Goal: Task Accomplishment & Management: Use online tool/utility

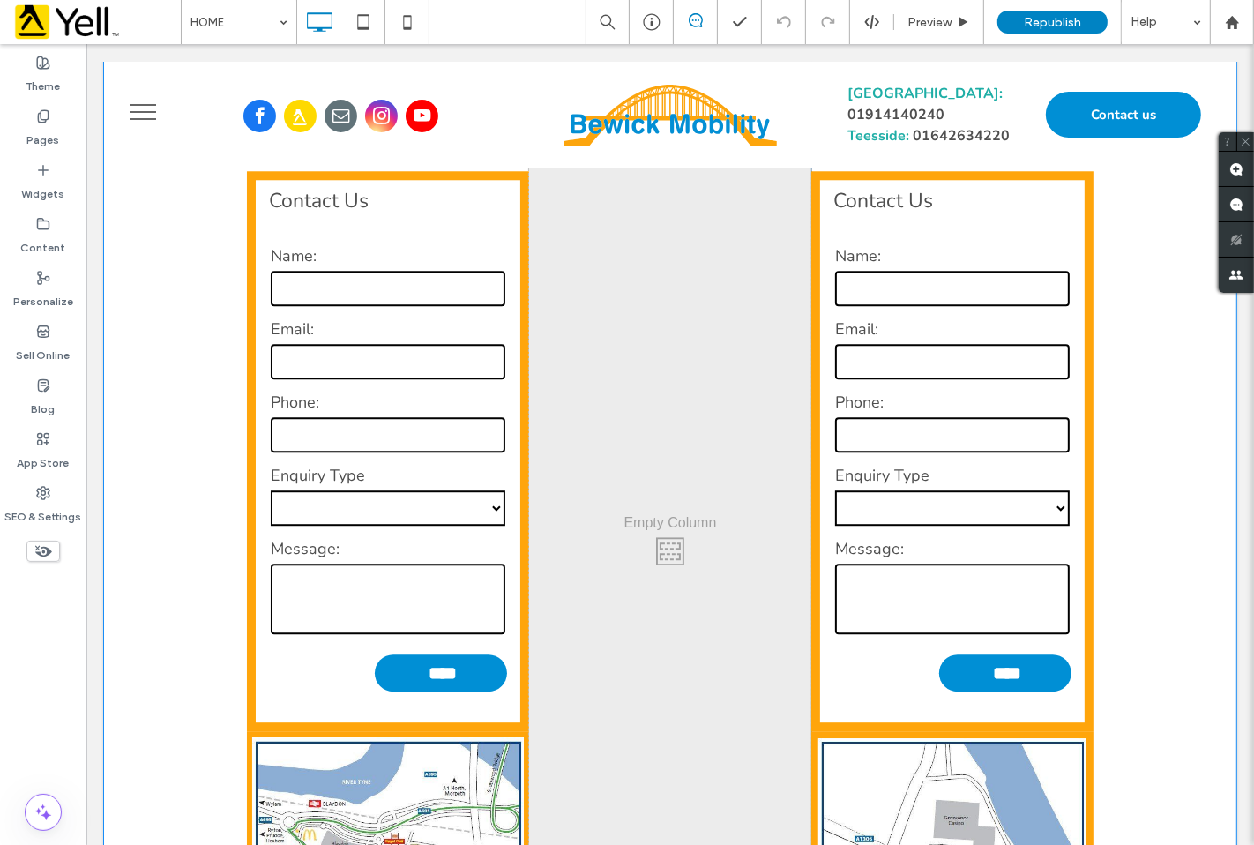
scroll to position [3723, 0]
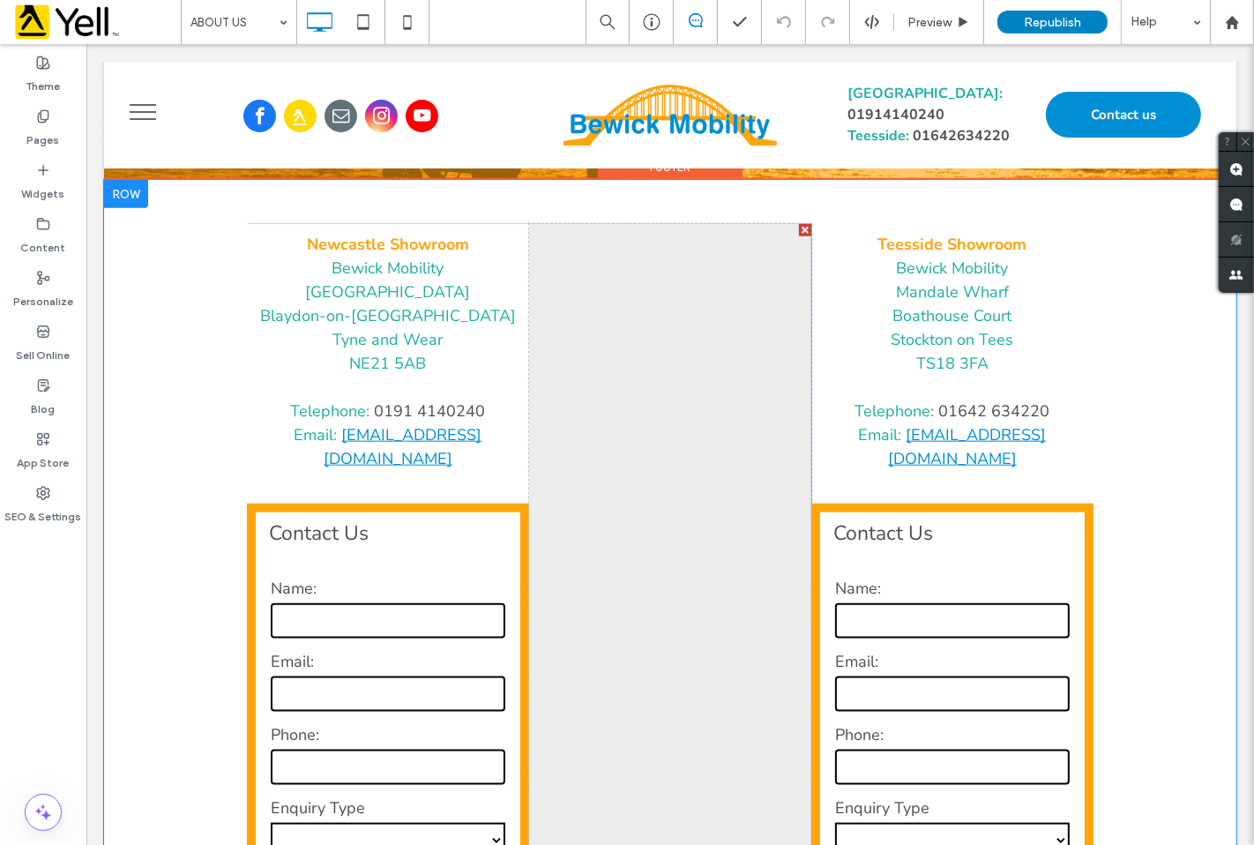
scroll to position [1273, 0]
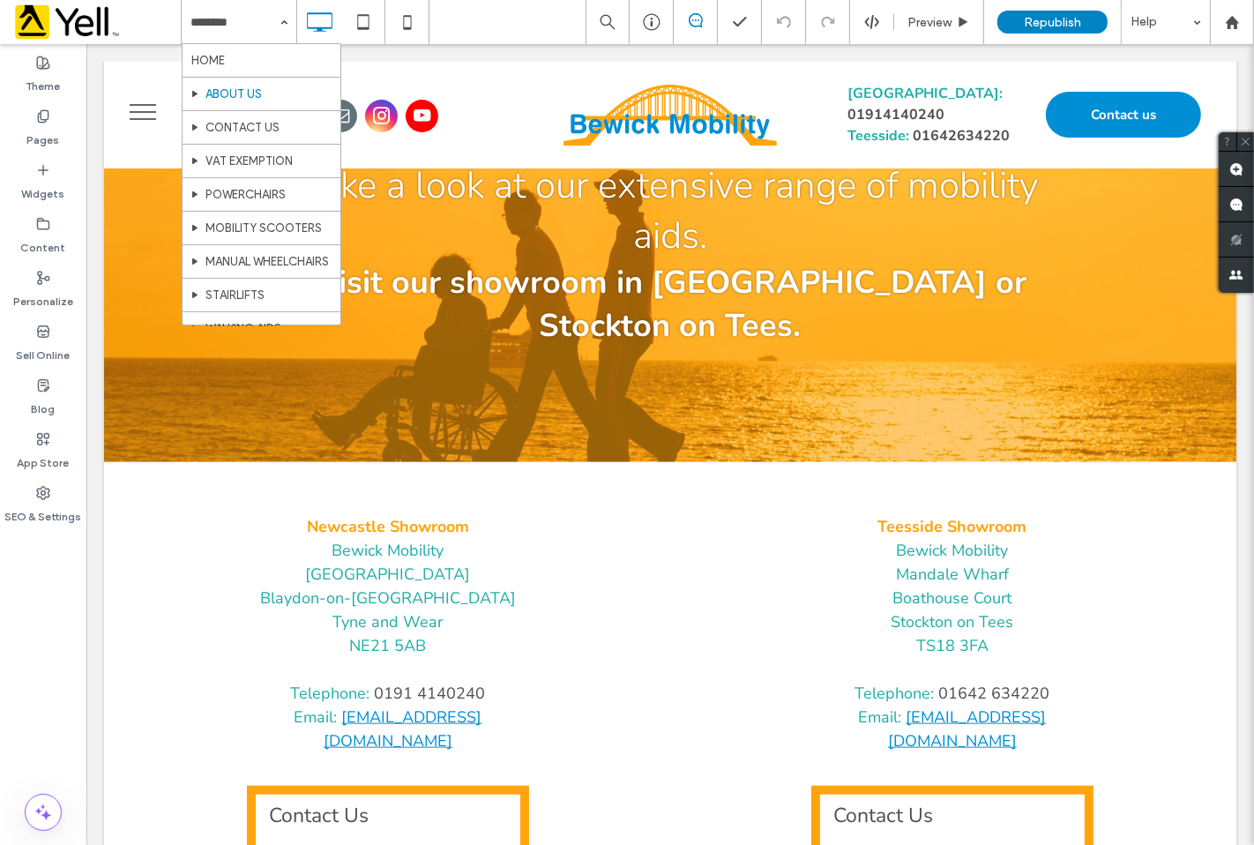
click at [258, 20] on input at bounding box center [234, 22] width 88 height 44
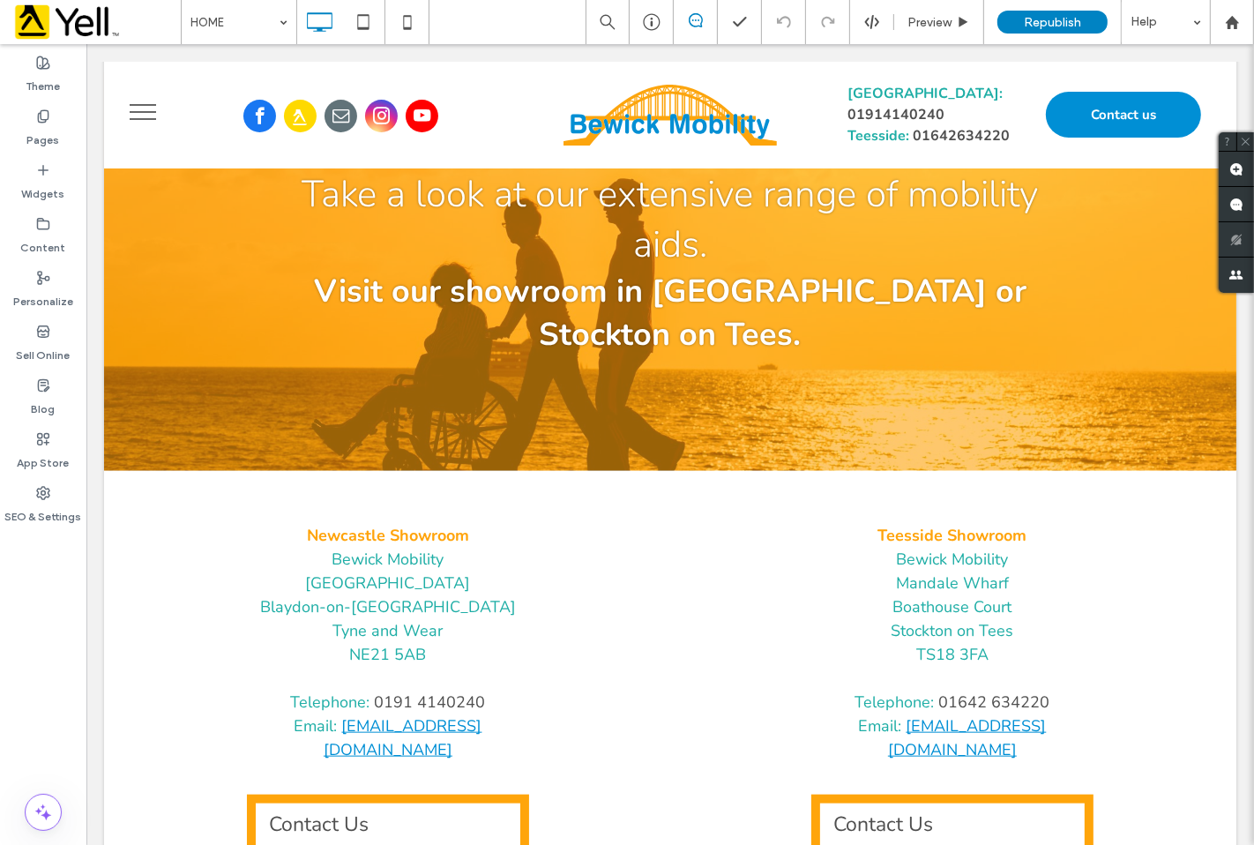
scroll to position [1368, 0]
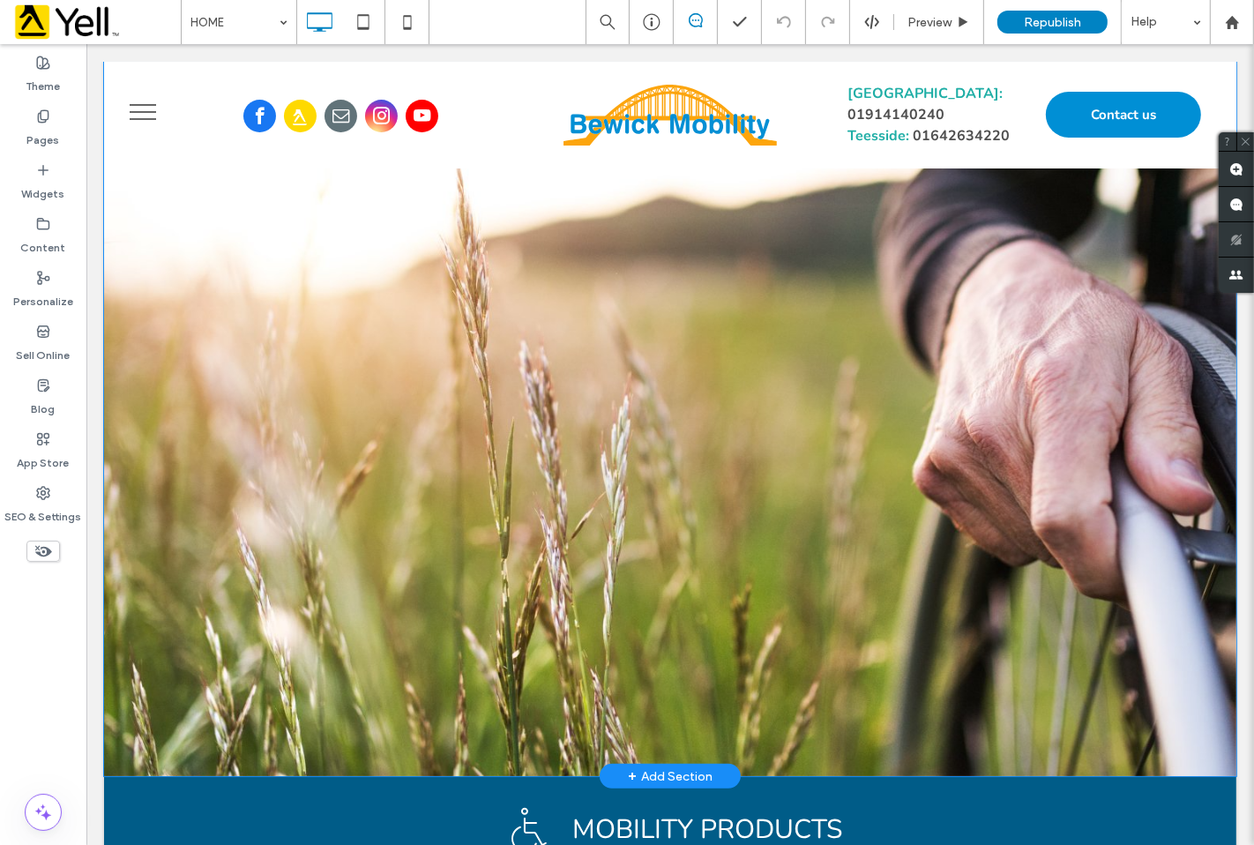
click at [568, 234] on div at bounding box center [669, 419] width 1132 height 714
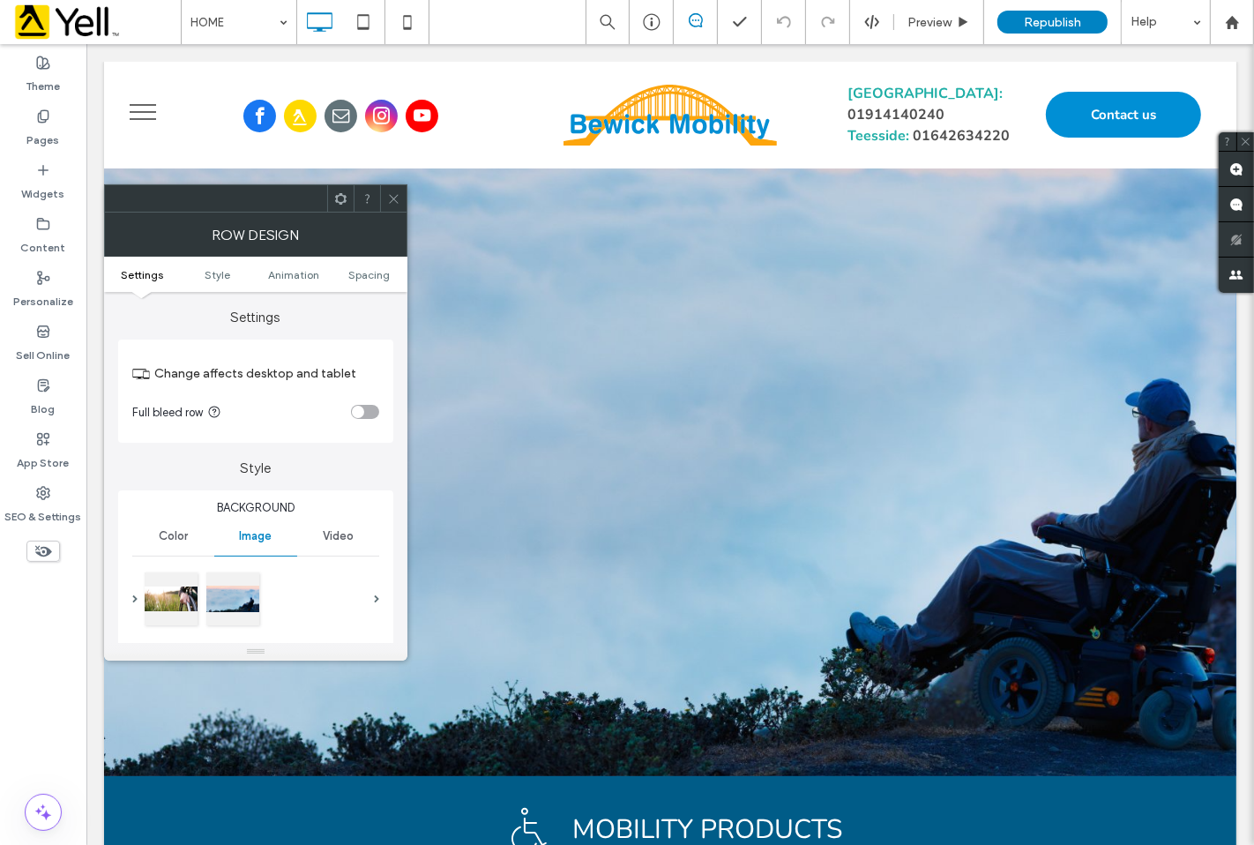
click at [393, 198] on icon at bounding box center [393, 198] width 13 height 13
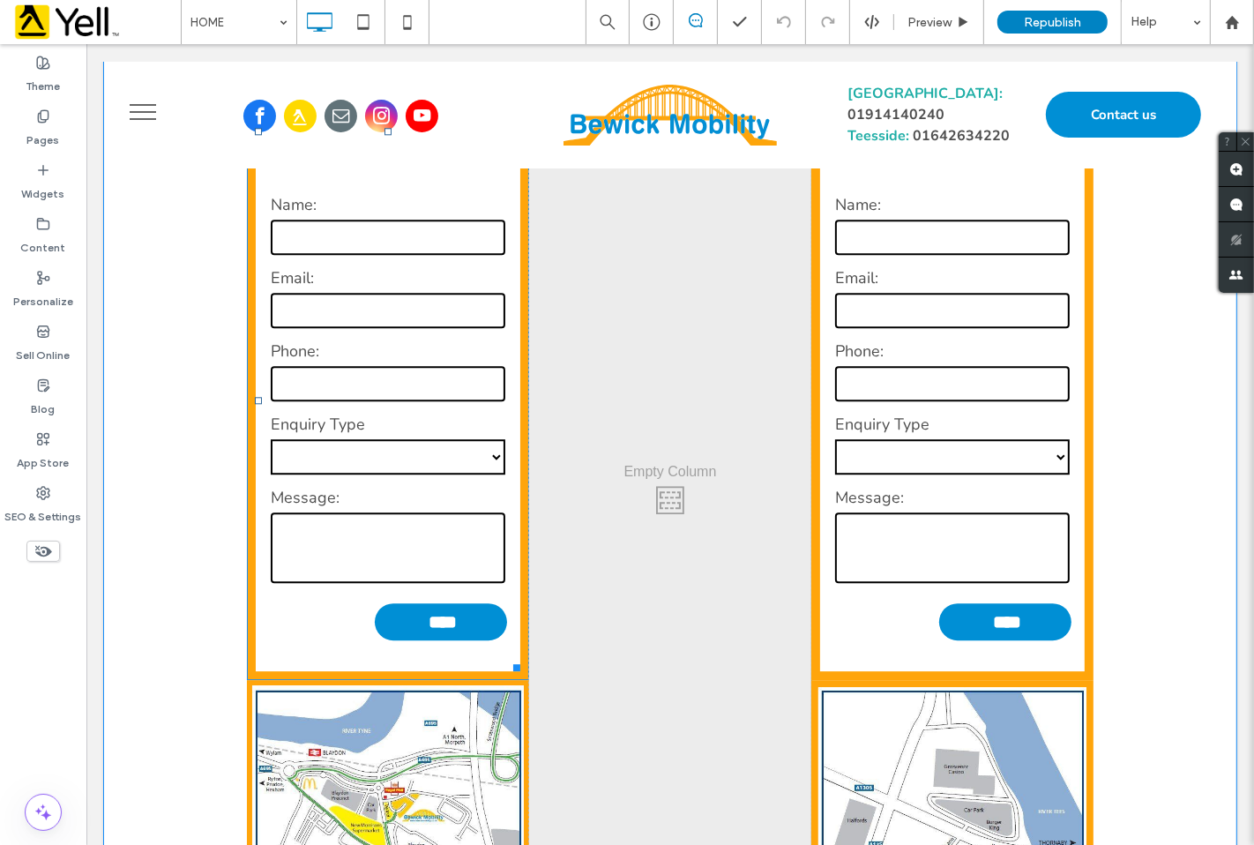
scroll to position [4016, 0]
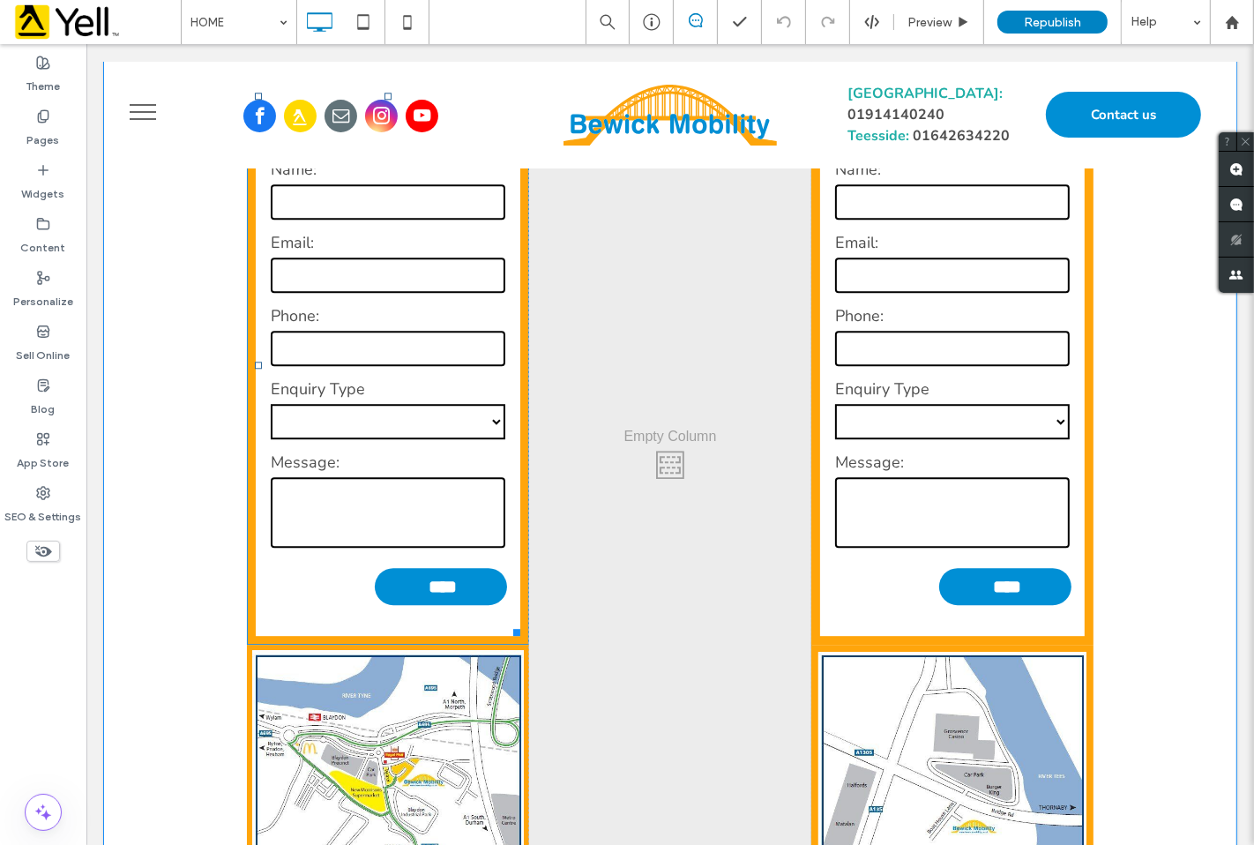
click at [407, 474] on label "Message:" at bounding box center [387, 463] width 235 height 24
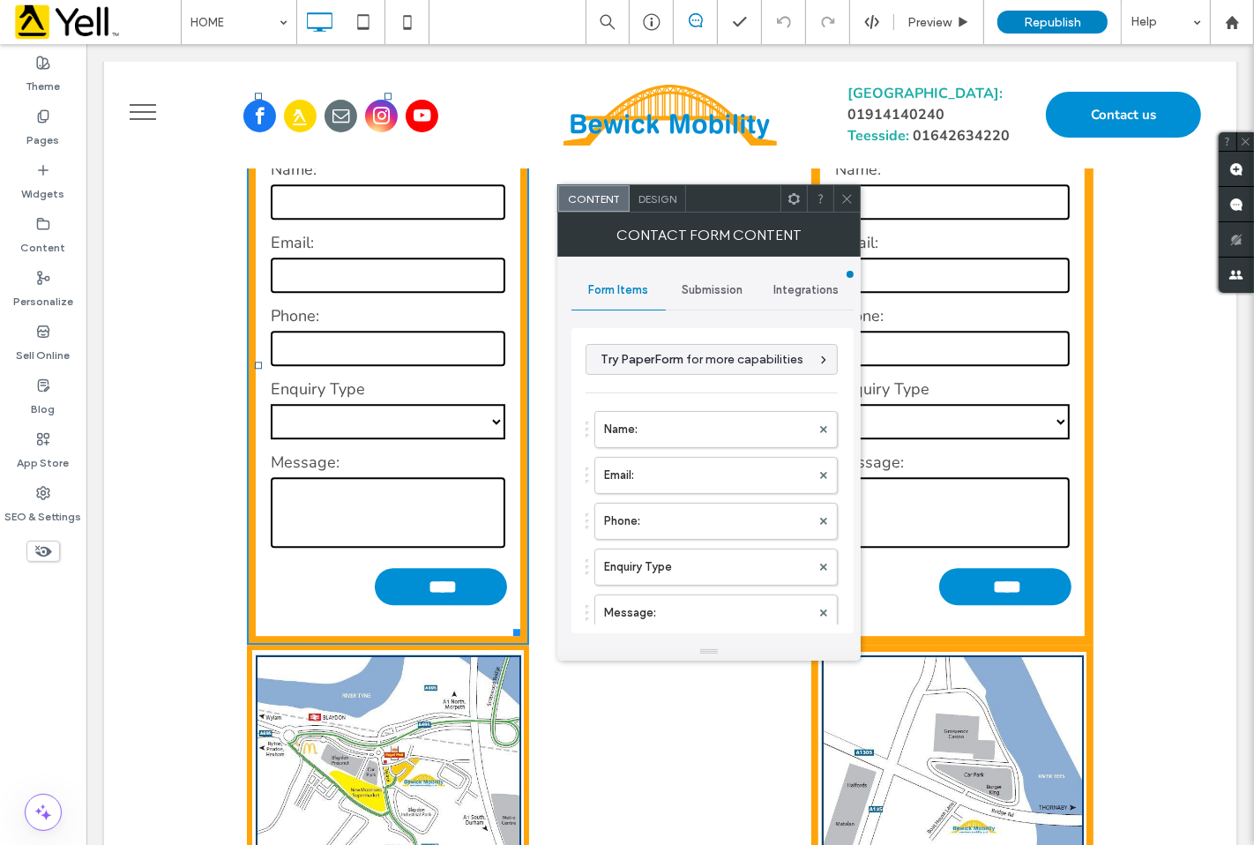
type input "****"
type input "**********"
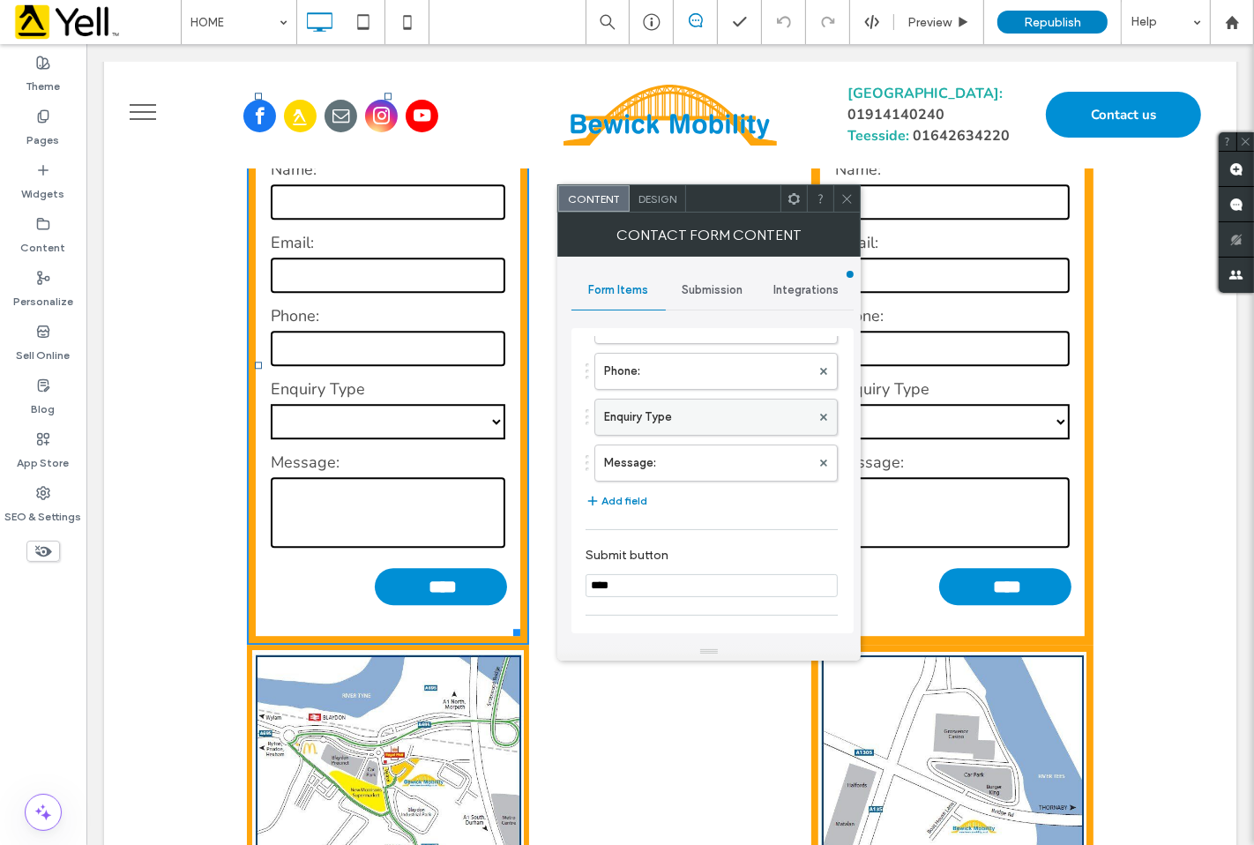
scroll to position [196, 0]
click at [622, 454] on button "Add field" at bounding box center [616, 454] width 62 height 21
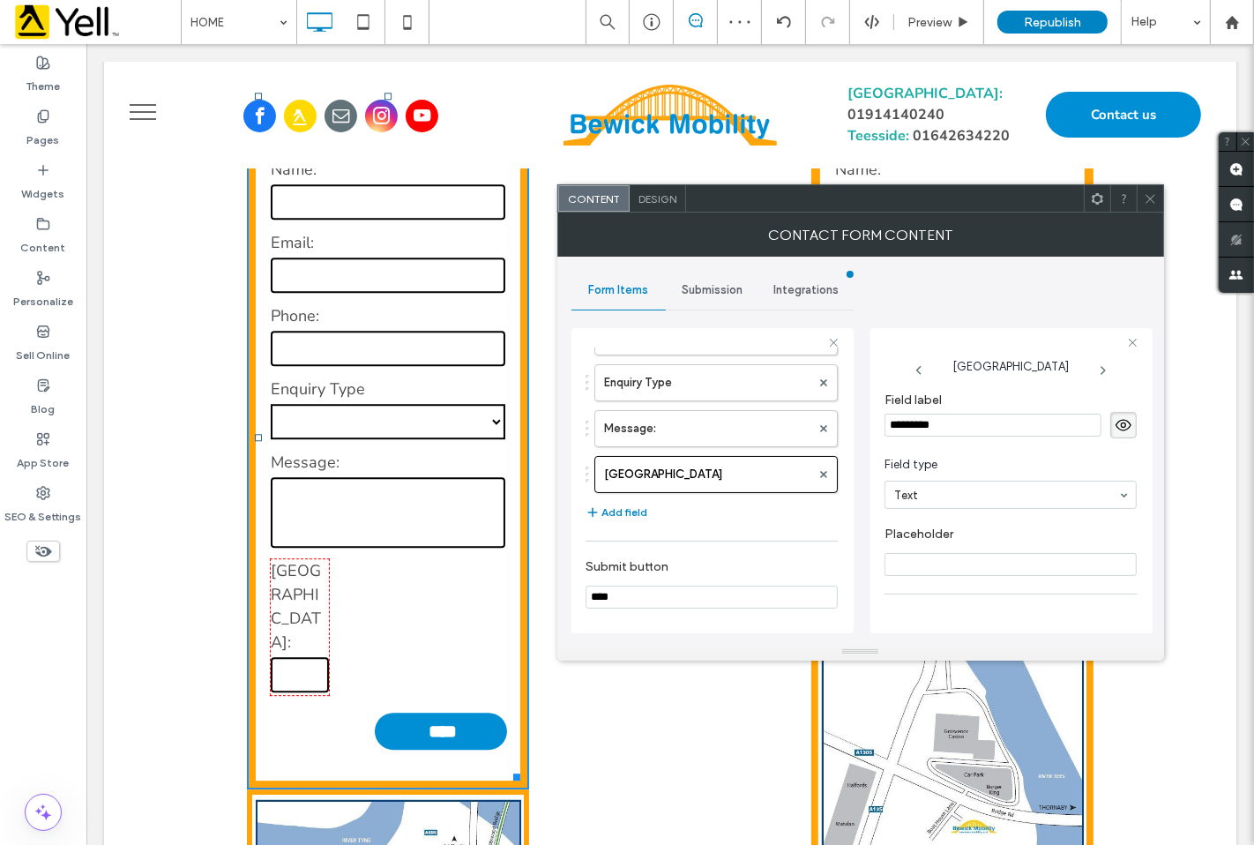
click at [949, 425] on input "*********" at bounding box center [992, 425] width 217 height 23
type input "*********"
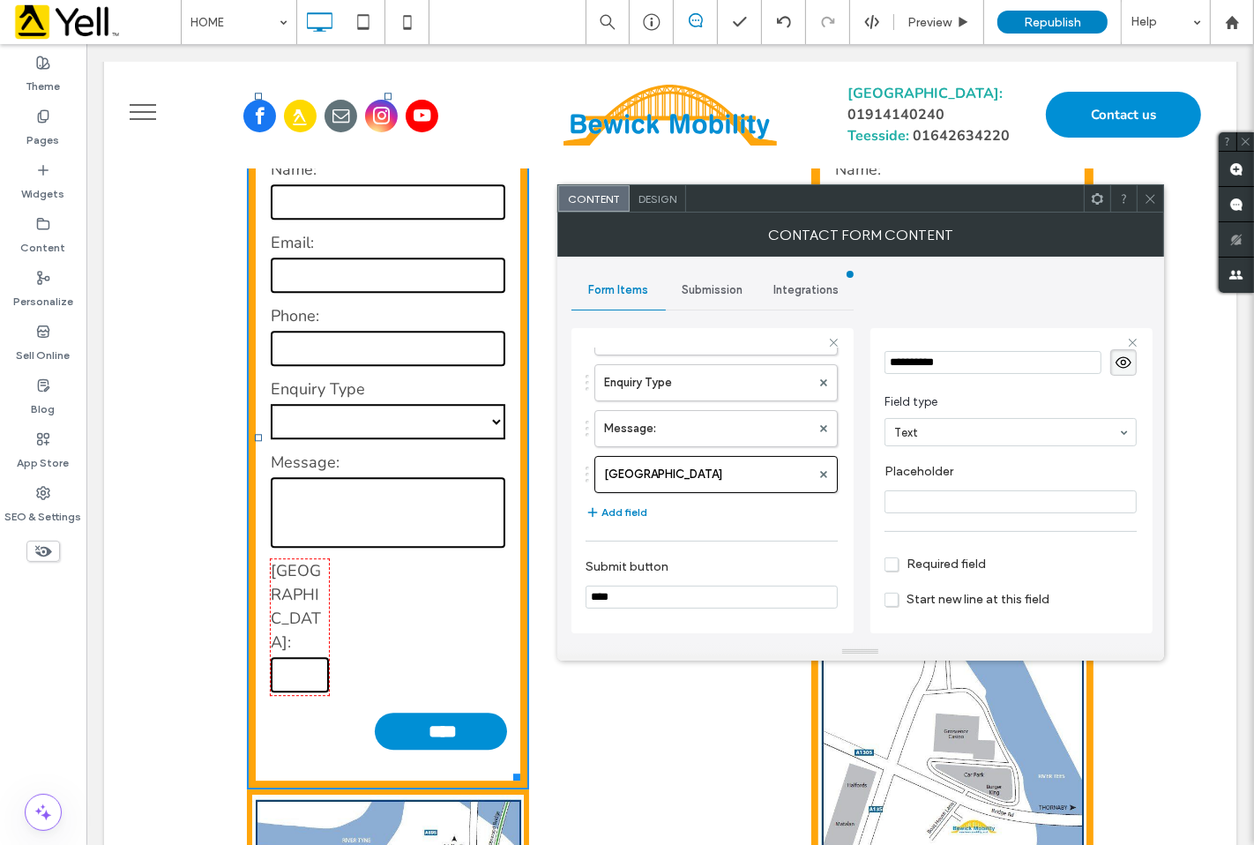
scroll to position [98, 0]
click at [893, 529] on span "Required field" at bounding box center [934, 528] width 101 height 15
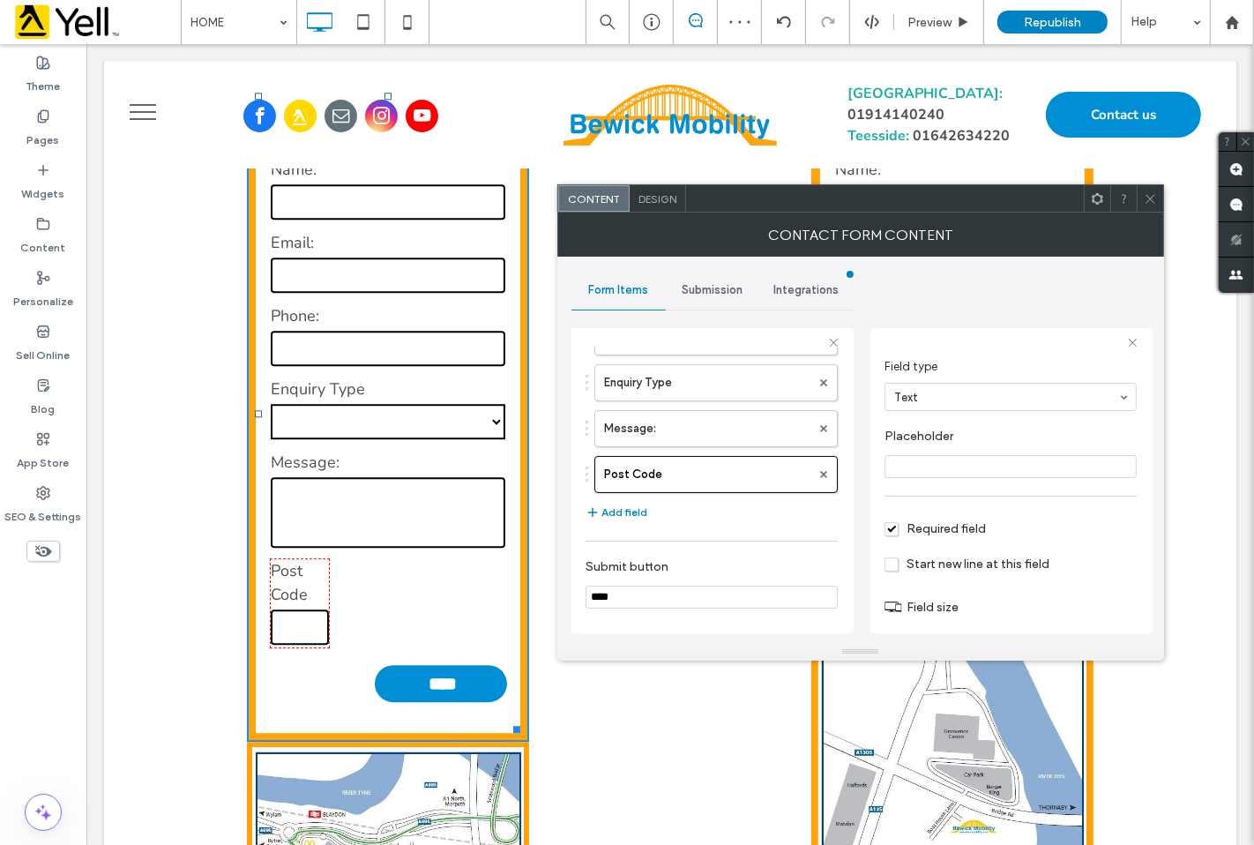
click at [1147, 205] on icon at bounding box center [1150, 198] width 13 height 13
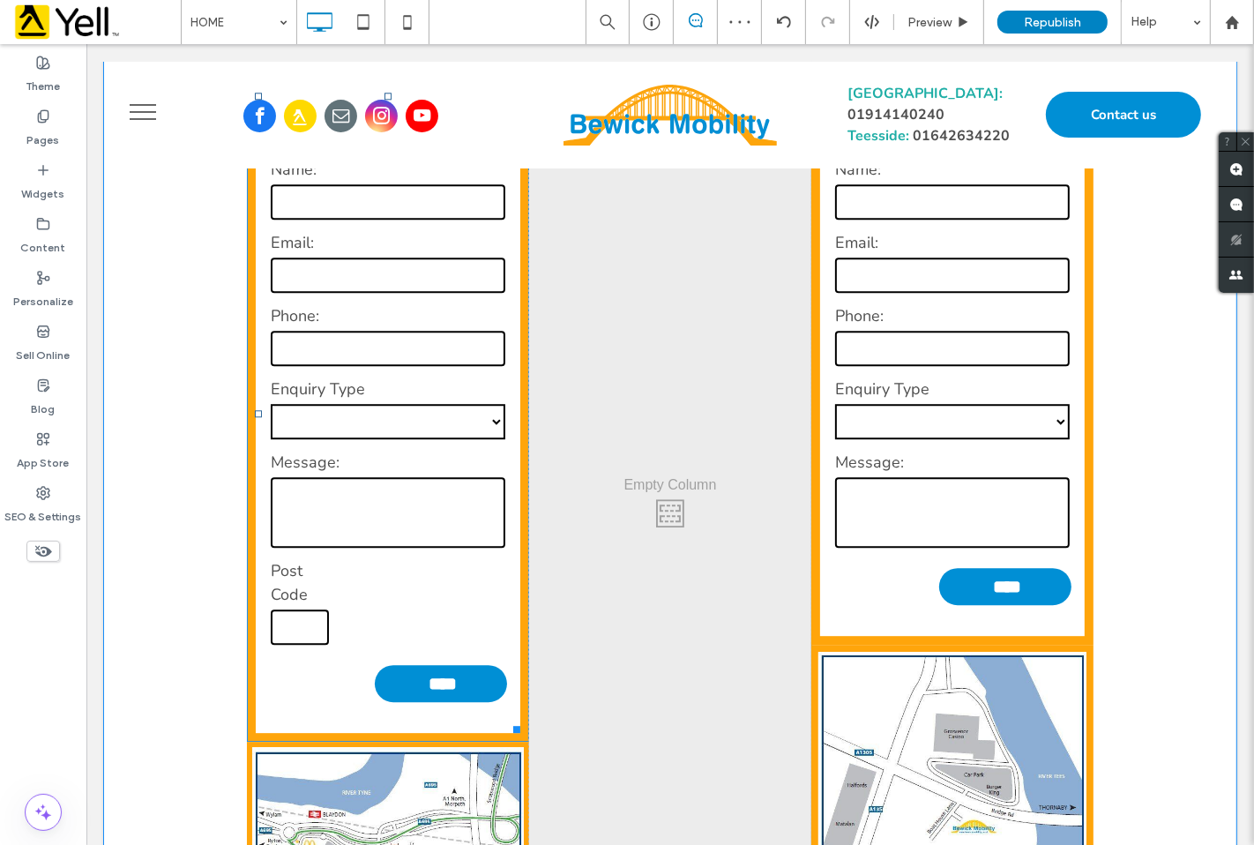
click at [300, 644] on input "text" at bounding box center [299, 626] width 58 height 35
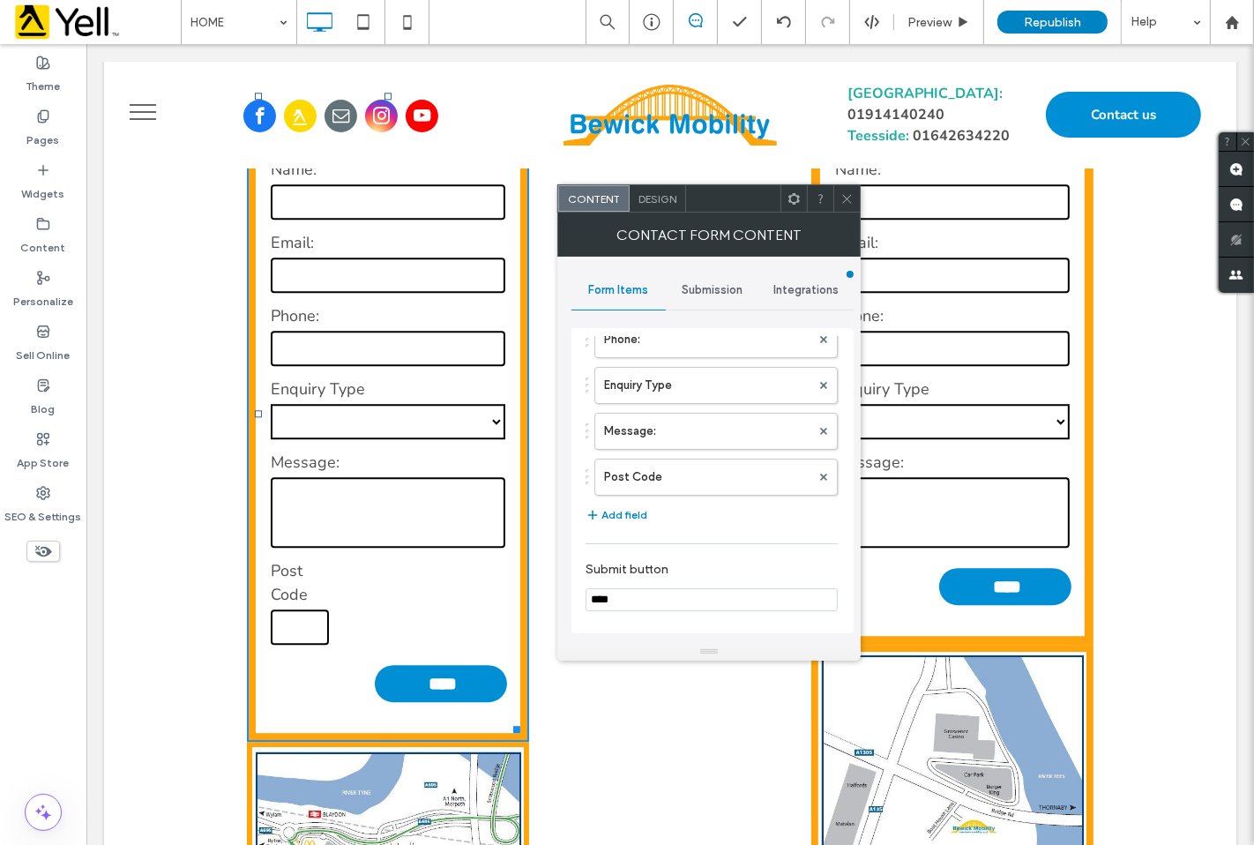
scroll to position [196, 0]
click at [661, 460] on label "Post Code" at bounding box center [707, 462] width 206 height 35
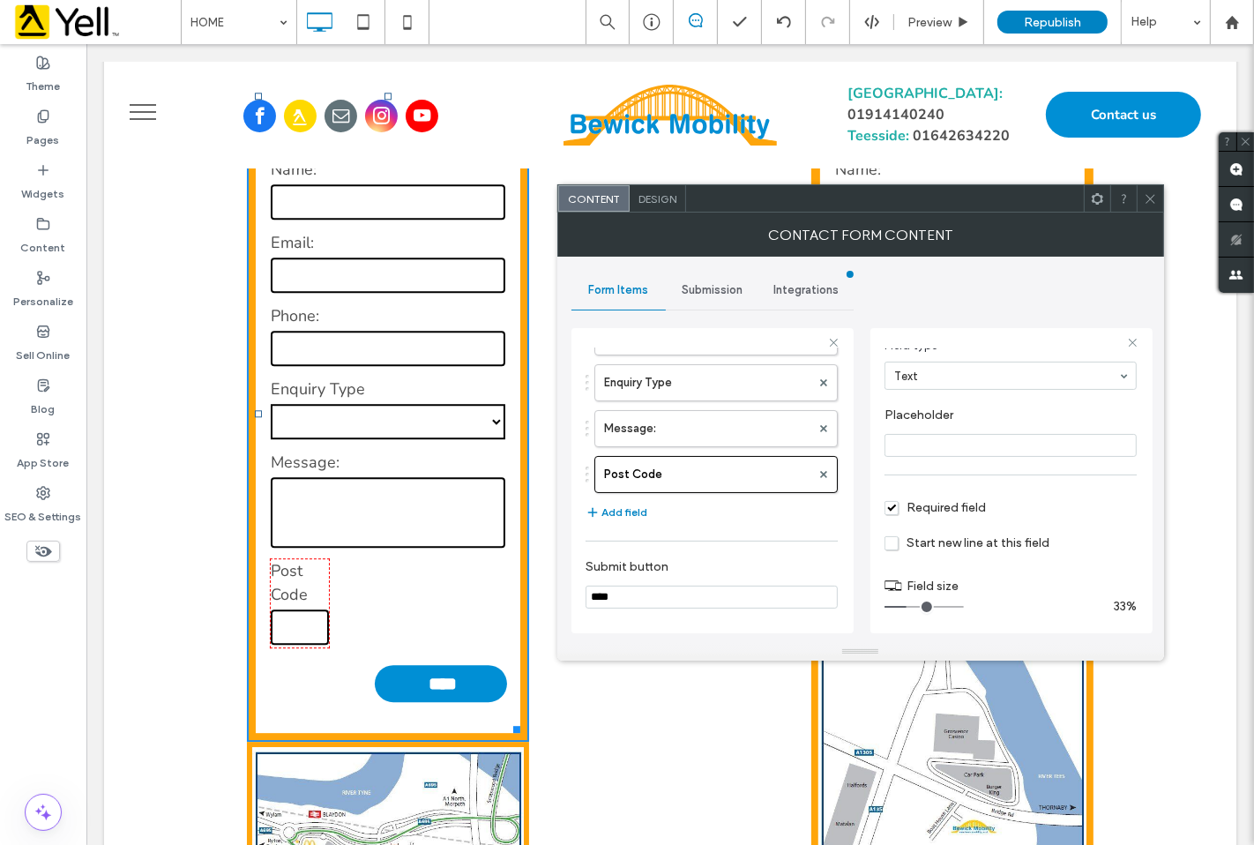
scroll to position [123, 0]
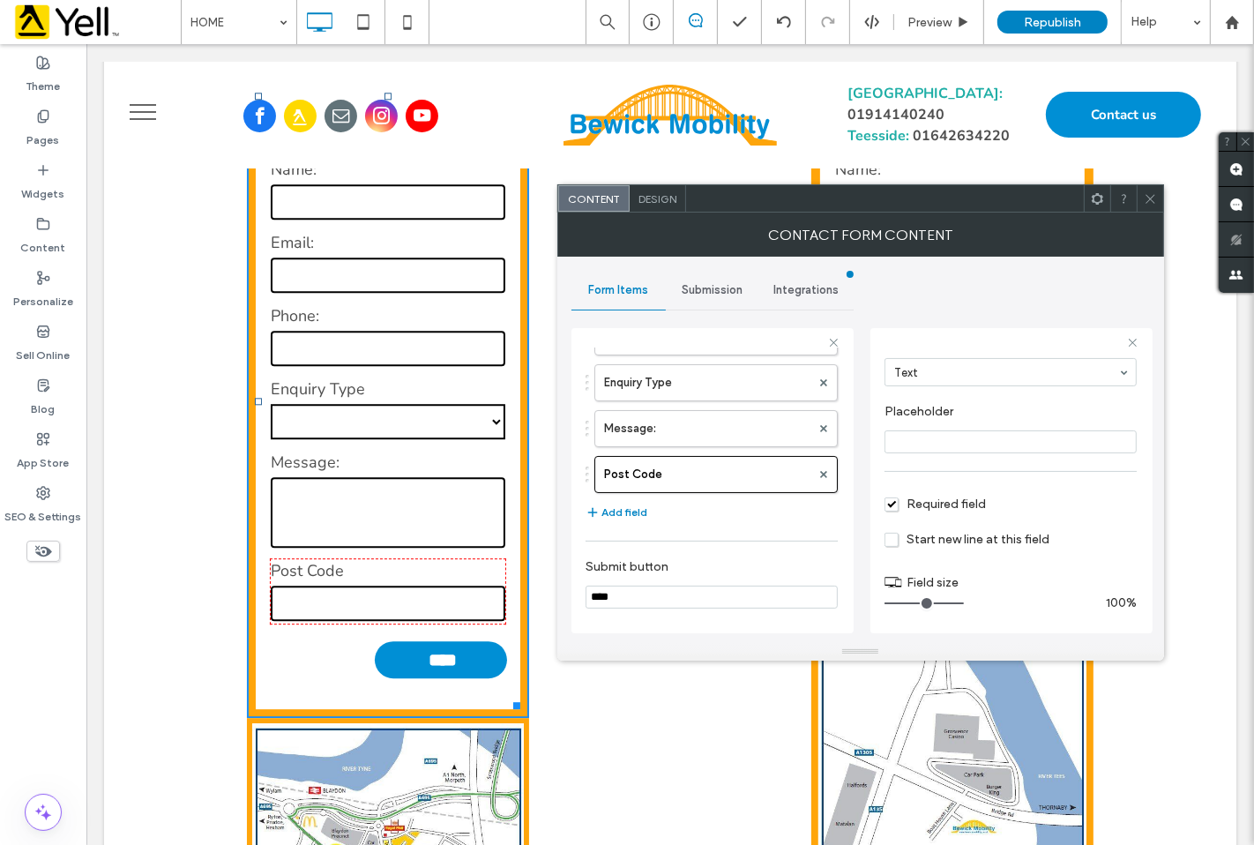
drag, startPoint x: 909, startPoint y: 606, endPoint x: 962, endPoint y: 600, distance: 53.3
type input "**"
click at [962, 602] on input "range" at bounding box center [923, 603] width 79 height 2
click at [1144, 198] on icon at bounding box center [1150, 198] width 13 height 13
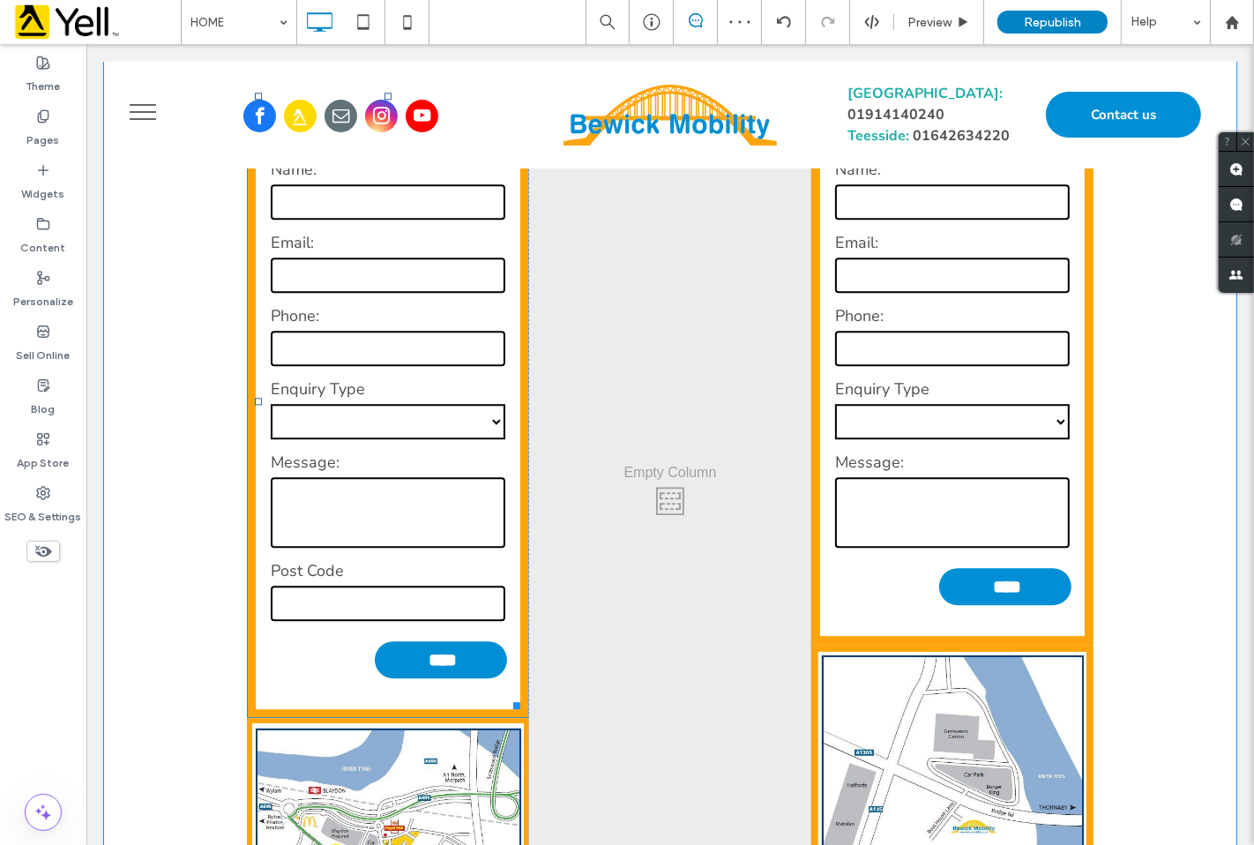
click at [348, 583] on label "Post Code" at bounding box center [387, 571] width 235 height 24
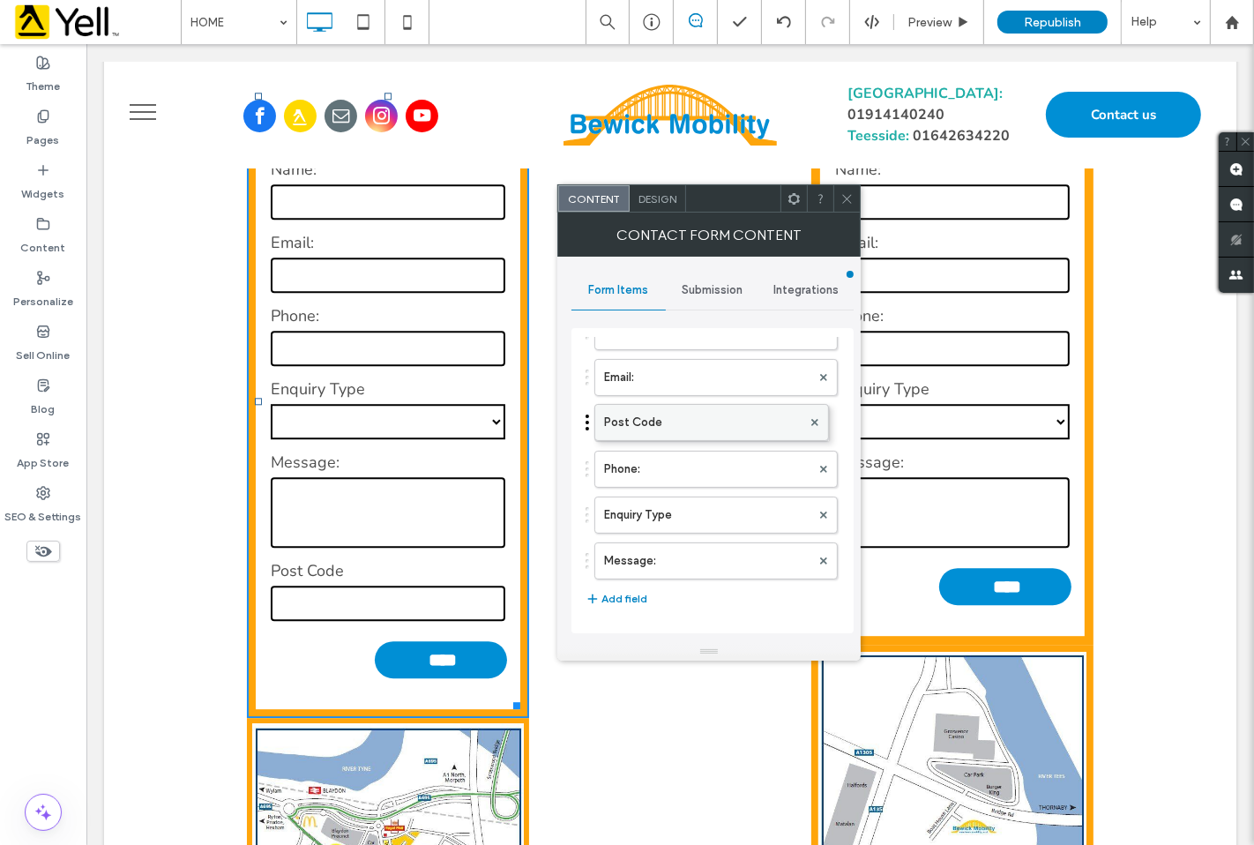
scroll to position [0, 0]
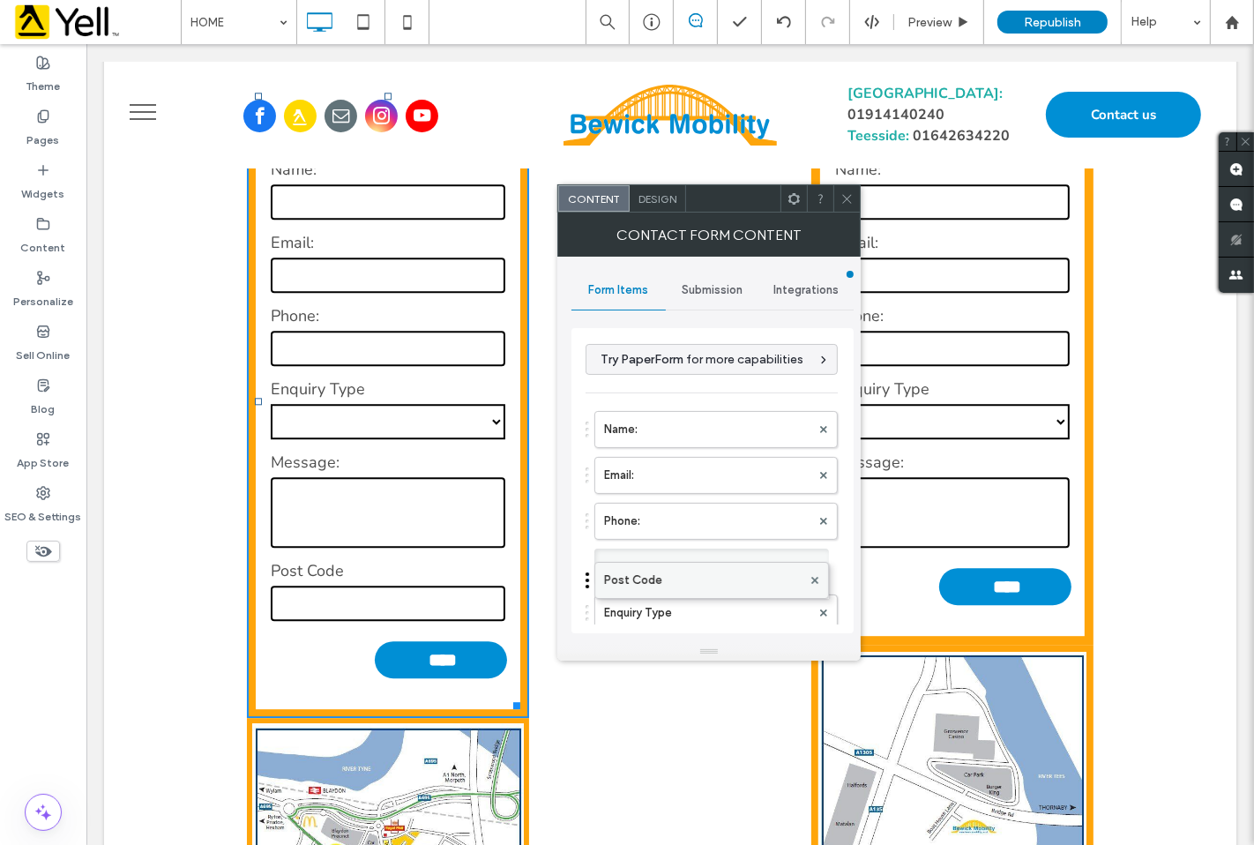
drag, startPoint x: 693, startPoint y: 564, endPoint x: 658, endPoint y: 595, distance: 46.9
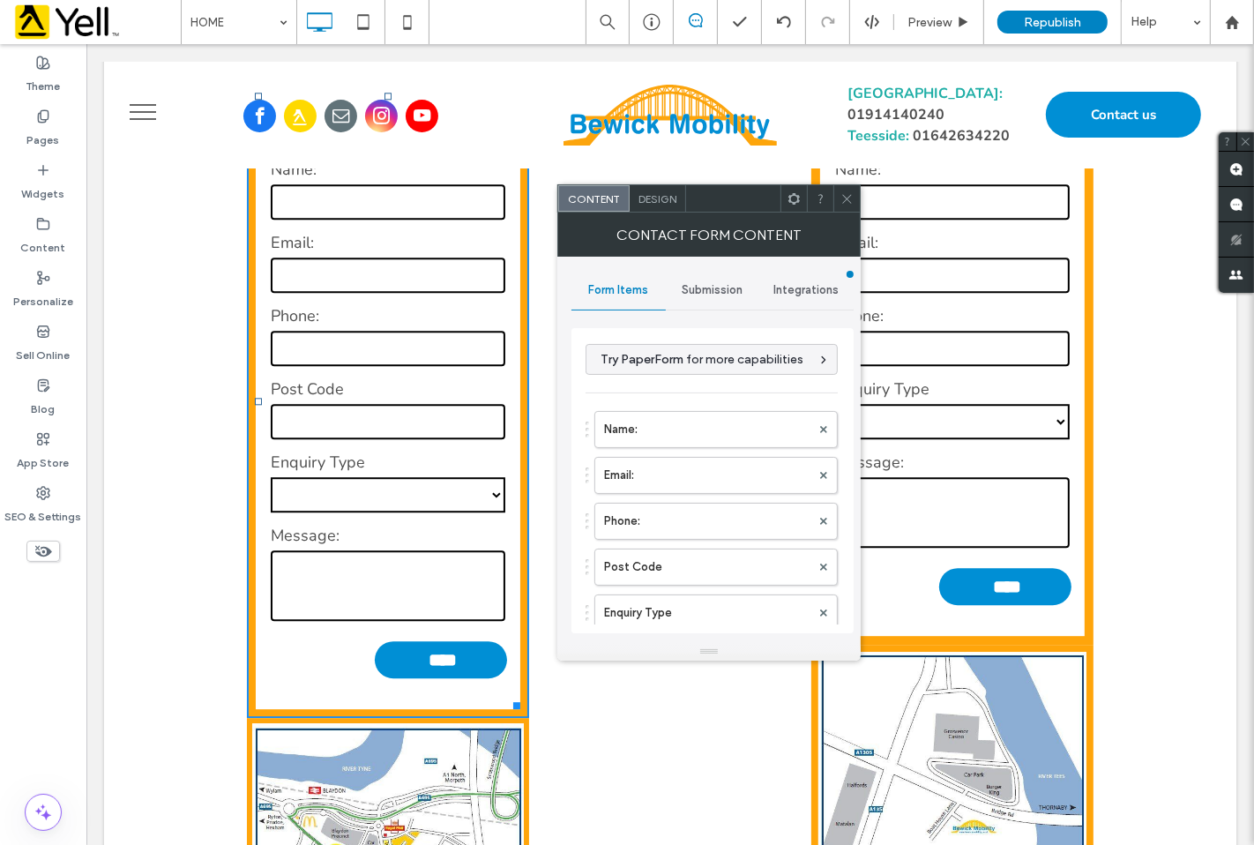
click at [845, 200] on icon at bounding box center [846, 198] width 13 height 13
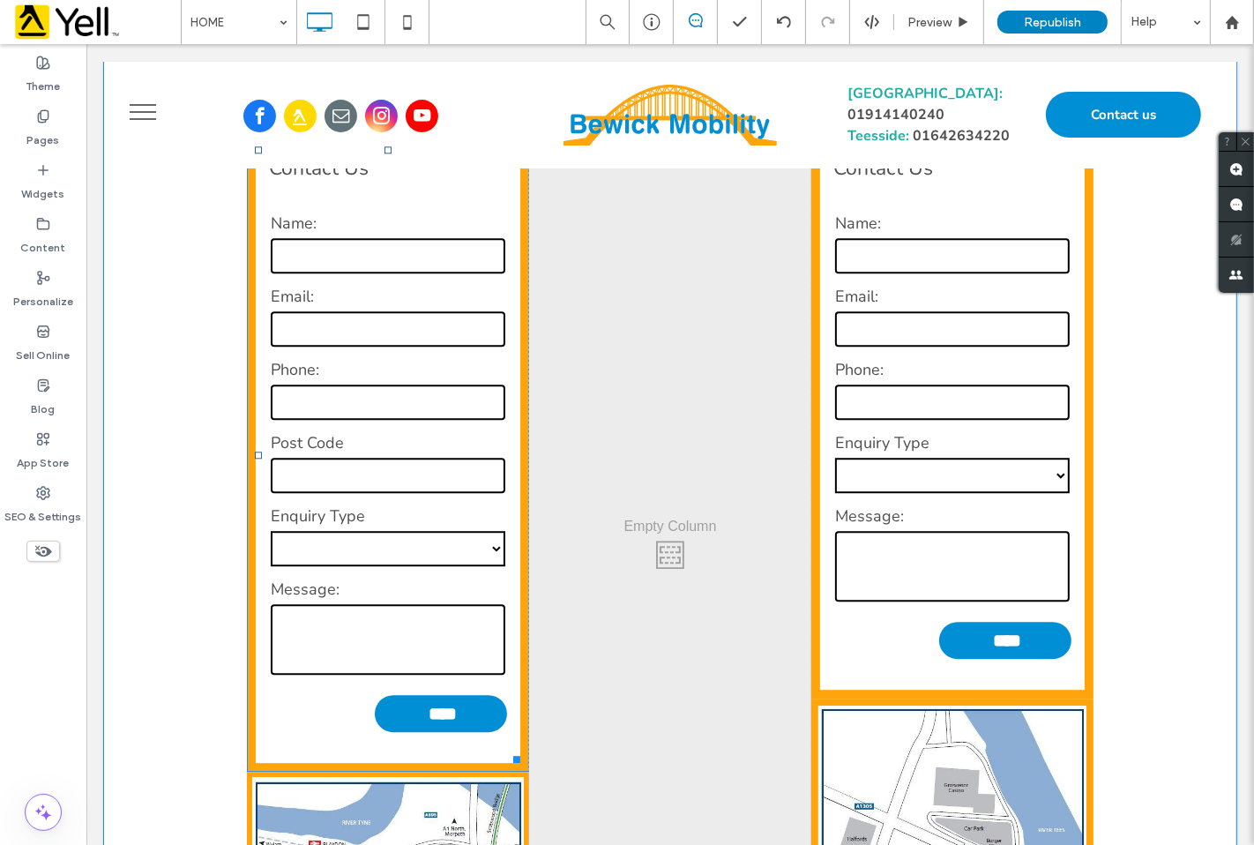
scroll to position [3918, 0]
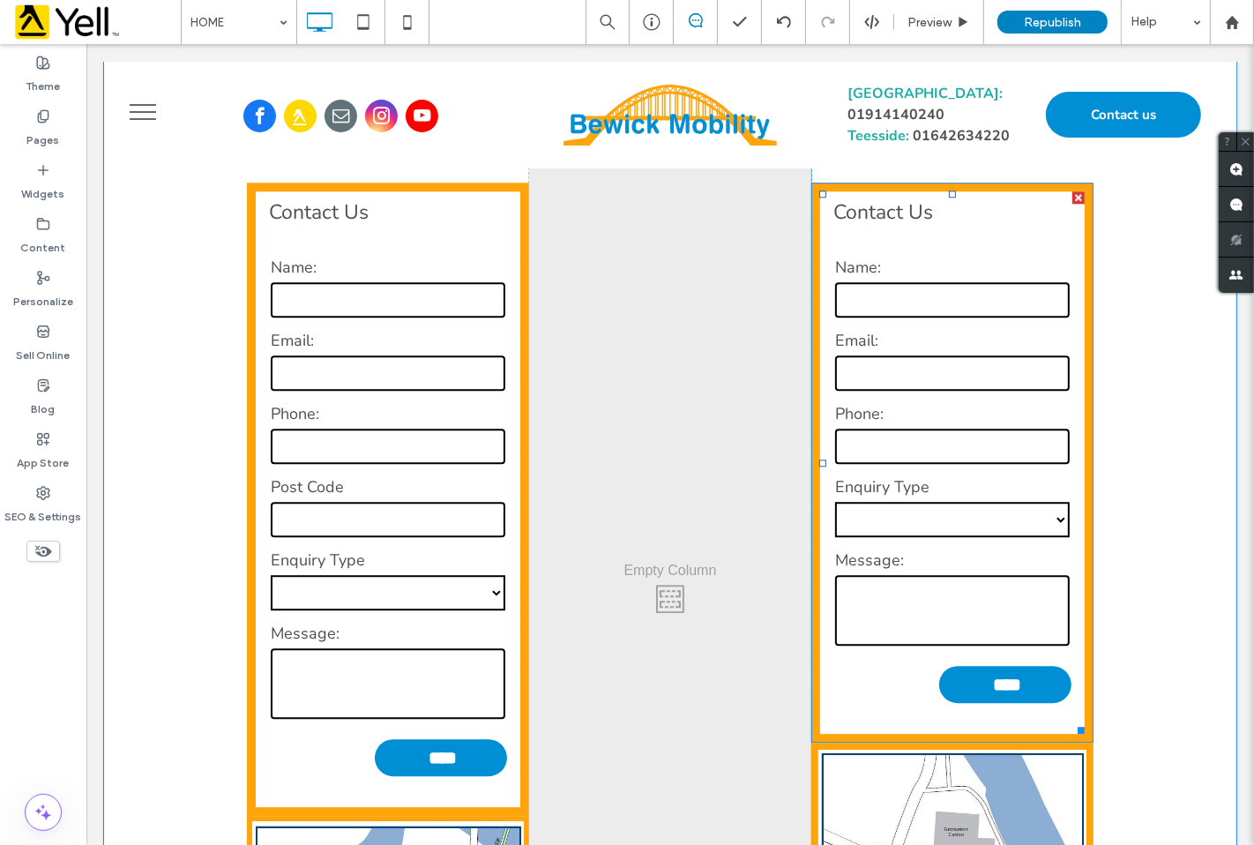
click at [861, 489] on form "**********" at bounding box center [951, 484] width 265 height 500
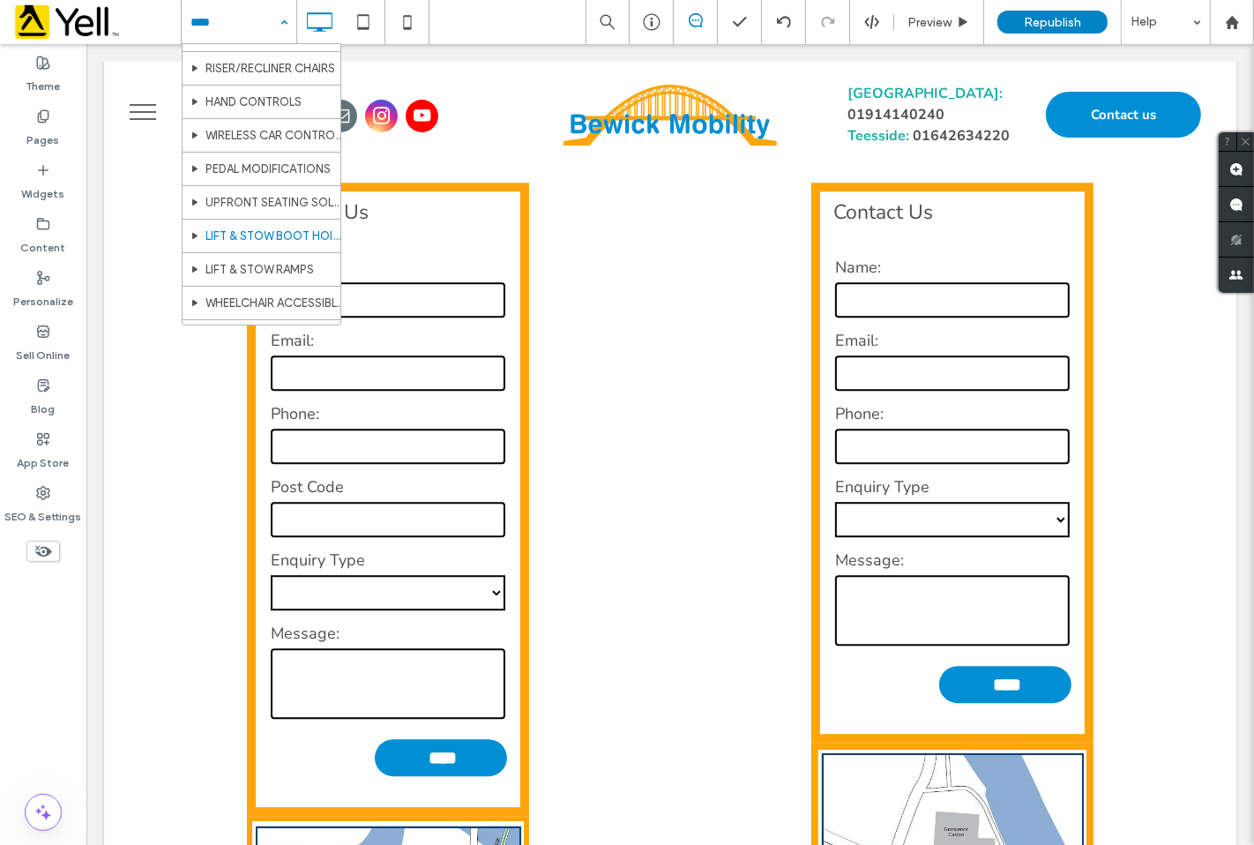
scroll to position [466, 0]
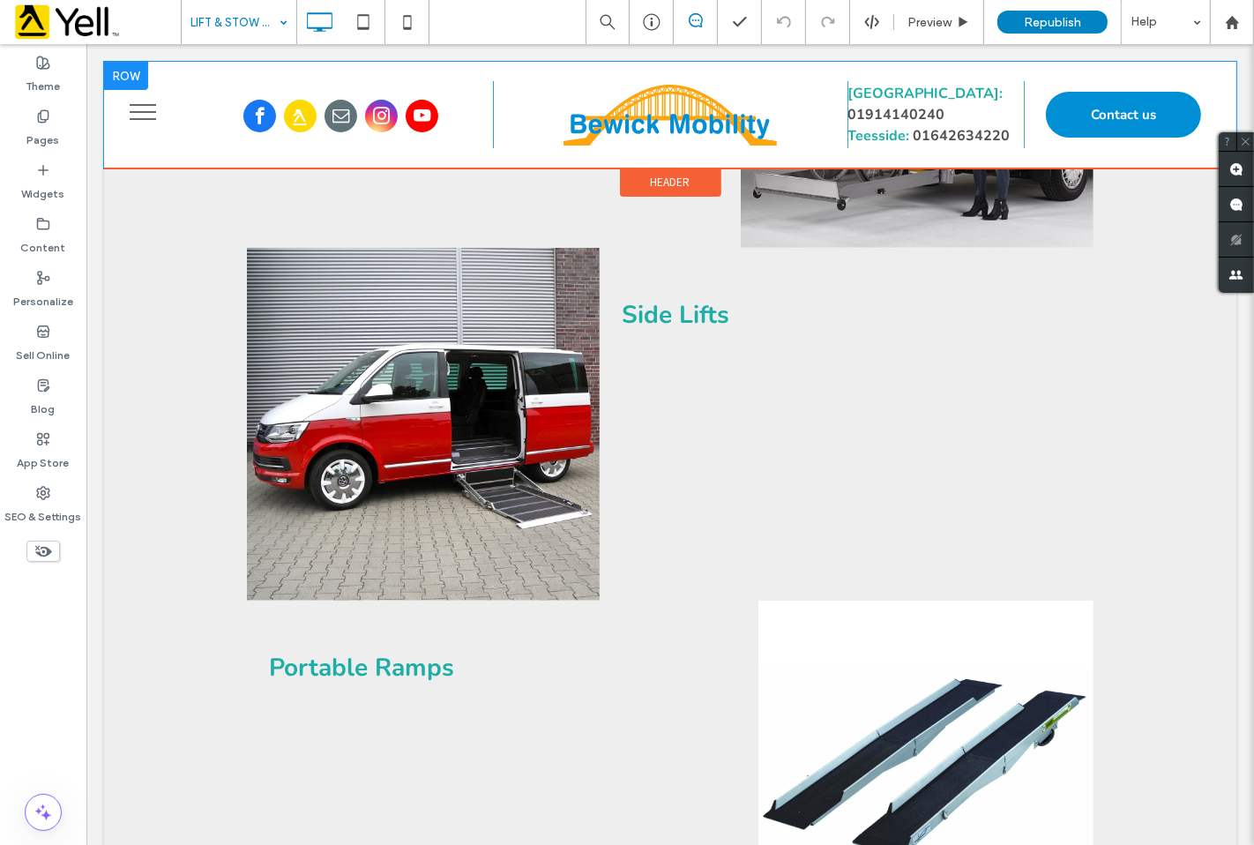
scroll to position [489, 0]
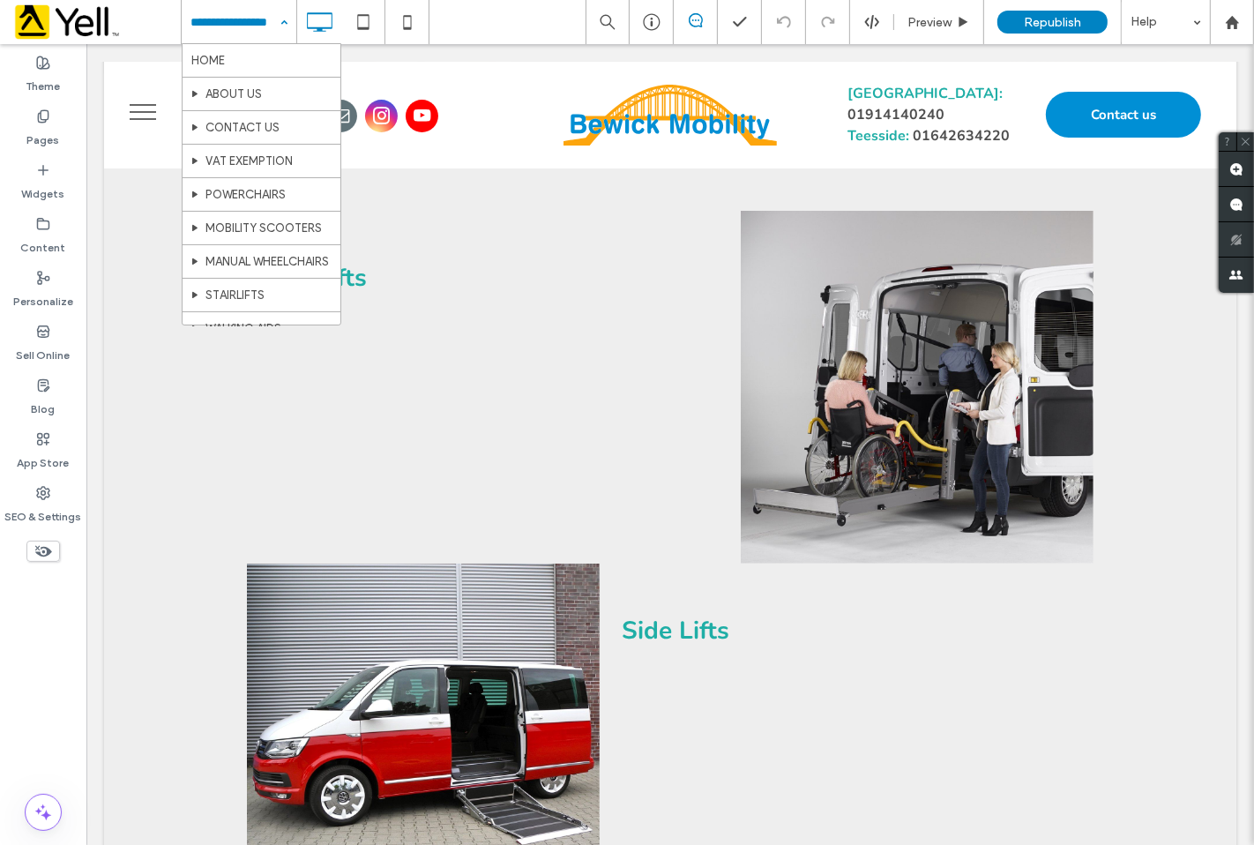
click at [257, 19] on input at bounding box center [234, 22] width 88 height 44
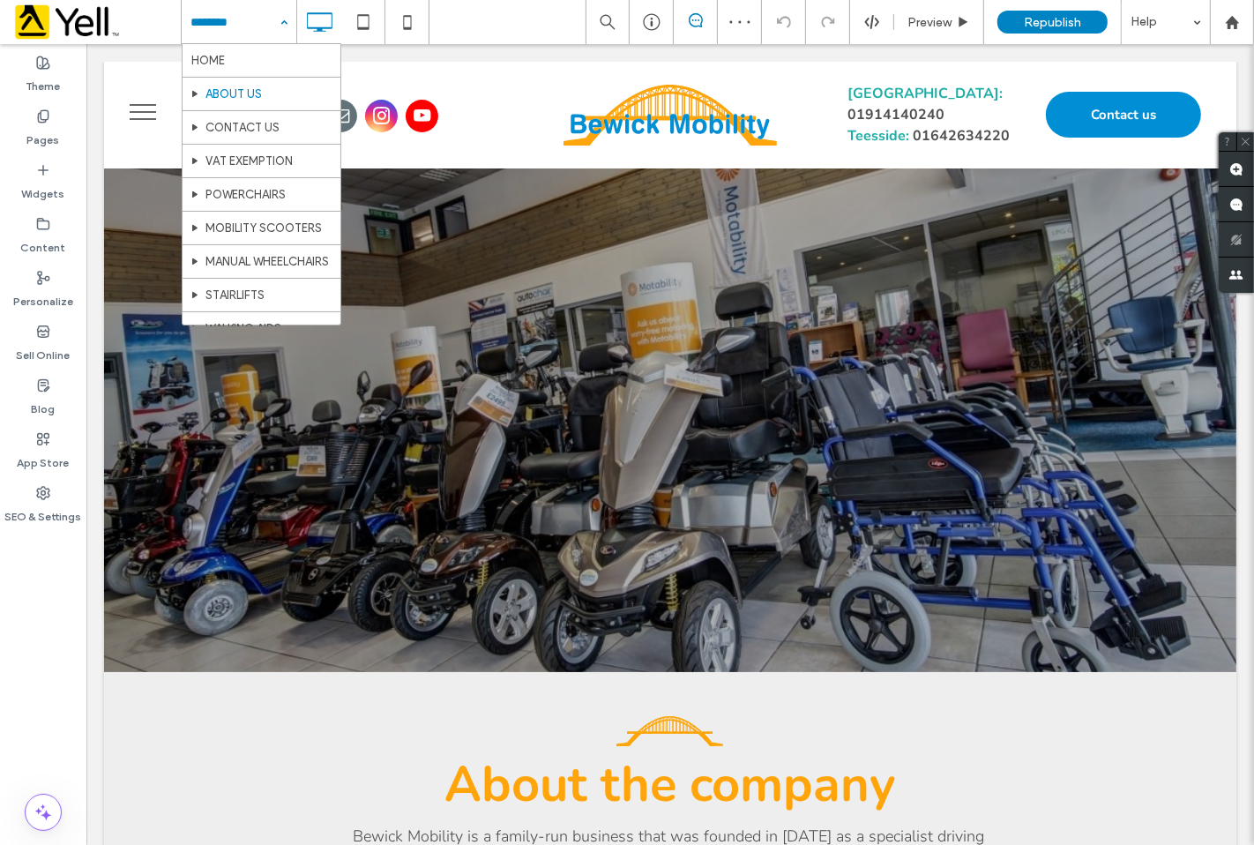
click at [251, 22] on input at bounding box center [234, 22] width 88 height 44
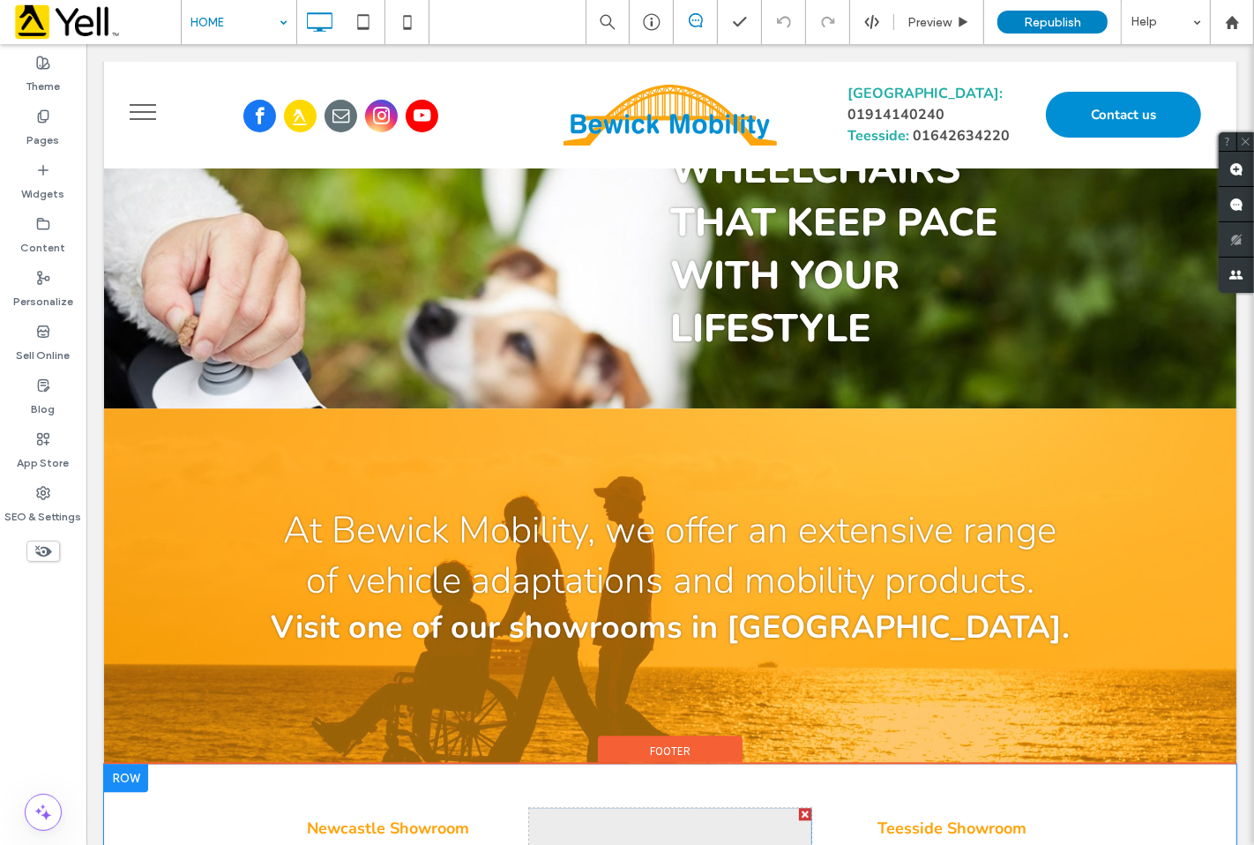
scroll to position [3037, 0]
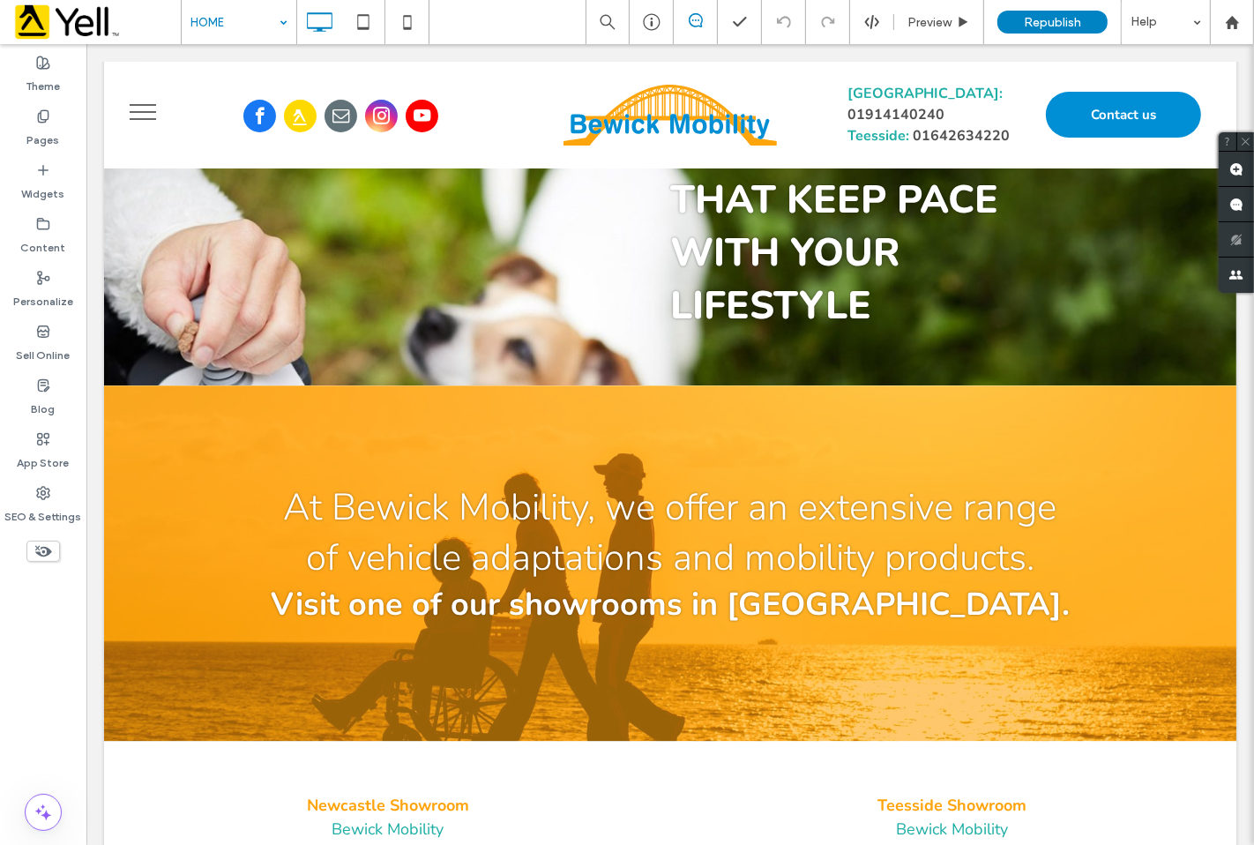
click at [260, 26] on input at bounding box center [234, 22] width 88 height 44
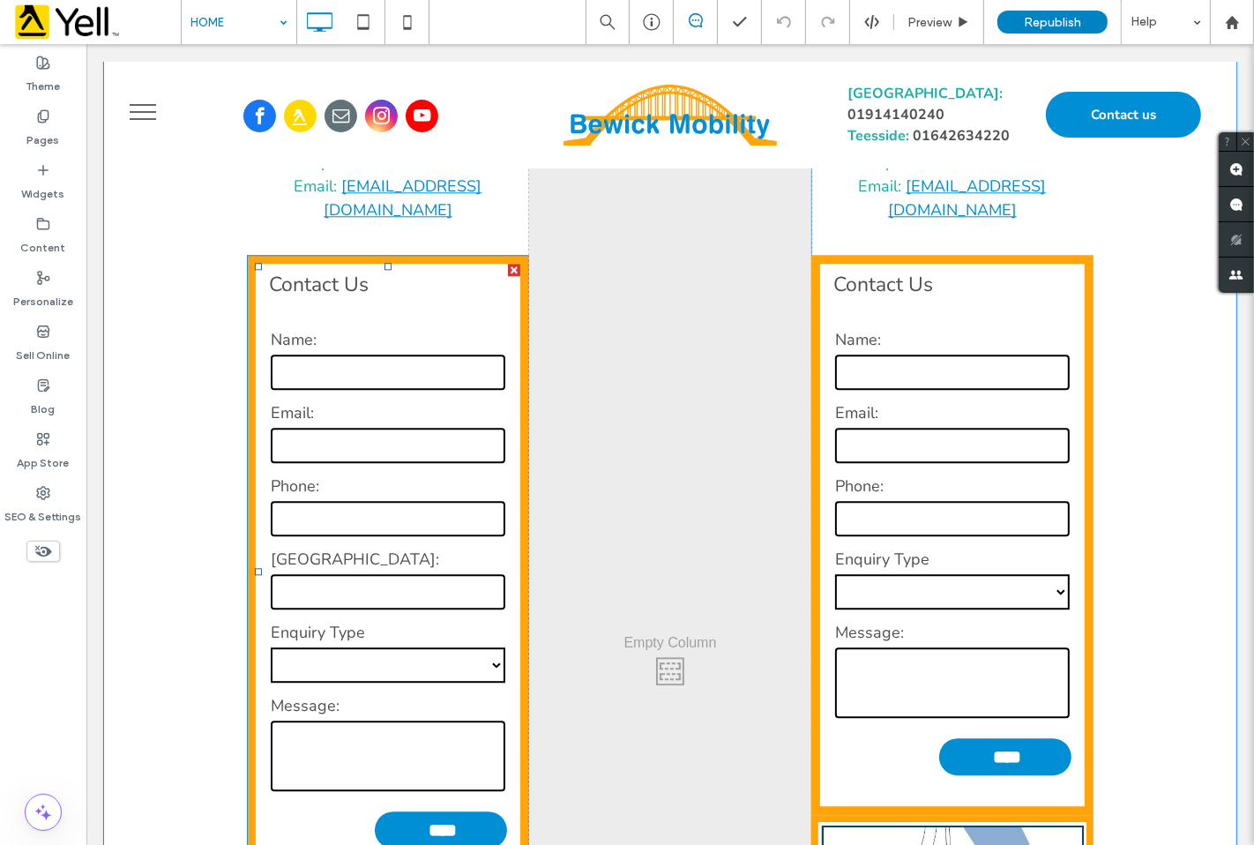
scroll to position [4016, 0]
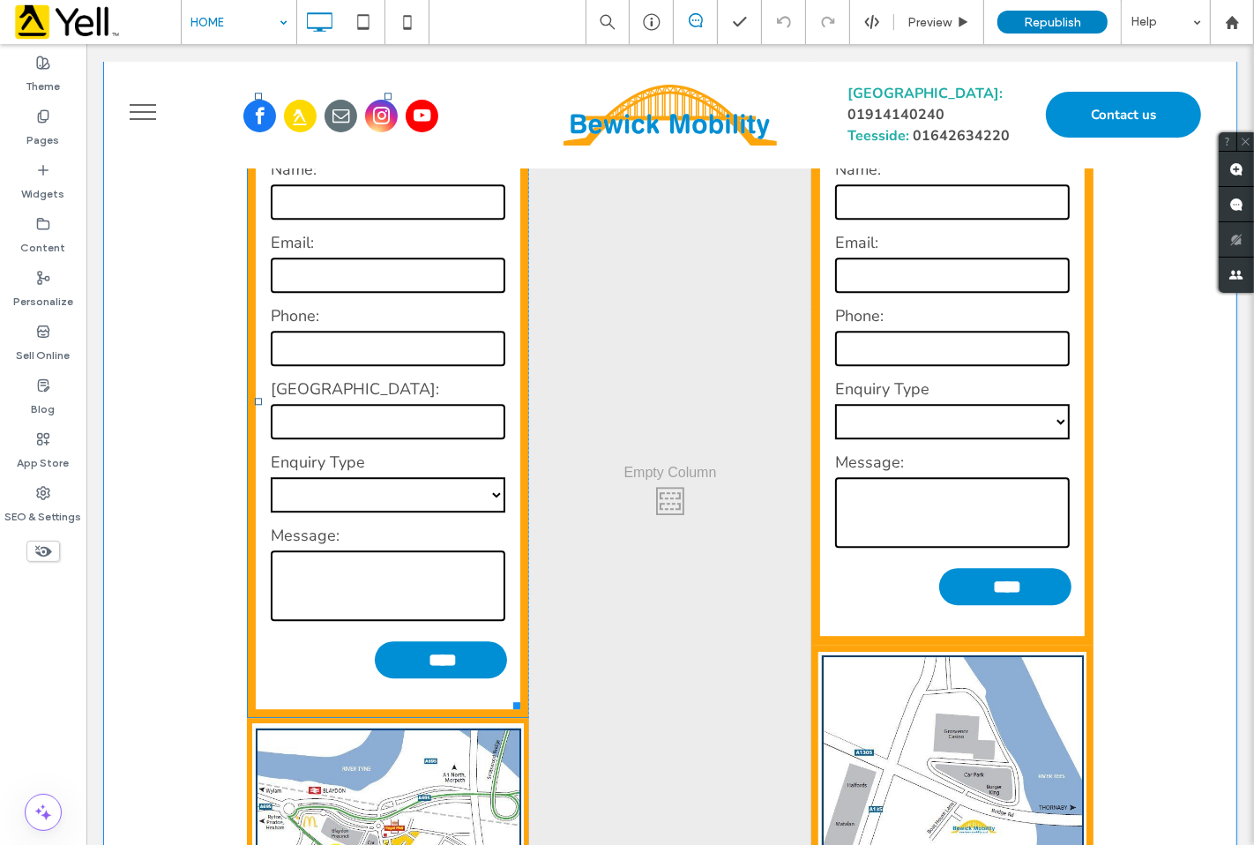
click at [324, 439] on input "text" at bounding box center [387, 421] width 235 height 35
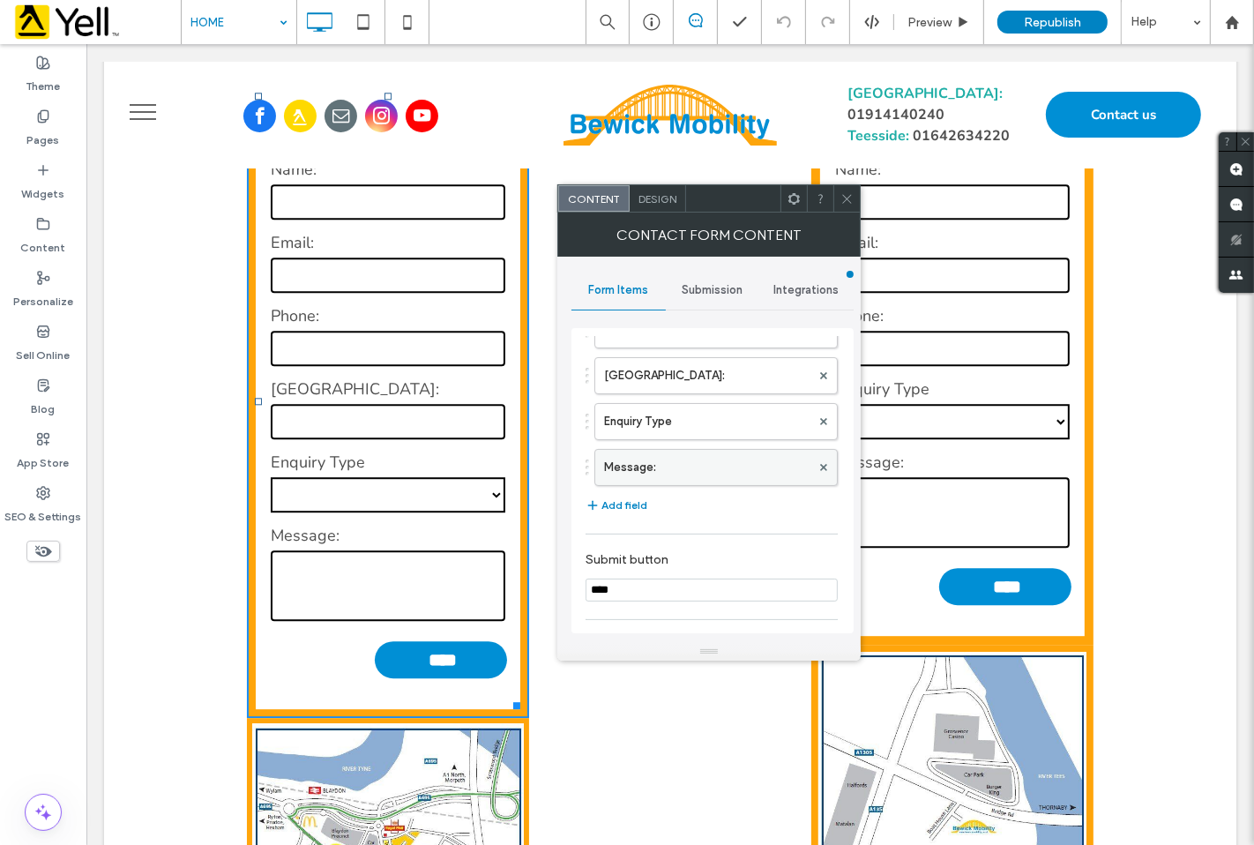
scroll to position [196, 0]
click at [674, 376] on label "[GEOGRAPHIC_DATA]:" at bounding box center [707, 371] width 206 height 35
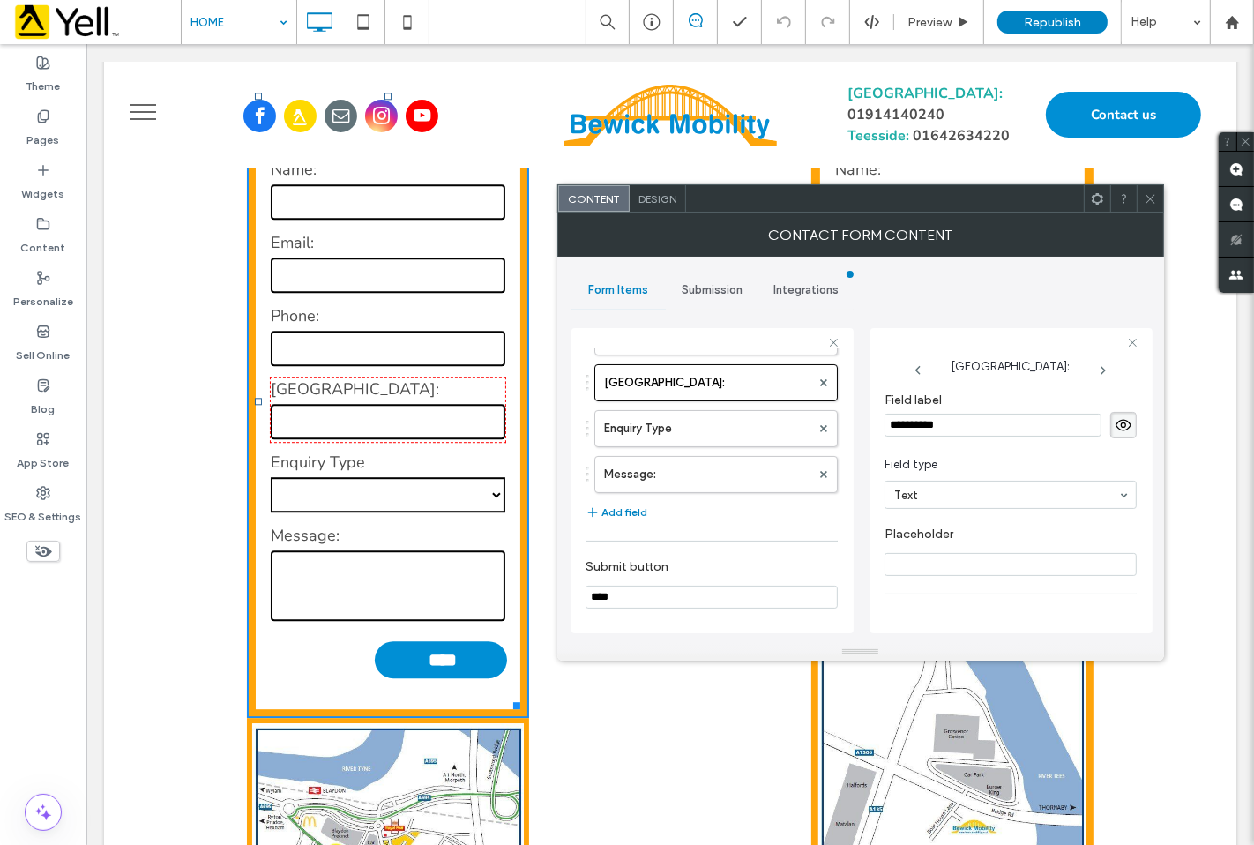
click at [939, 429] on input "**********" at bounding box center [992, 425] width 217 height 23
click at [938, 428] on input "**********" at bounding box center [992, 425] width 217 height 23
type input "*********"
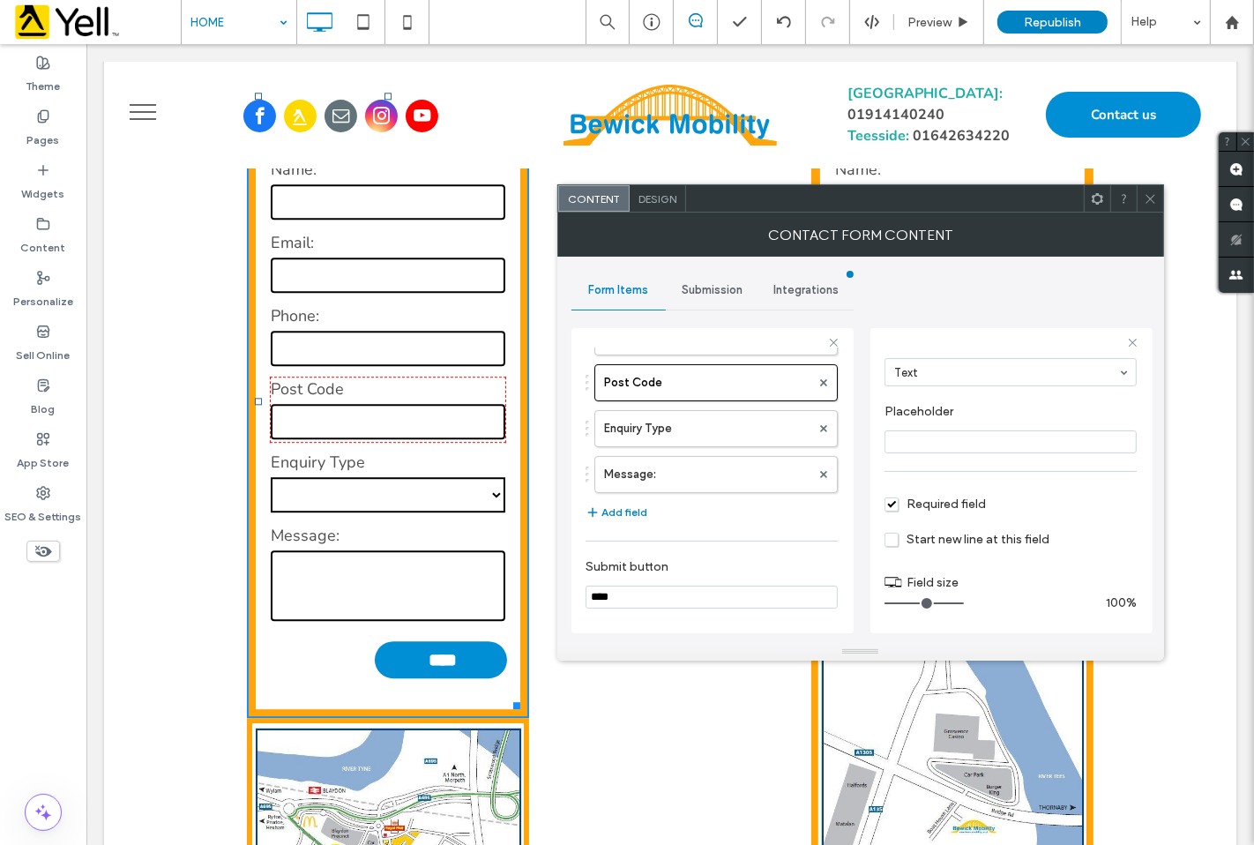
scroll to position [294, 0]
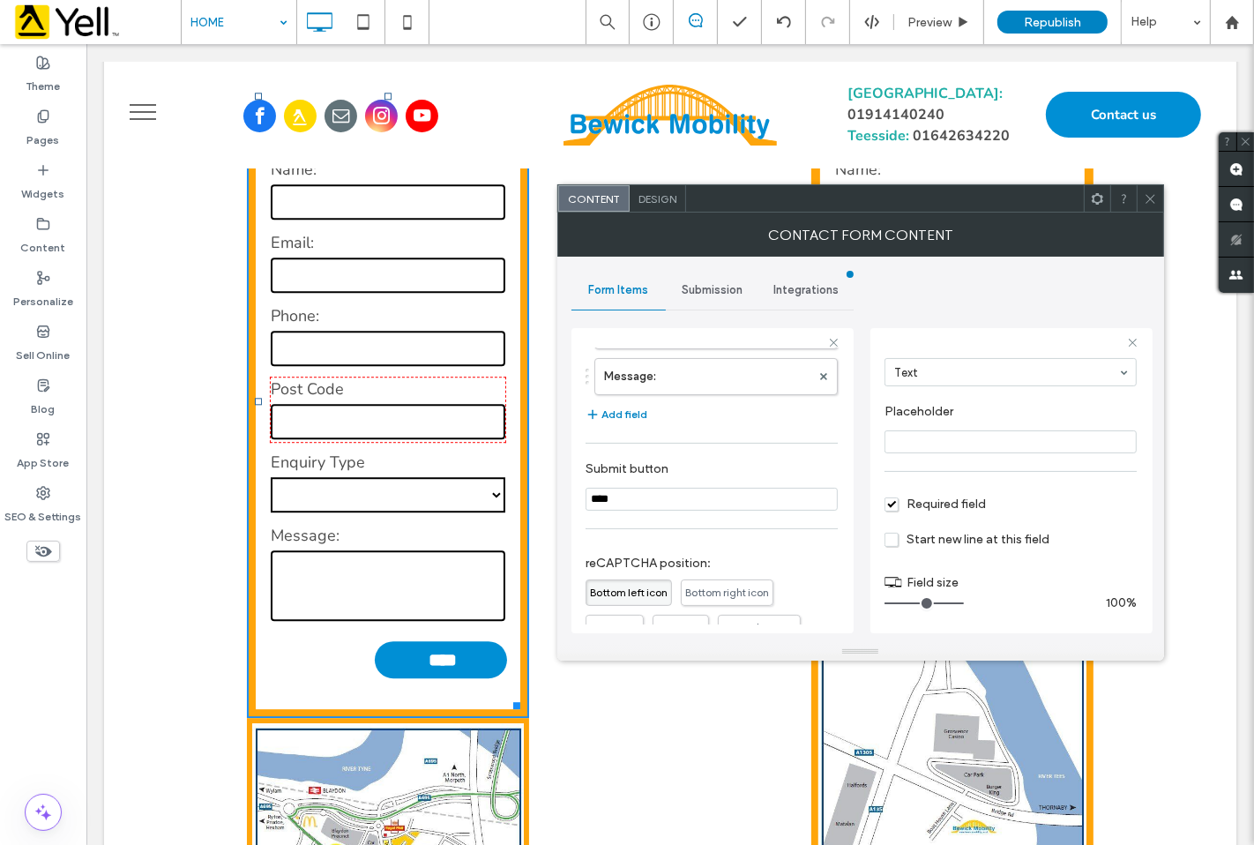
click at [543, 498] on div "Click To Paste" at bounding box center [669, 496] width 282 height 1383
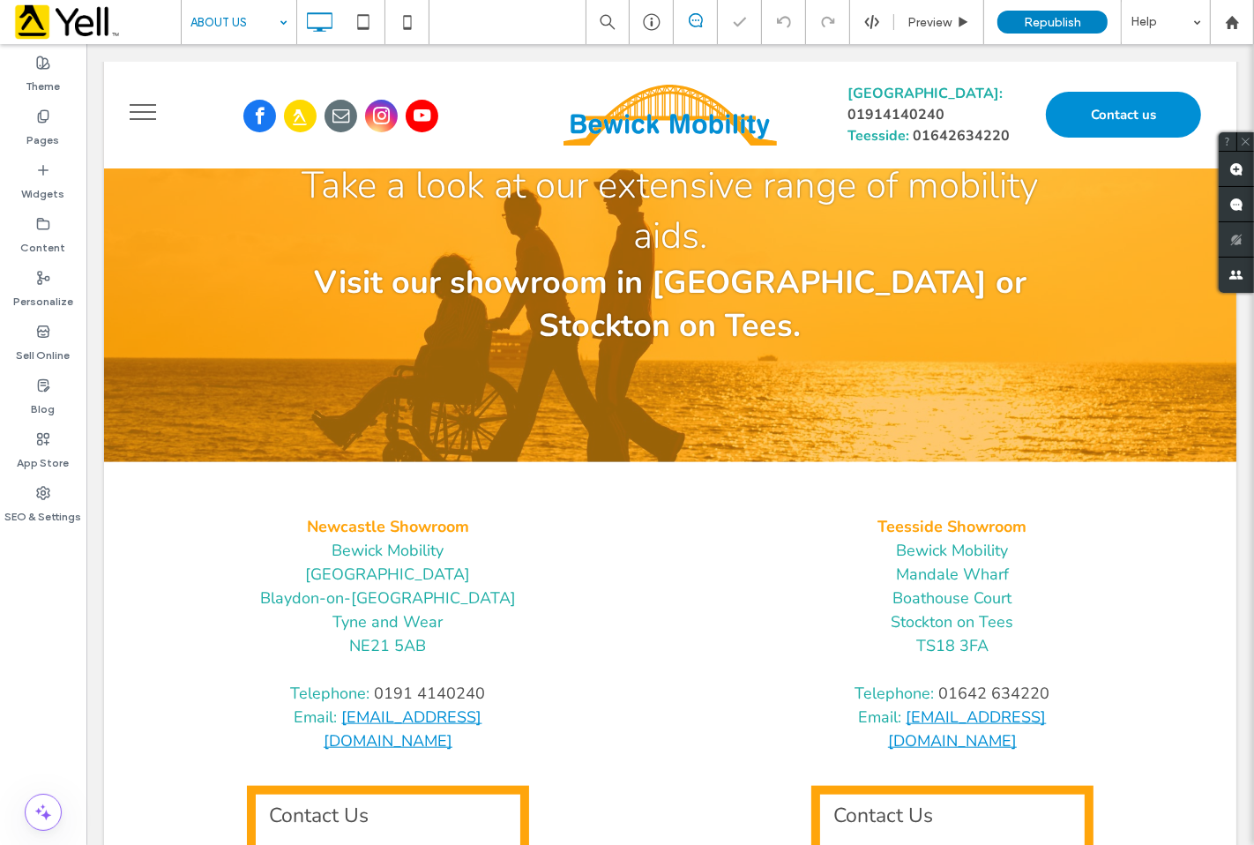
scroll to position [1861, 0]
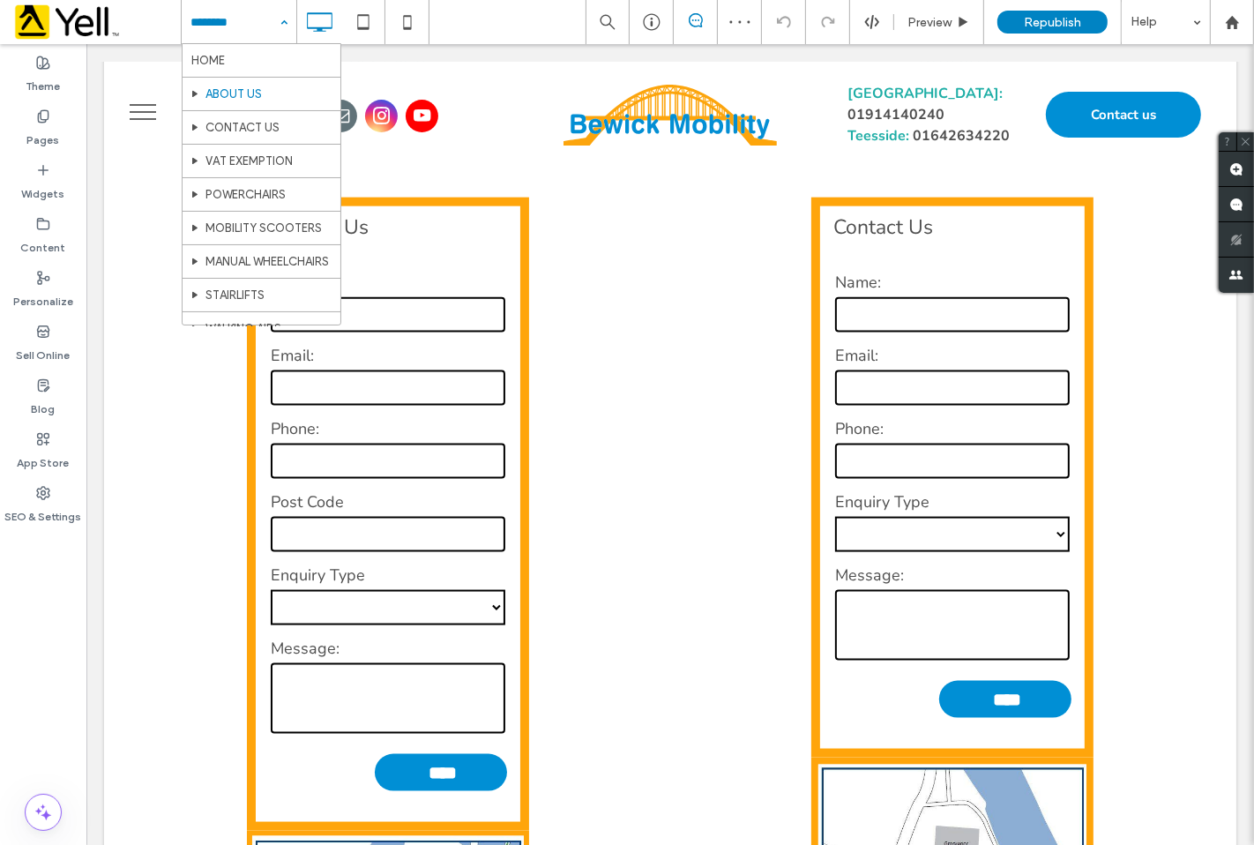
click at [266, 22] on input at bounding box center [234, 22] width 88 height 44
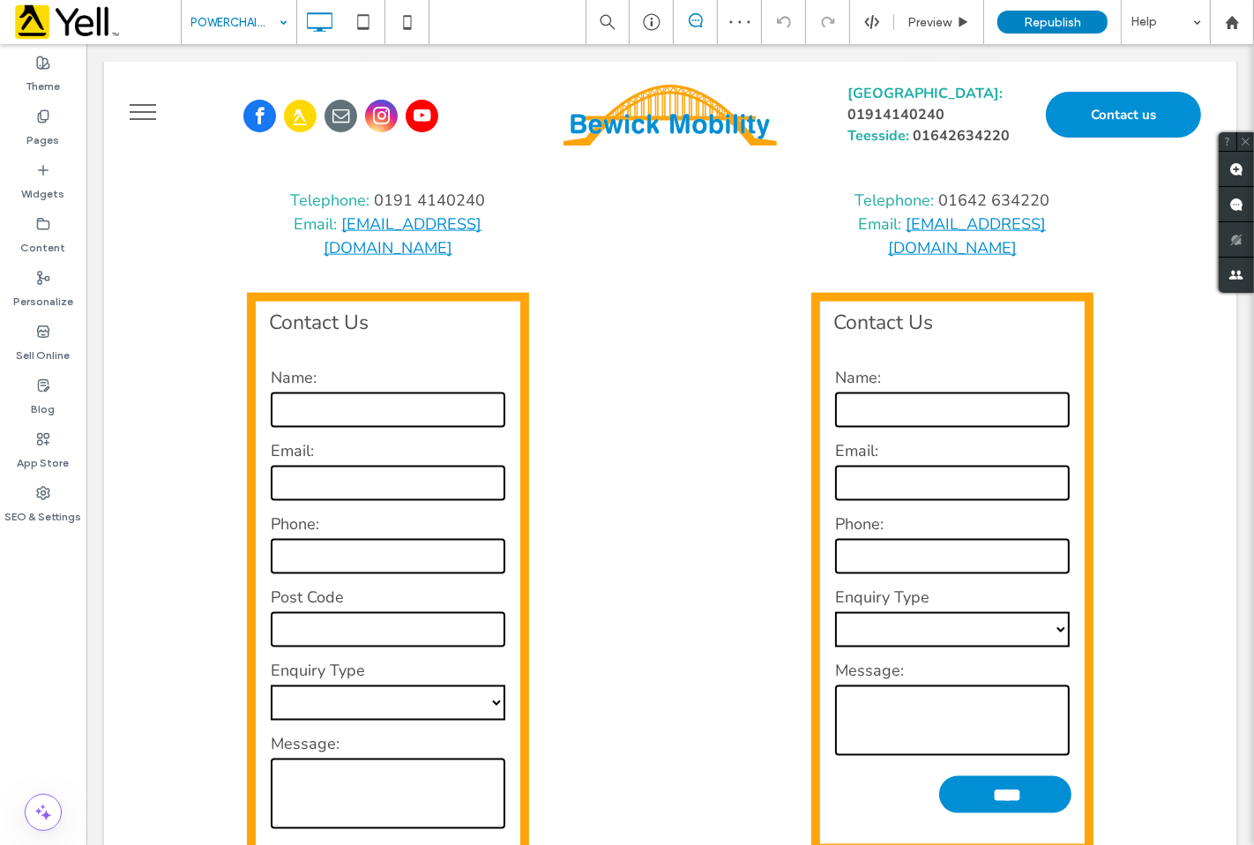
scroll to position [1956, 0]
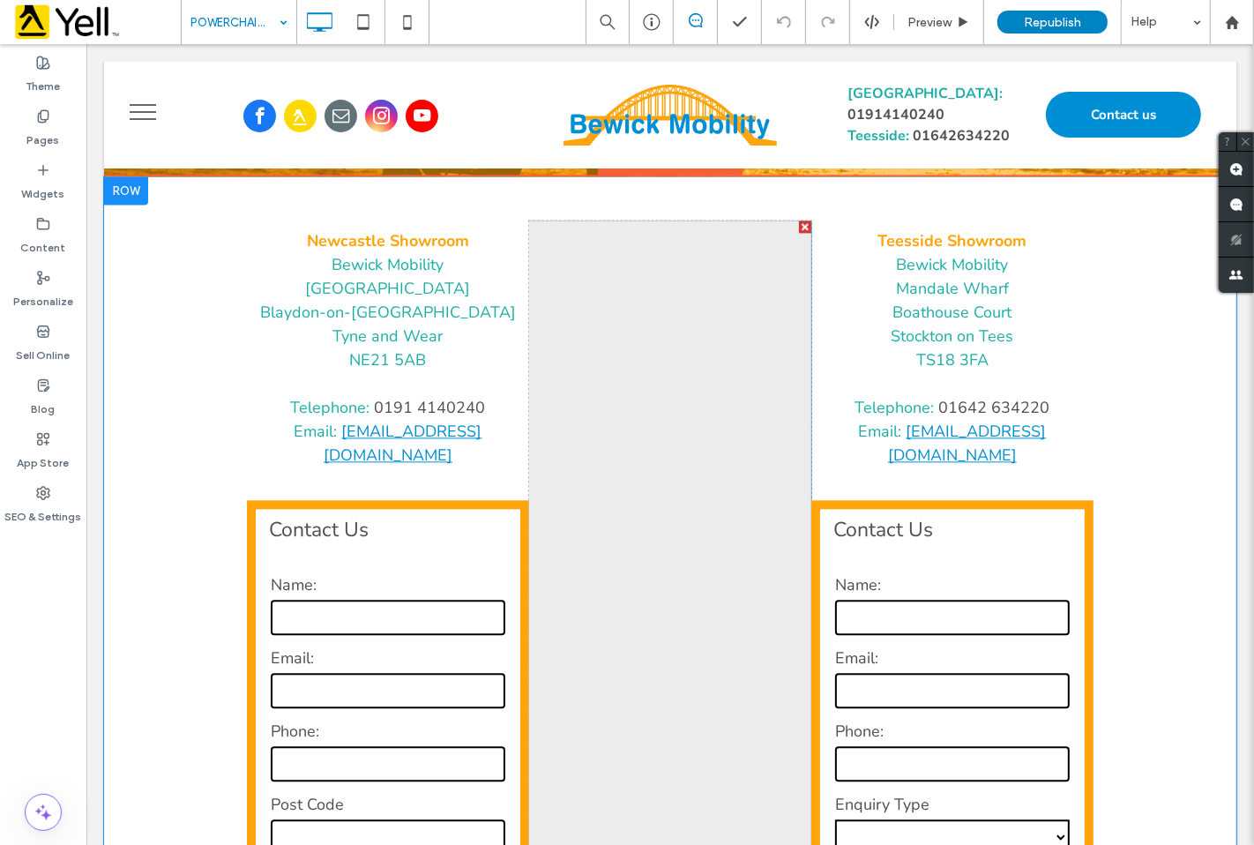
scroll to position [3102, 0]
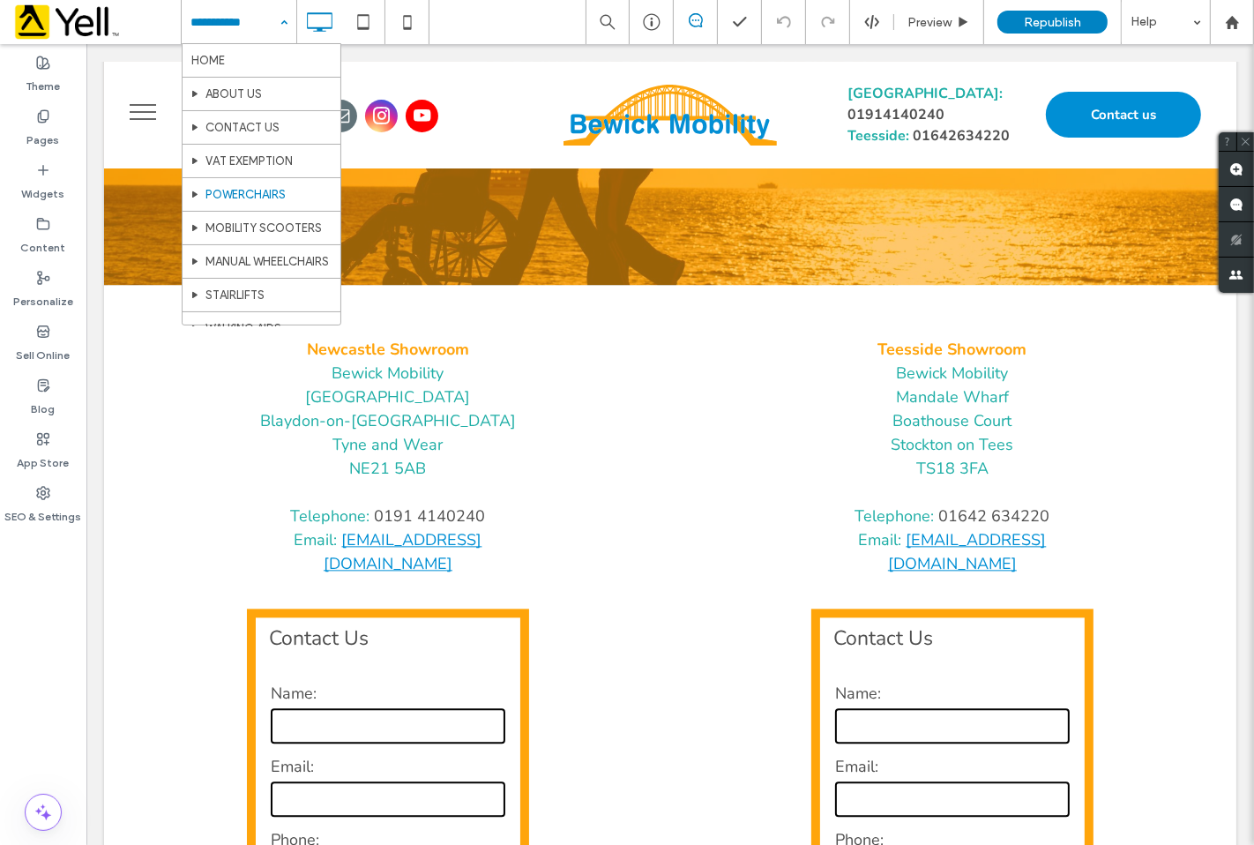
click at [240, 36] on input at bounding box center [234, 22] width 88 height 44
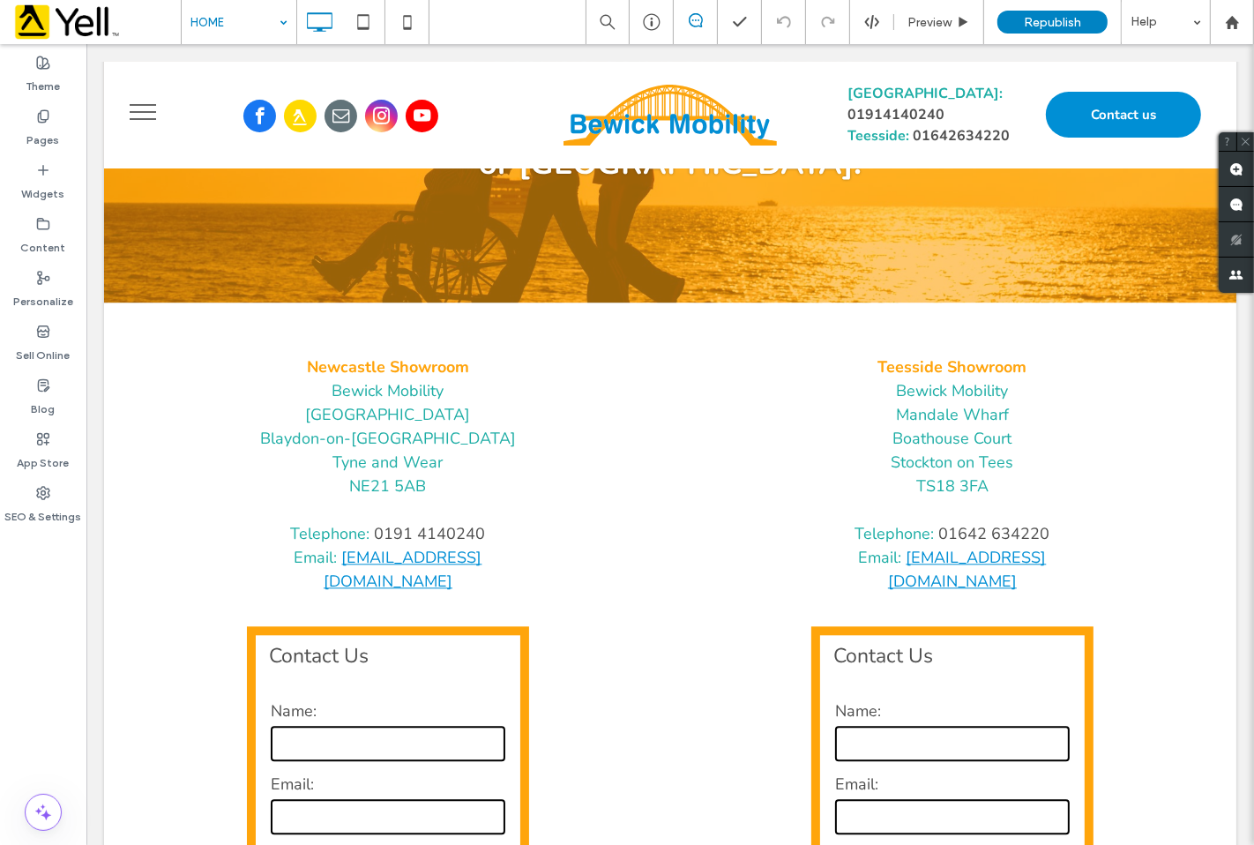
scroll to position [3293, 0]
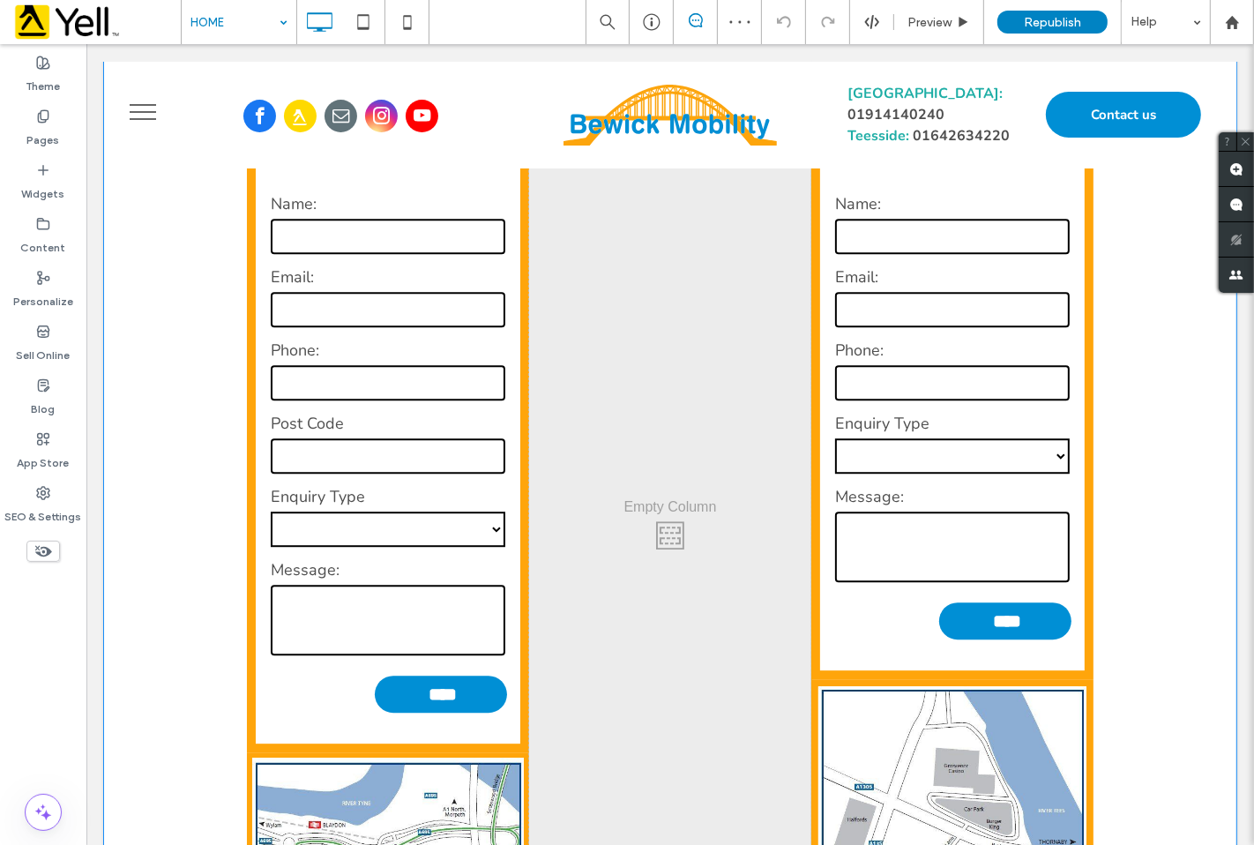
scroll to position [4114, 0]
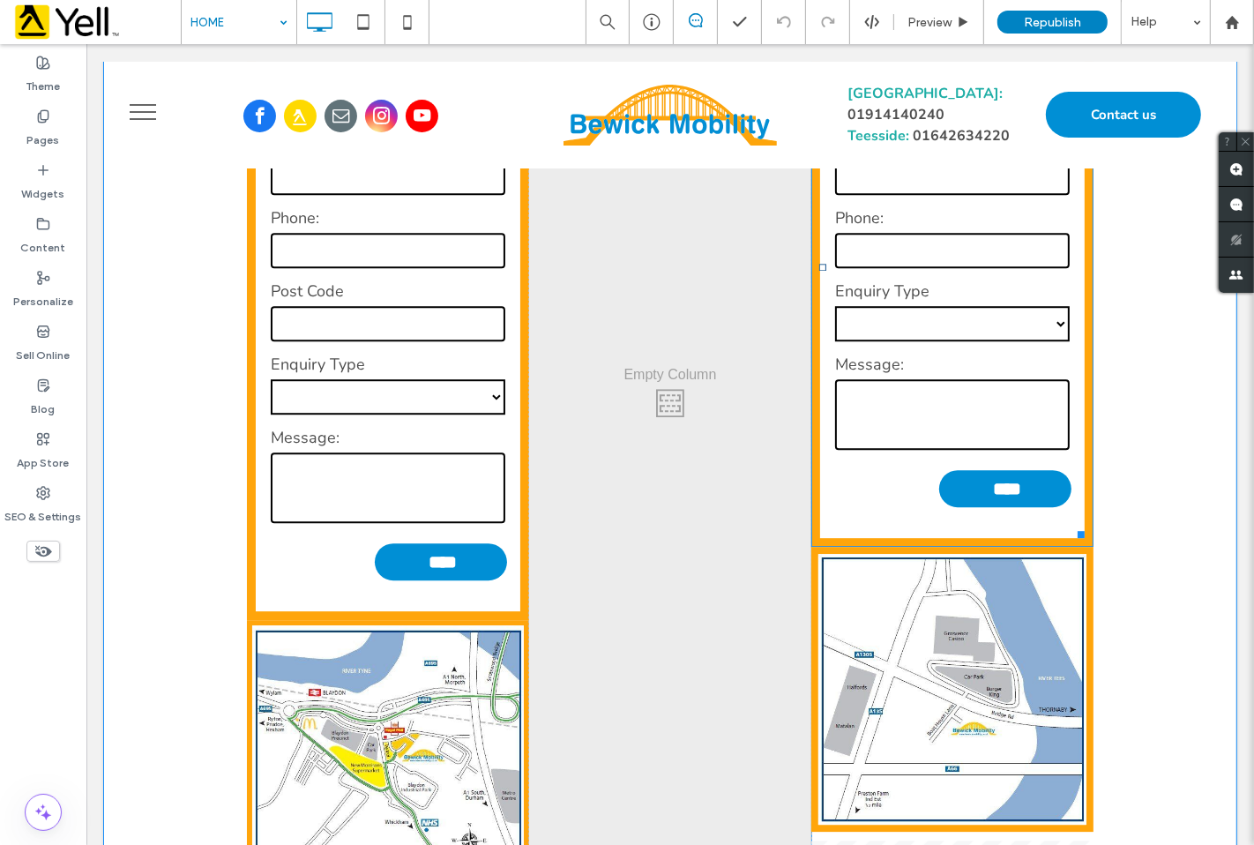
click at [857, 365] on form "**********" at bounding box center [951, 288] width 265 height 500
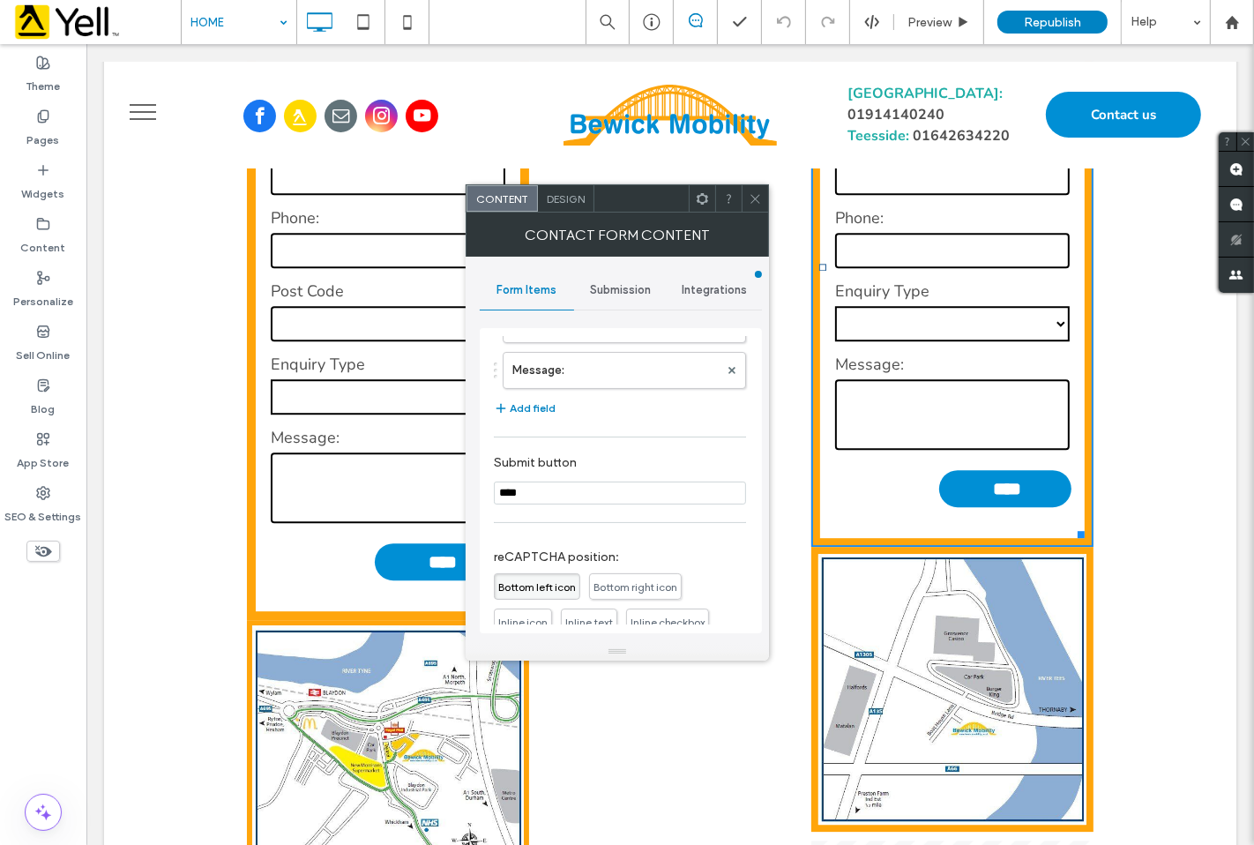
scroll to position [207, 0]
click at [518, 441] on button "Add field" at bounding box center [525, 443] width 62 height 21
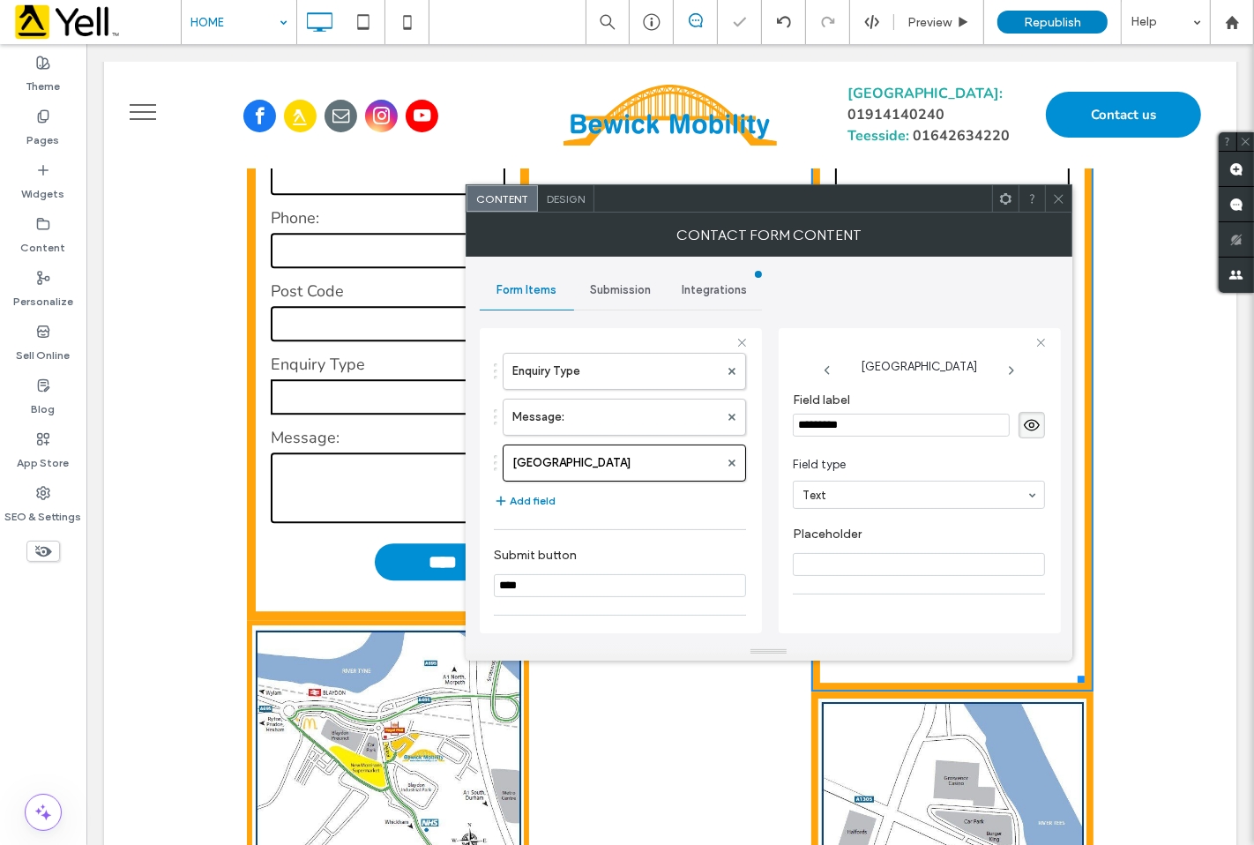
click at [844, 423] on input "*********" at bounding box center [901, 425] width 217 height 23
type input "*********"
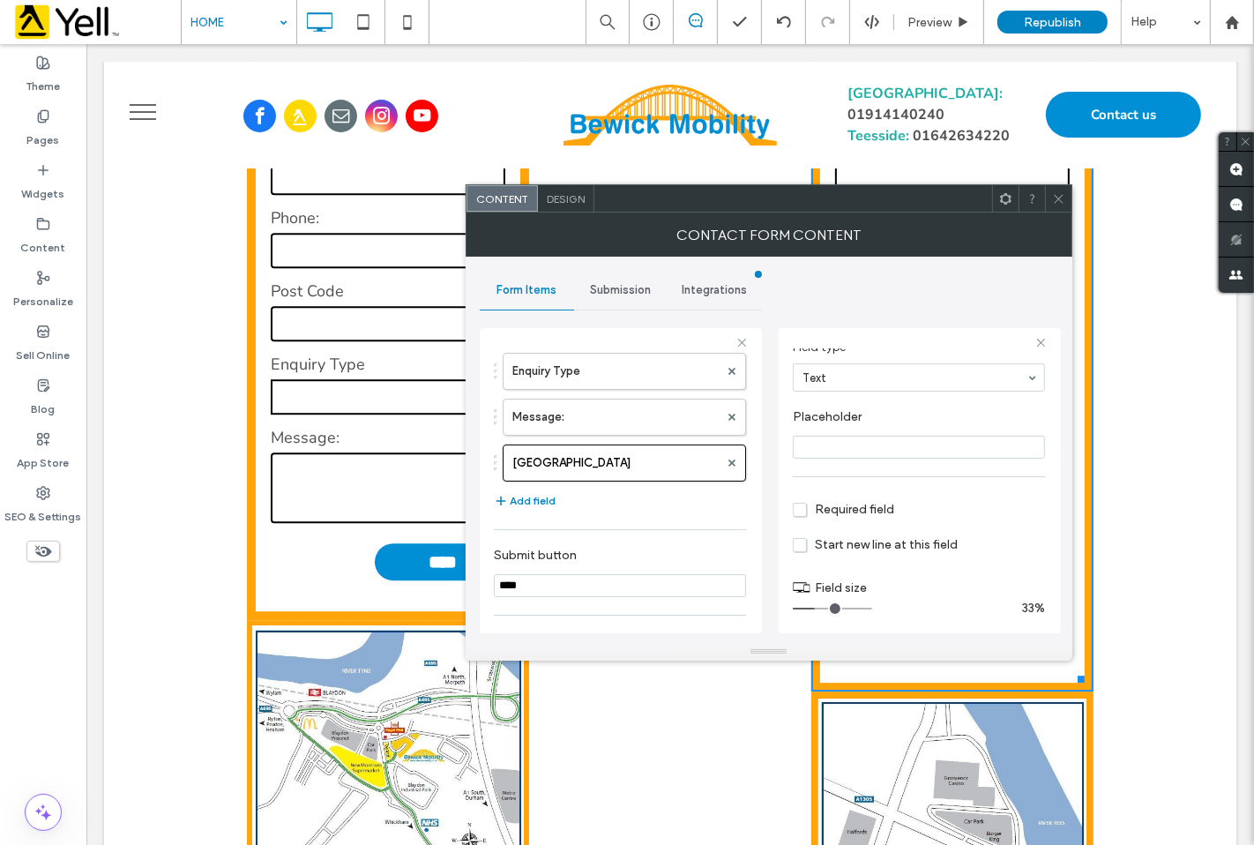
scroll to position [123, 0]
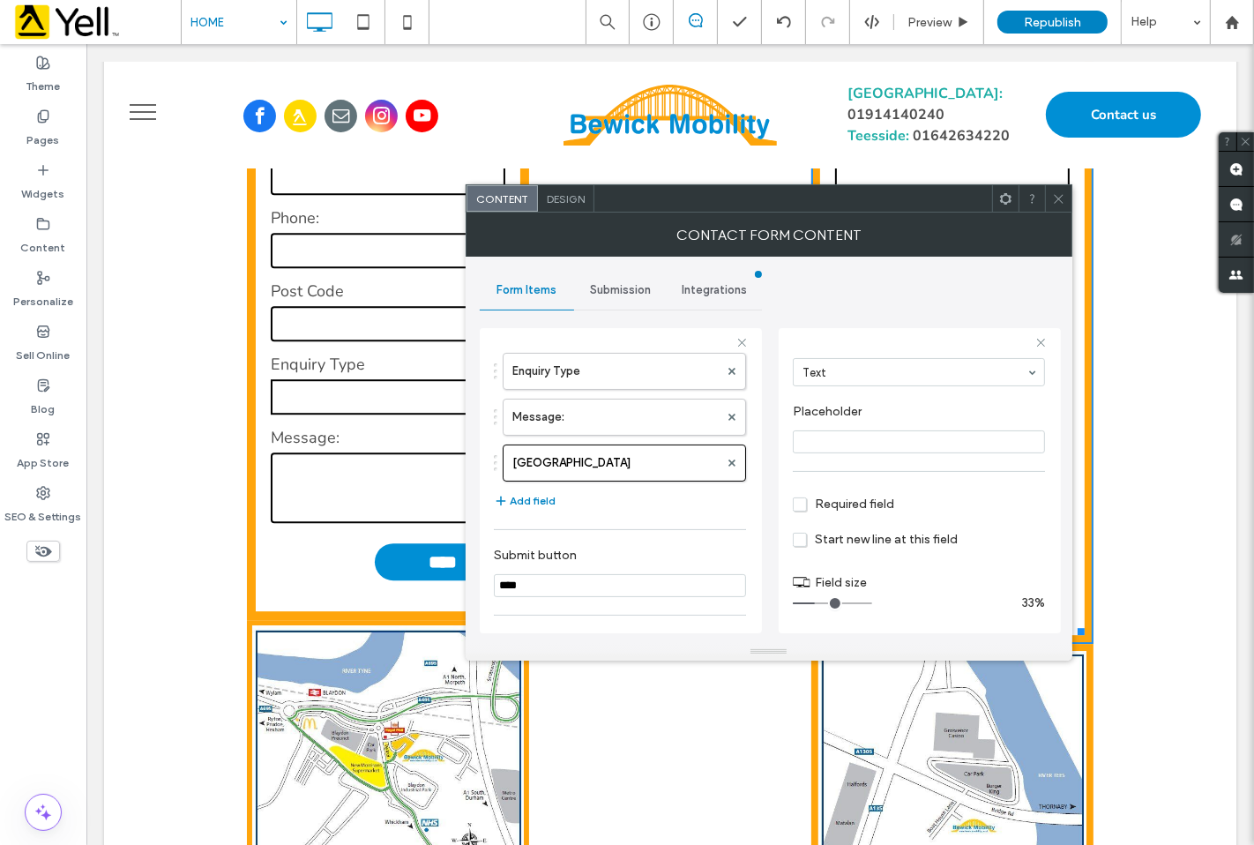
click at [806, 504] on span "Required field" at bounding box center [843, 503] width 101 height 15
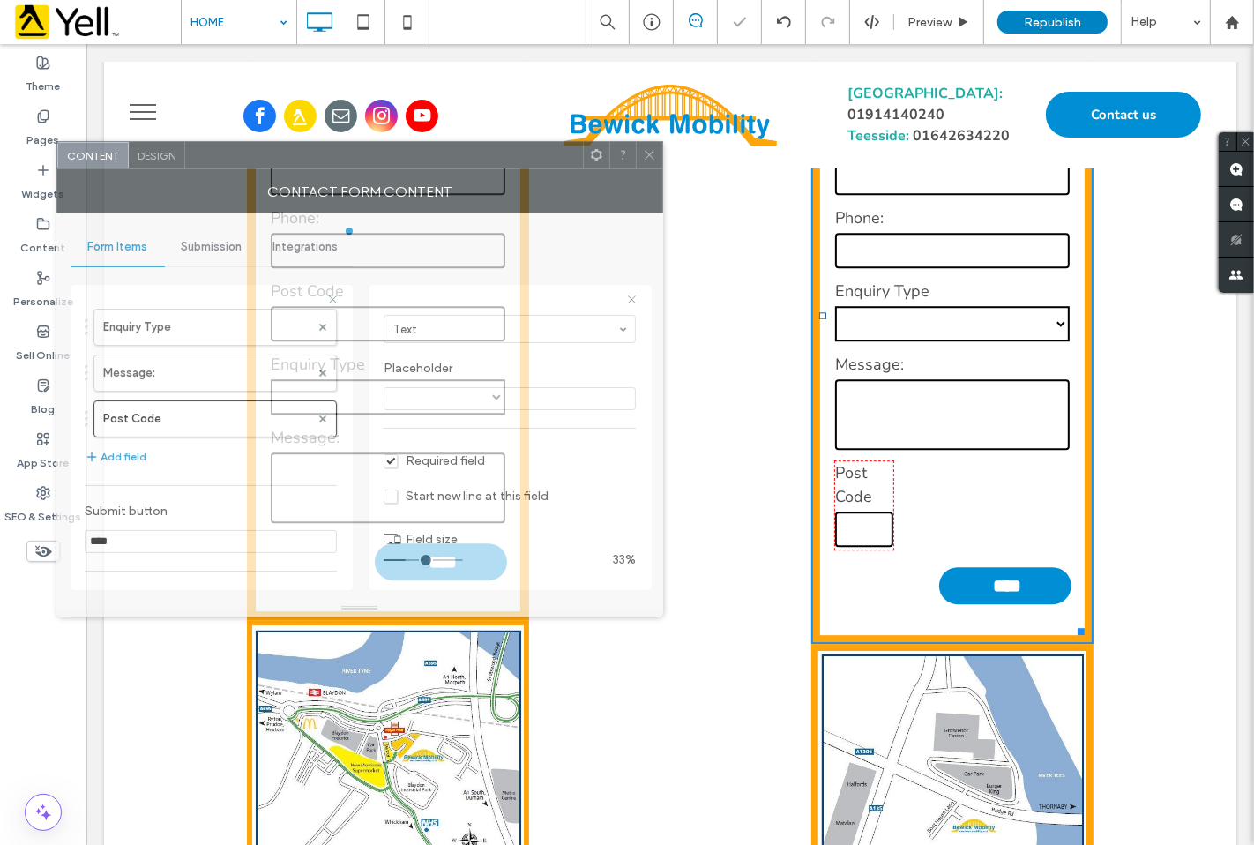
drag, startPoint x: 869, startPoint y: 204, endPoint x: 460, endPoint y: 160, distance: 411.4
click at [460, 160] on div at bounding box center [384, 155] width 398 height 26
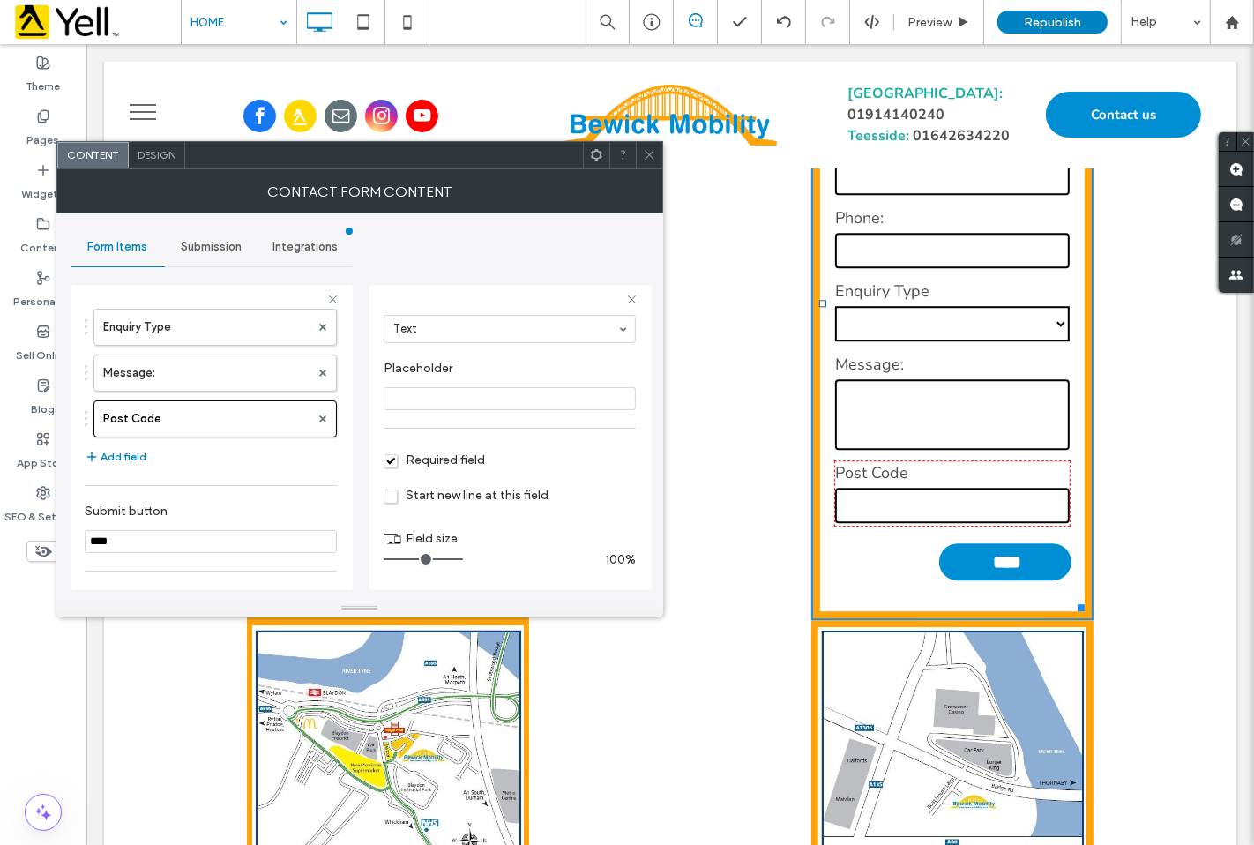
drag, startPoint x: 407, startPoint y: 556, endPoint x: 478, endPoint y: 556, distance: 70.5
type input "**"
click at [463, 558] on input "range" at bounding box center [423, 559] width 79 height 2
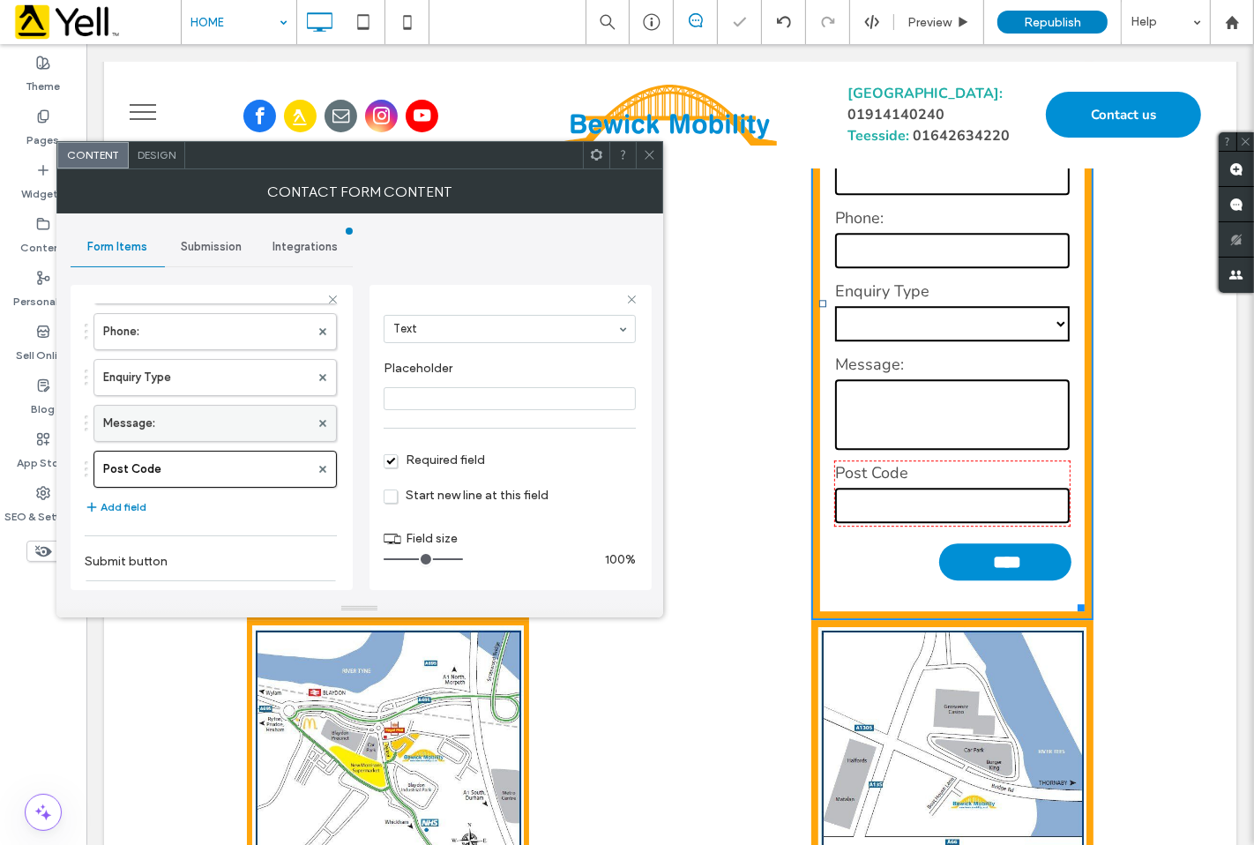
scroll to position [109, 0]
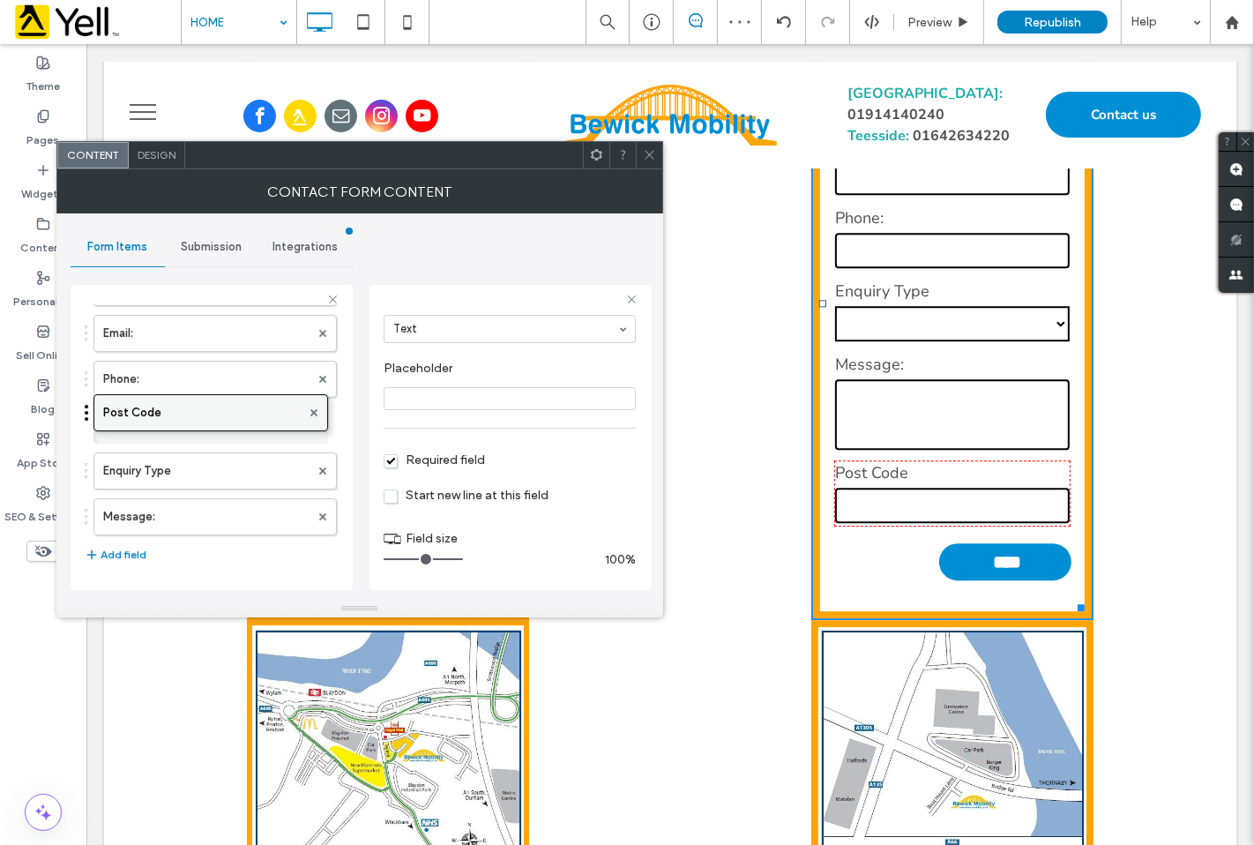
drag, startPoint x: 168, startPoint y: 516, endPoint x: 165, endPoint y: 402, distance: 113.8
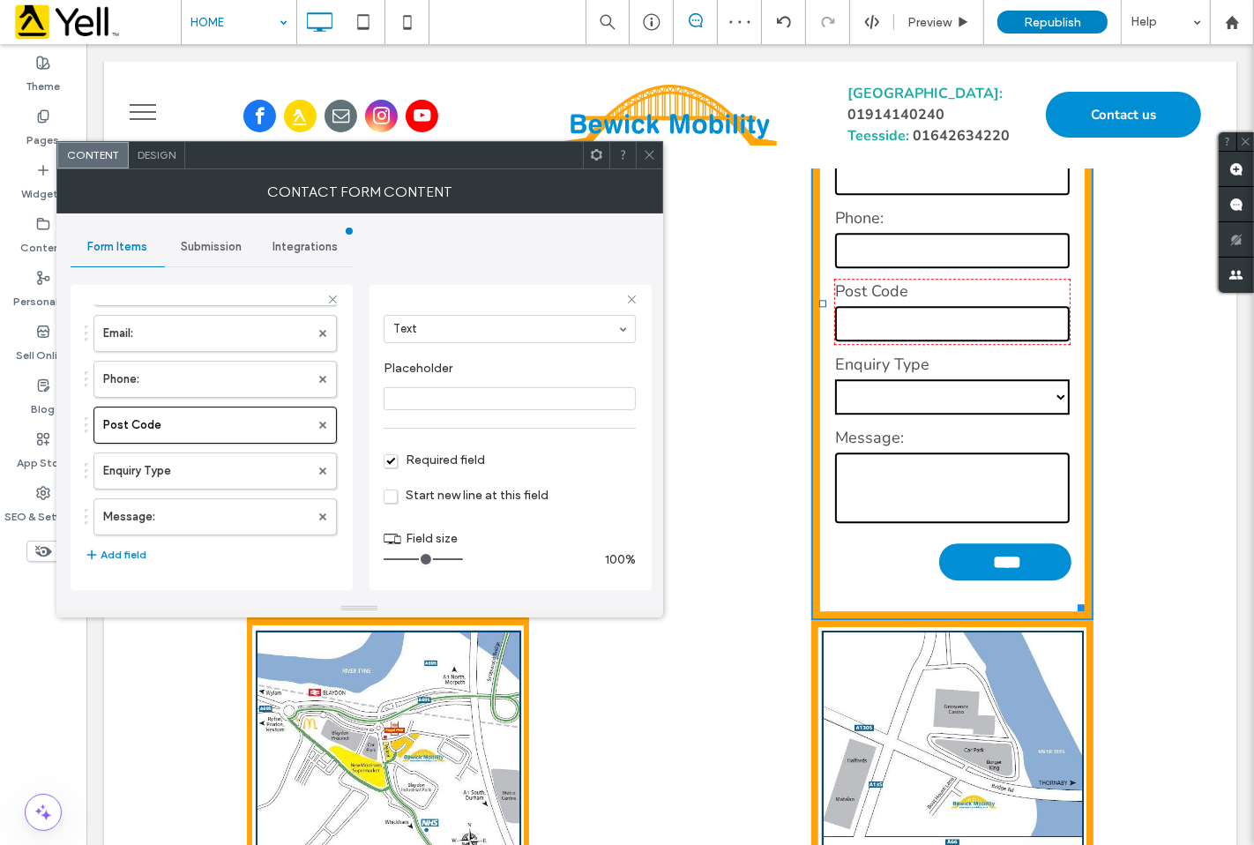
click at [646, 161] on span at bounding box center [649, 155] width 13 height 26
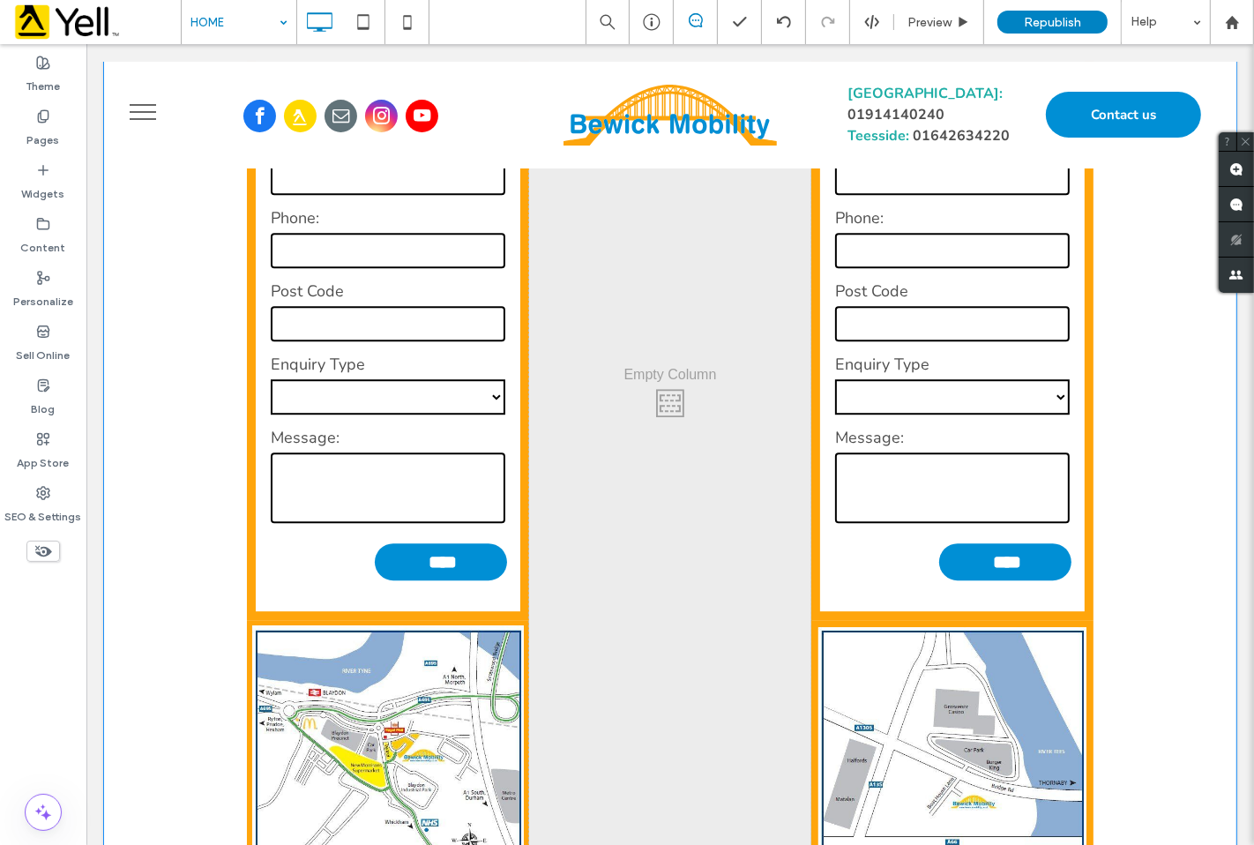
click at [666, 437] on div "Click To Paste" at bounding box center [669, 398] width 282 height 1383
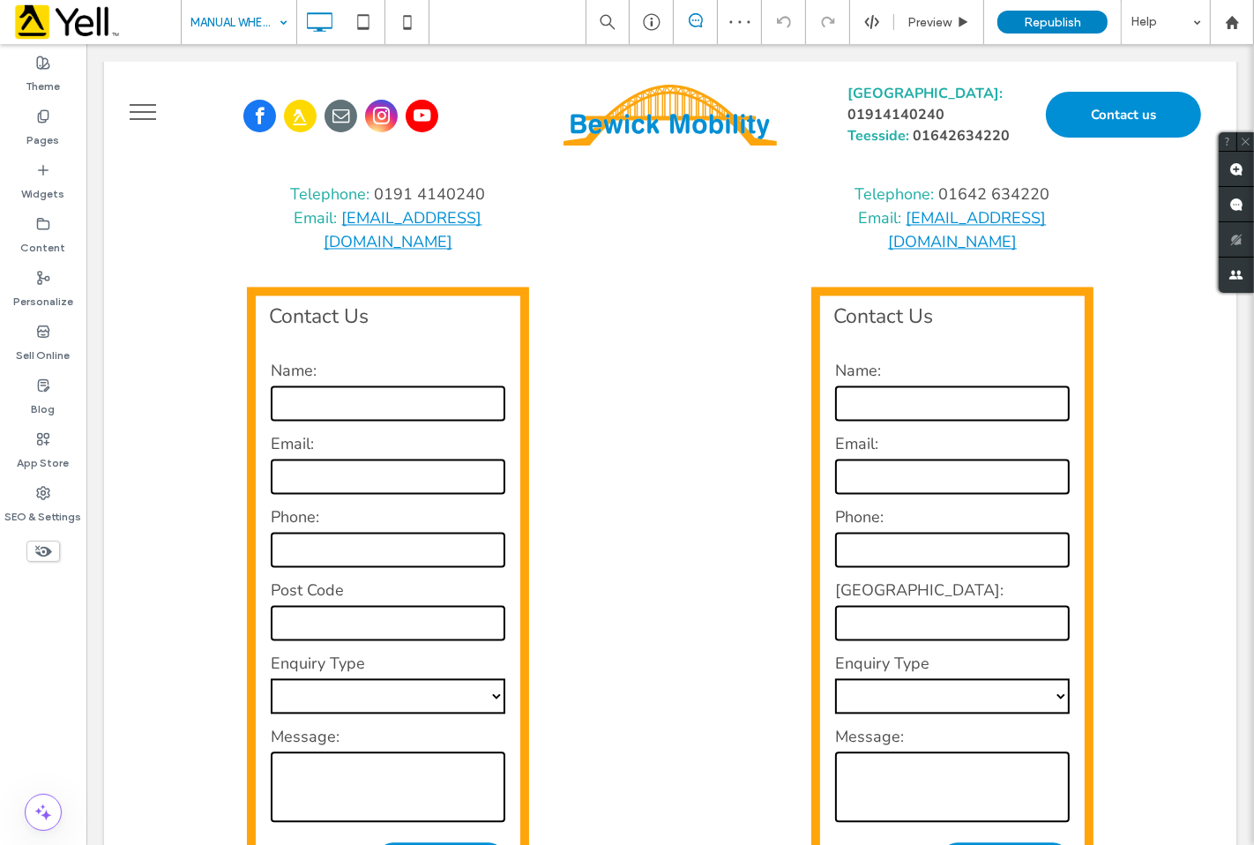
scroll to position [2939, 0]
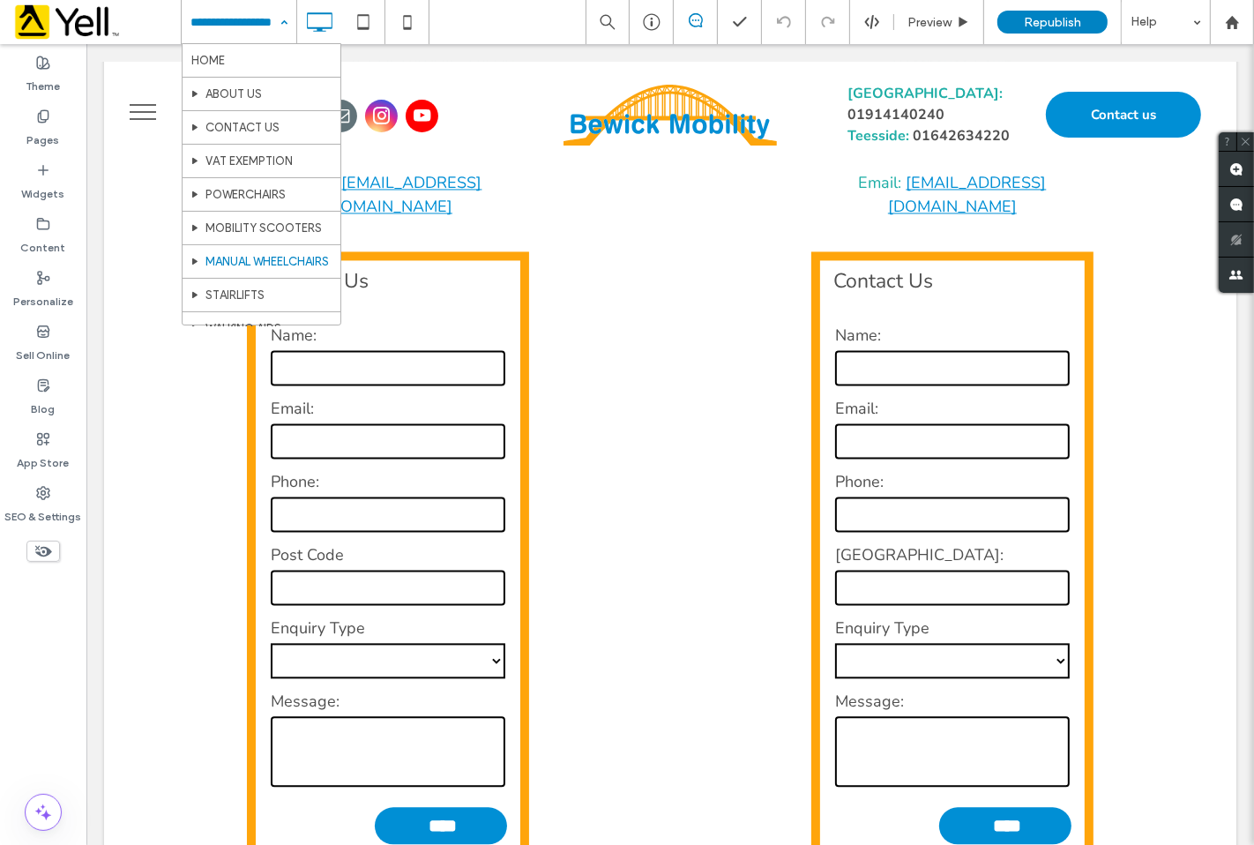
click at [260, 39] on input at bounding box center [234, 22] width 88 height 44
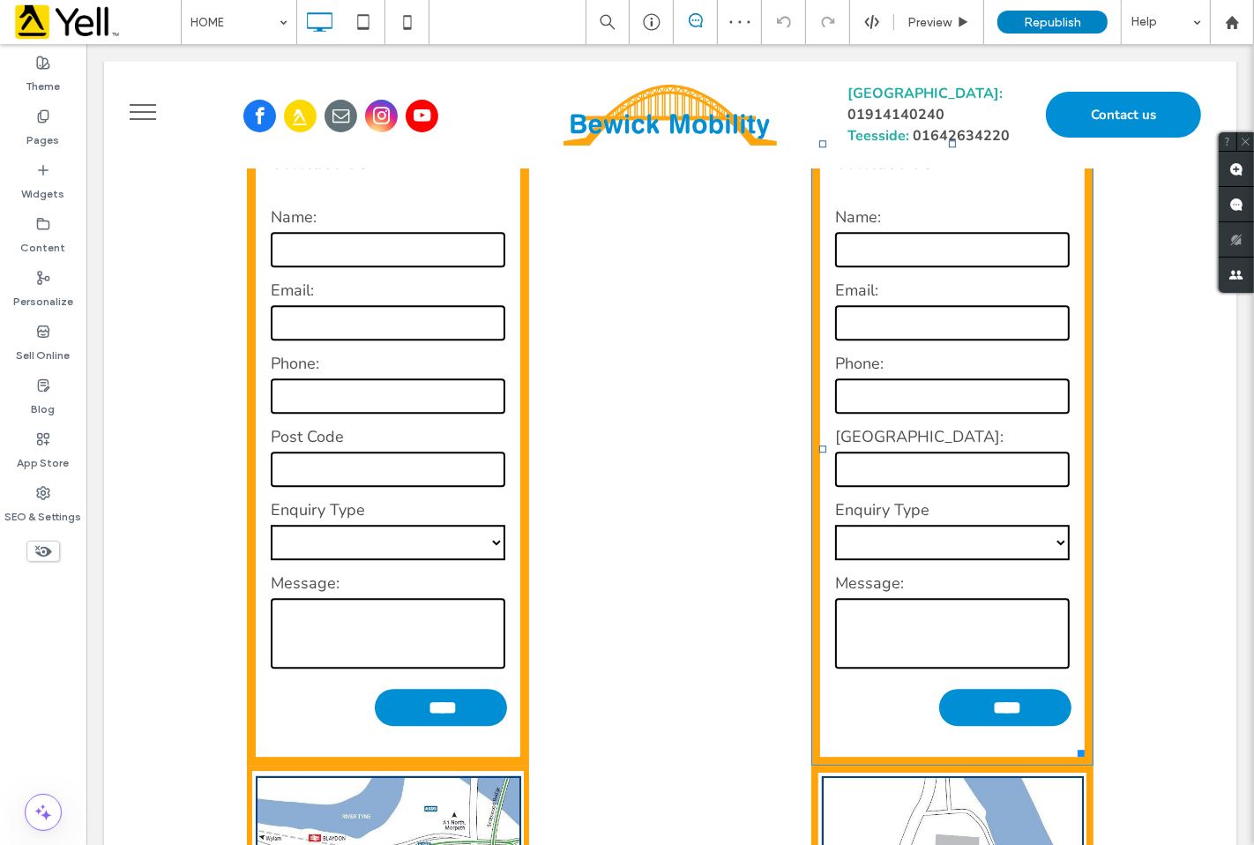
scroll to position [4016, 0]
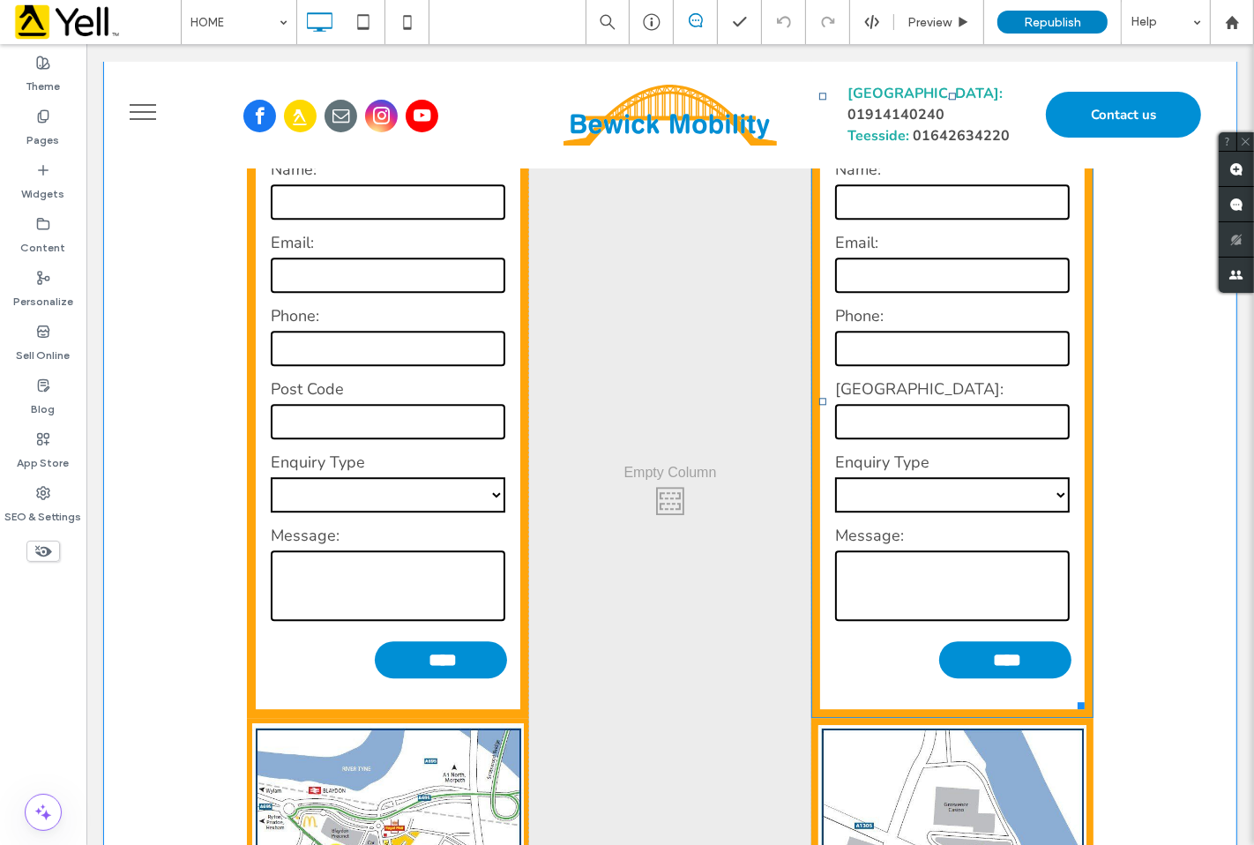
click at [861, 436] on input "text" at bounding box center [951, 421] width 235 height 35
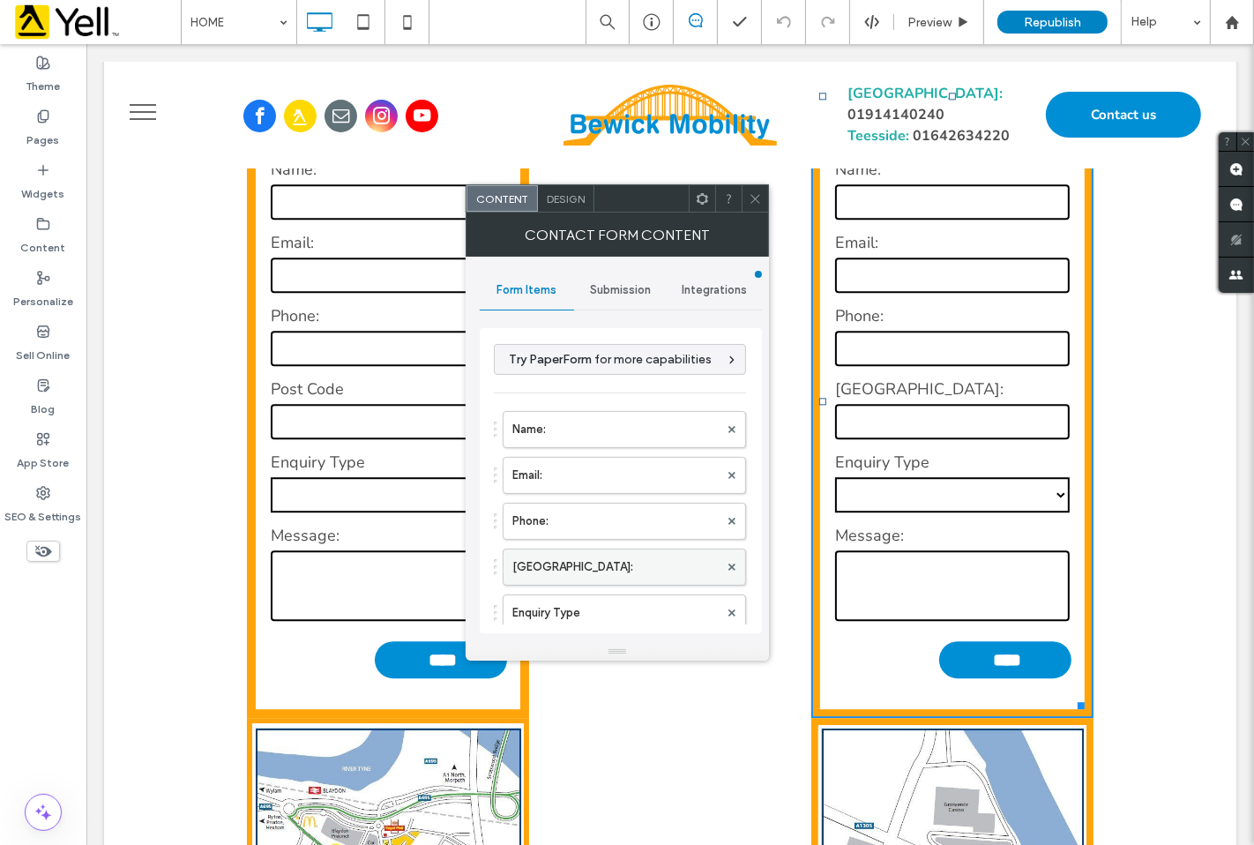
click at [574, 562] on label "[GEOGRAPHIC_DATA]:" at bounding box center [615, 566] width 206 height 35
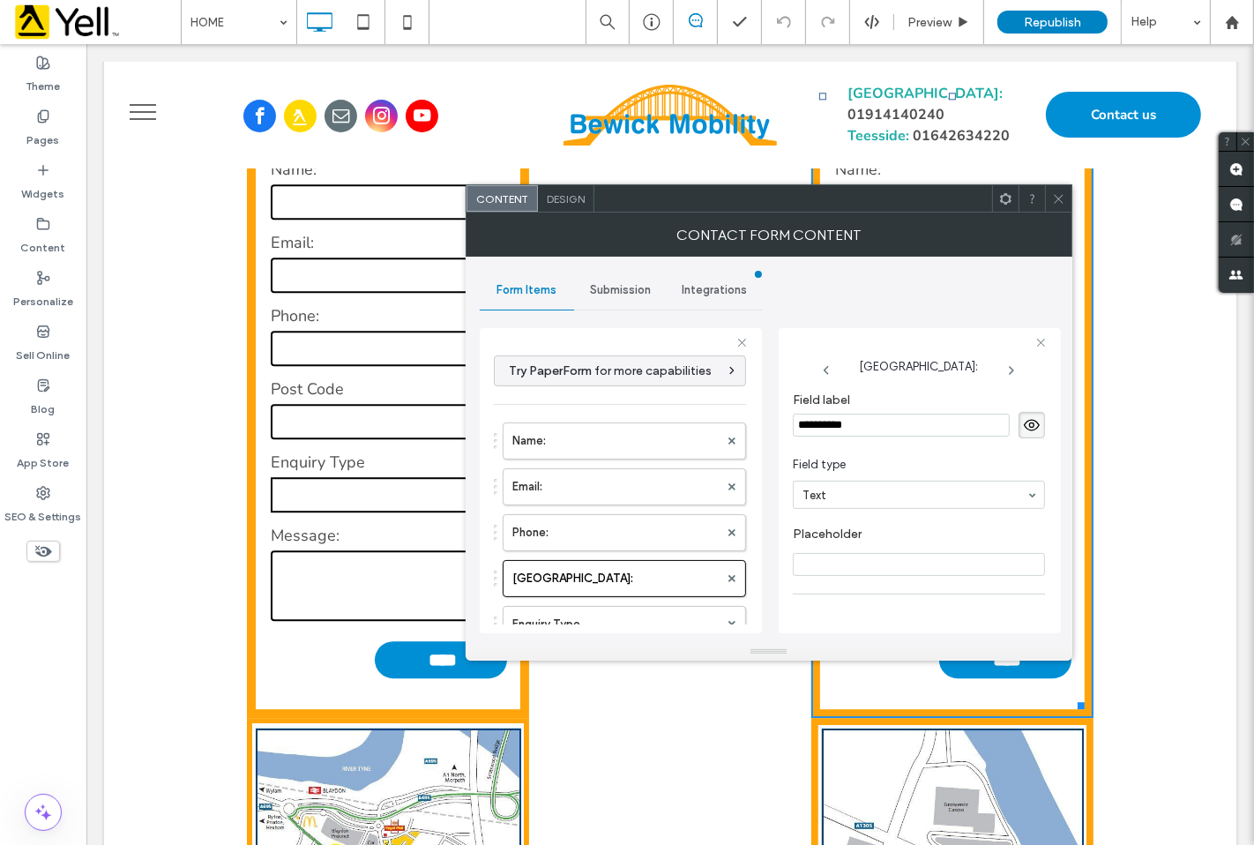
click at [853, 425] on input "**********" at bounding box center [901, 425] width 217 height 23
type input "*********"
click at [1056, 203] on icon at bounding box center [1058, 198] width 13 height 13
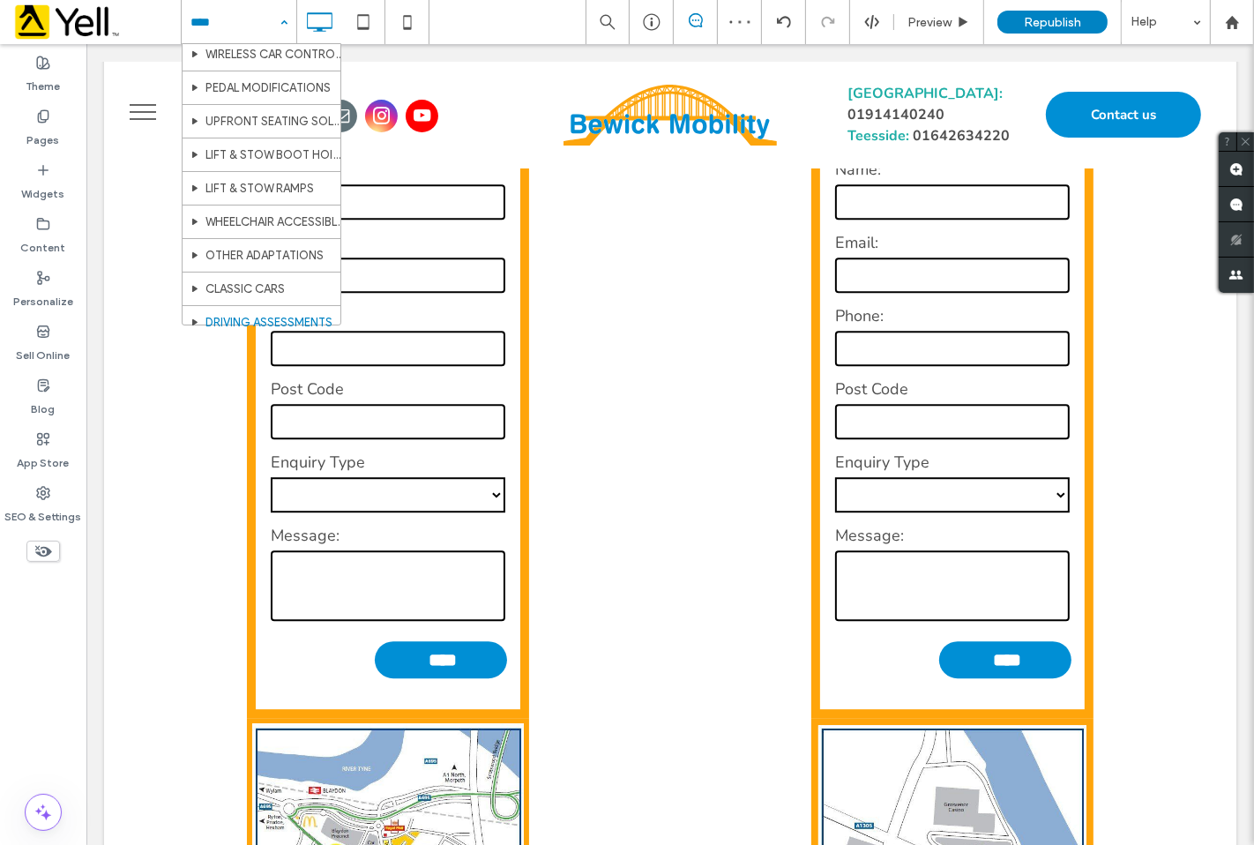
scroll to position [466, 0]
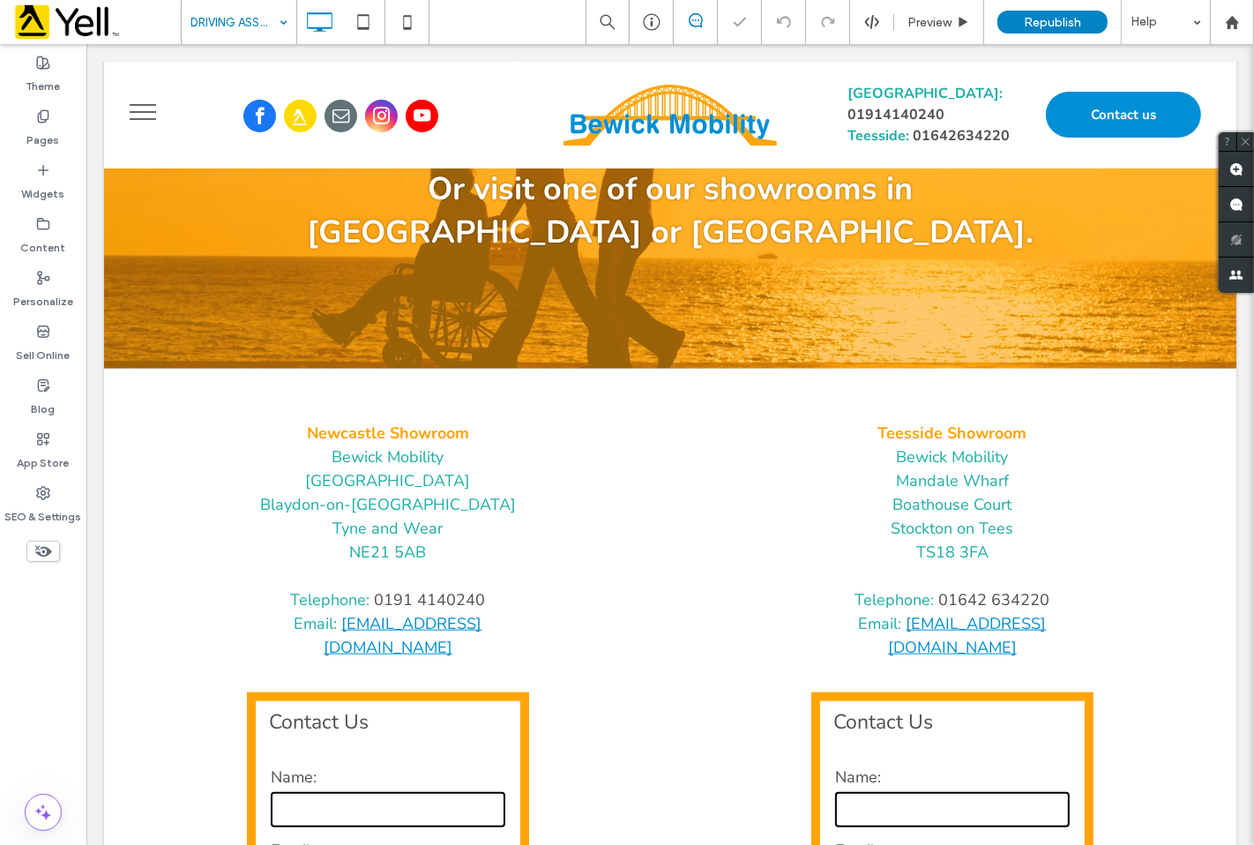
scroll to position [1763, 0]
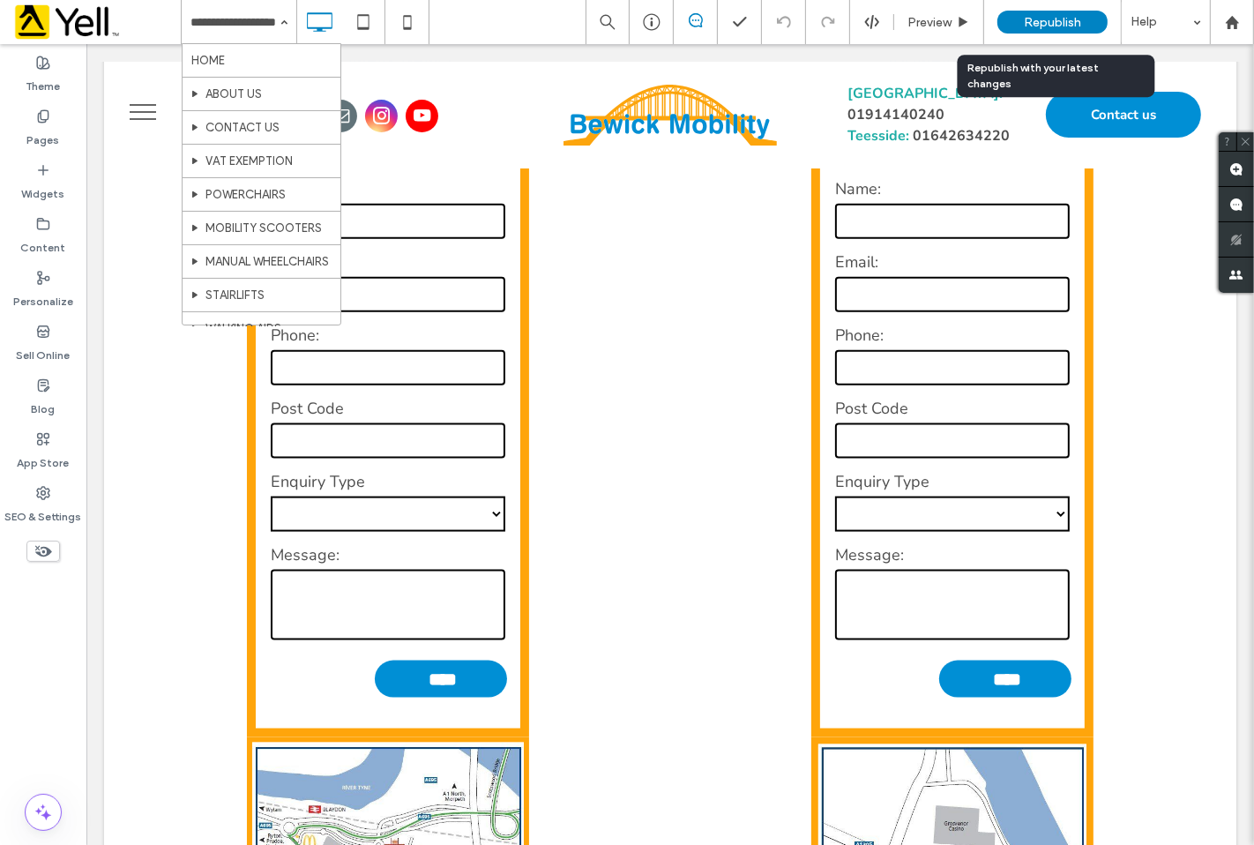
click at [1054, 15] on span "Republish" at bounding box center [1052, 22] width 57 height 15
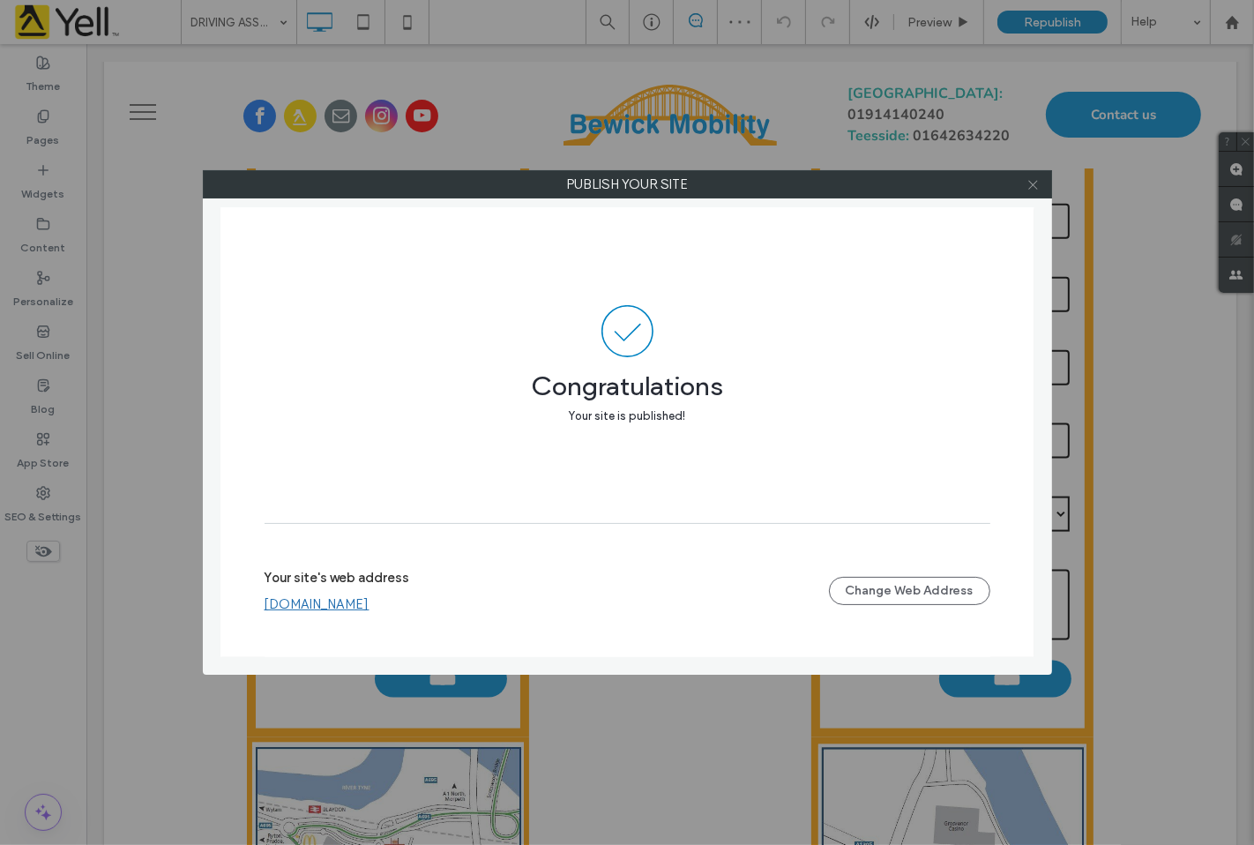
click at [1037, 188] on icon at bounding box center [1032, 184] width 13 height 13
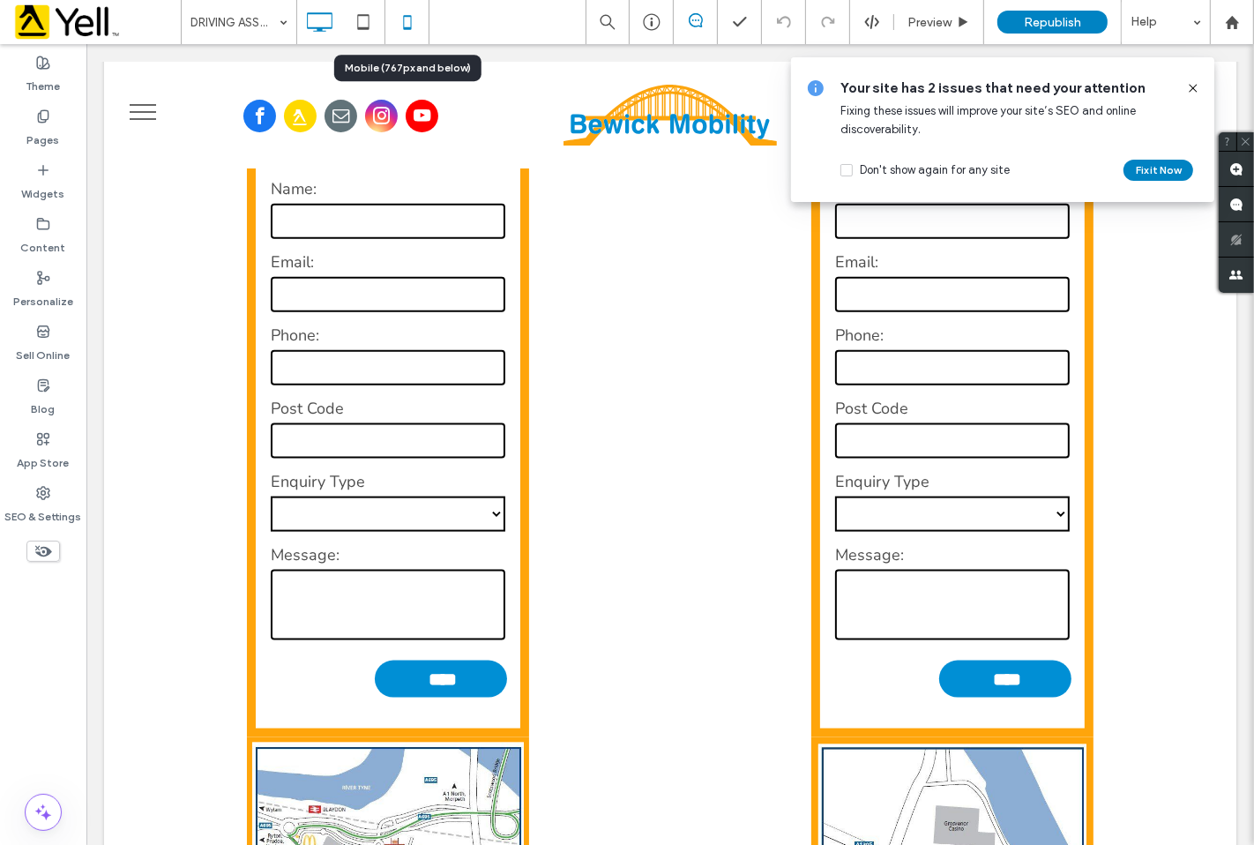
click at [404, 21] on icon at bounding box center [407, 21] width 35 height 35
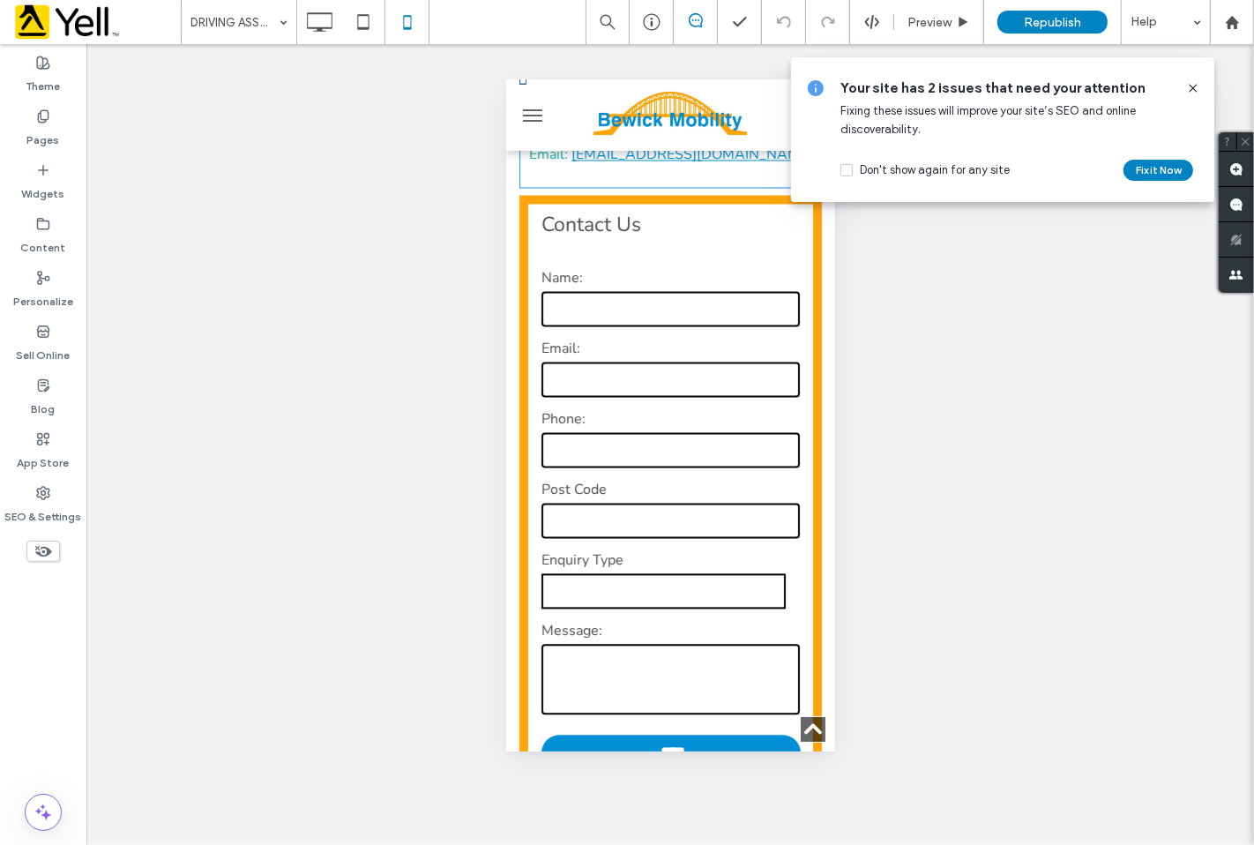
scroll to position [3134, 0]
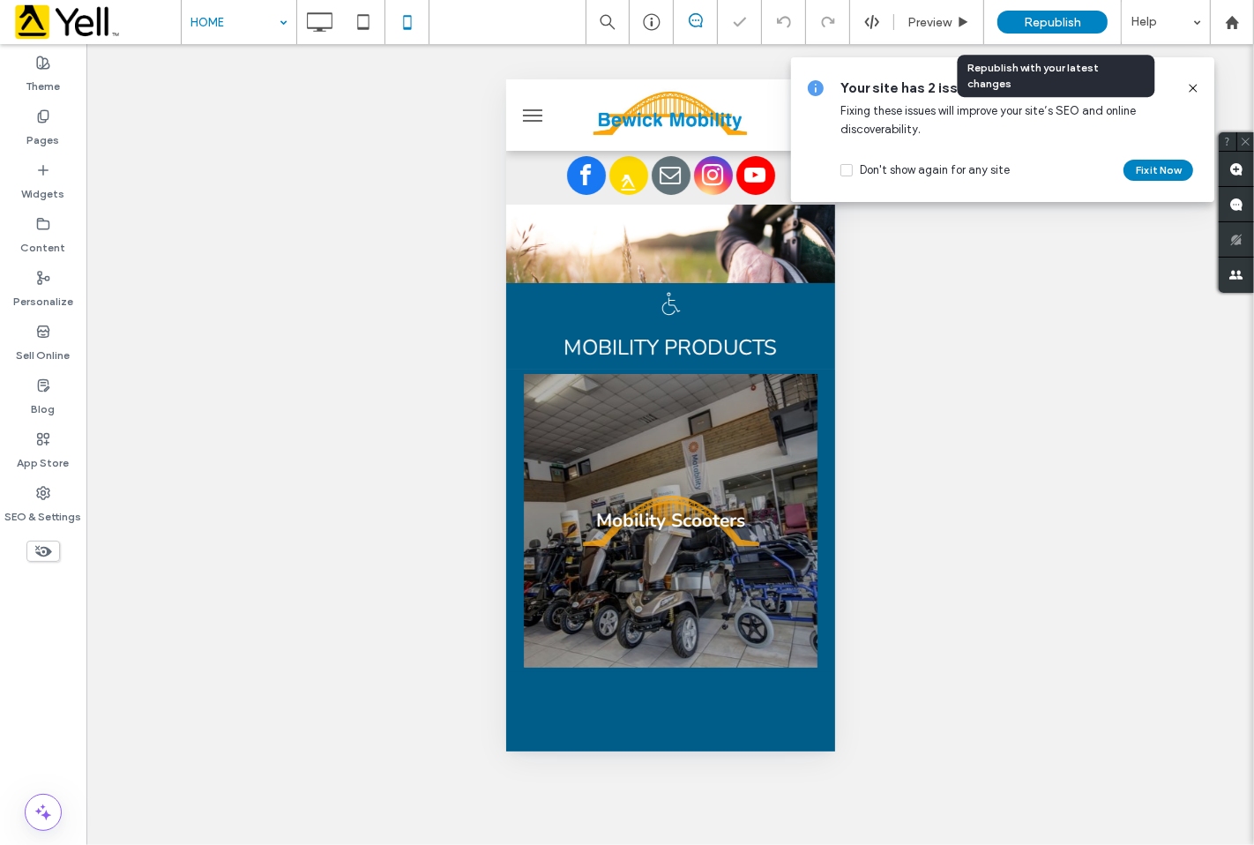
click at [1023, 18] on div "Republish" at bounding box center [1052, 22] width 110 height 23
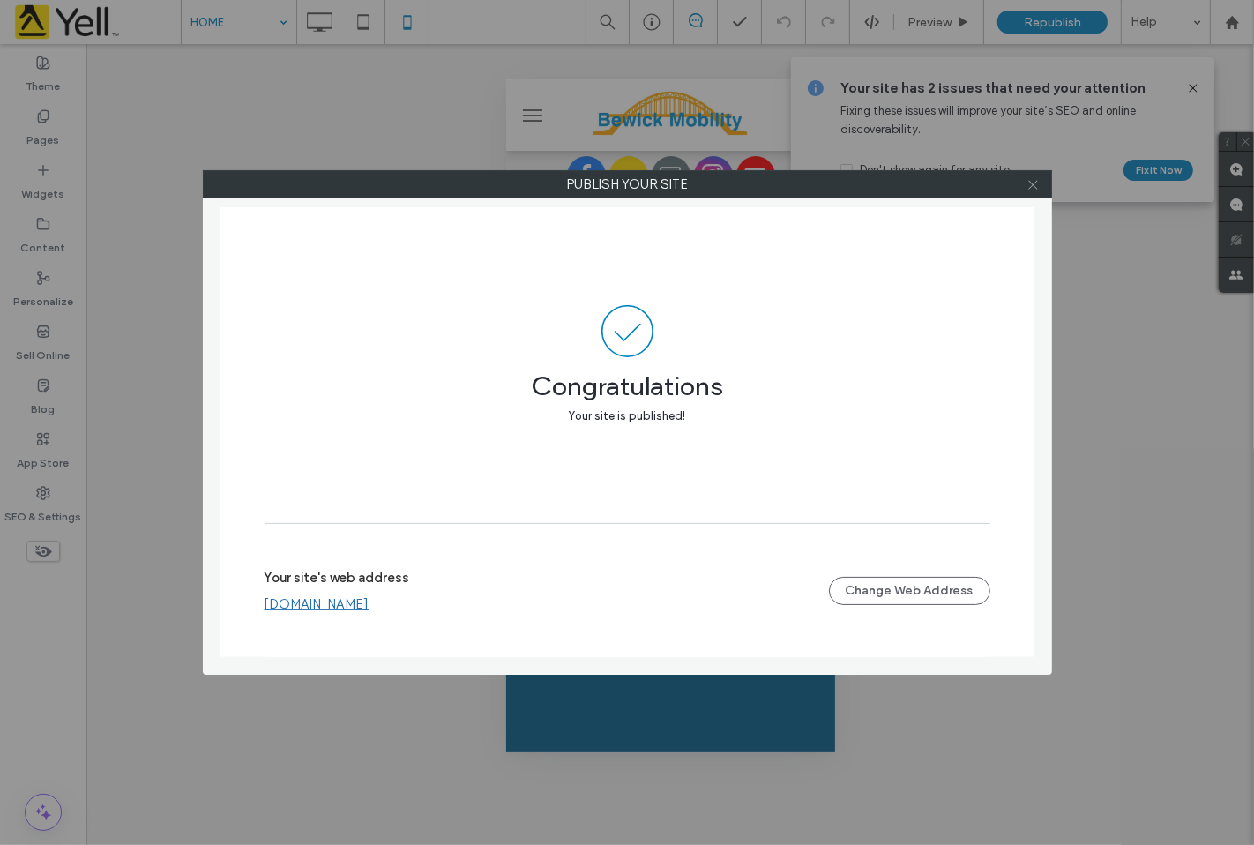
click at [1028, 189] on use at bounding box center [1032, 184] width 9 height 9
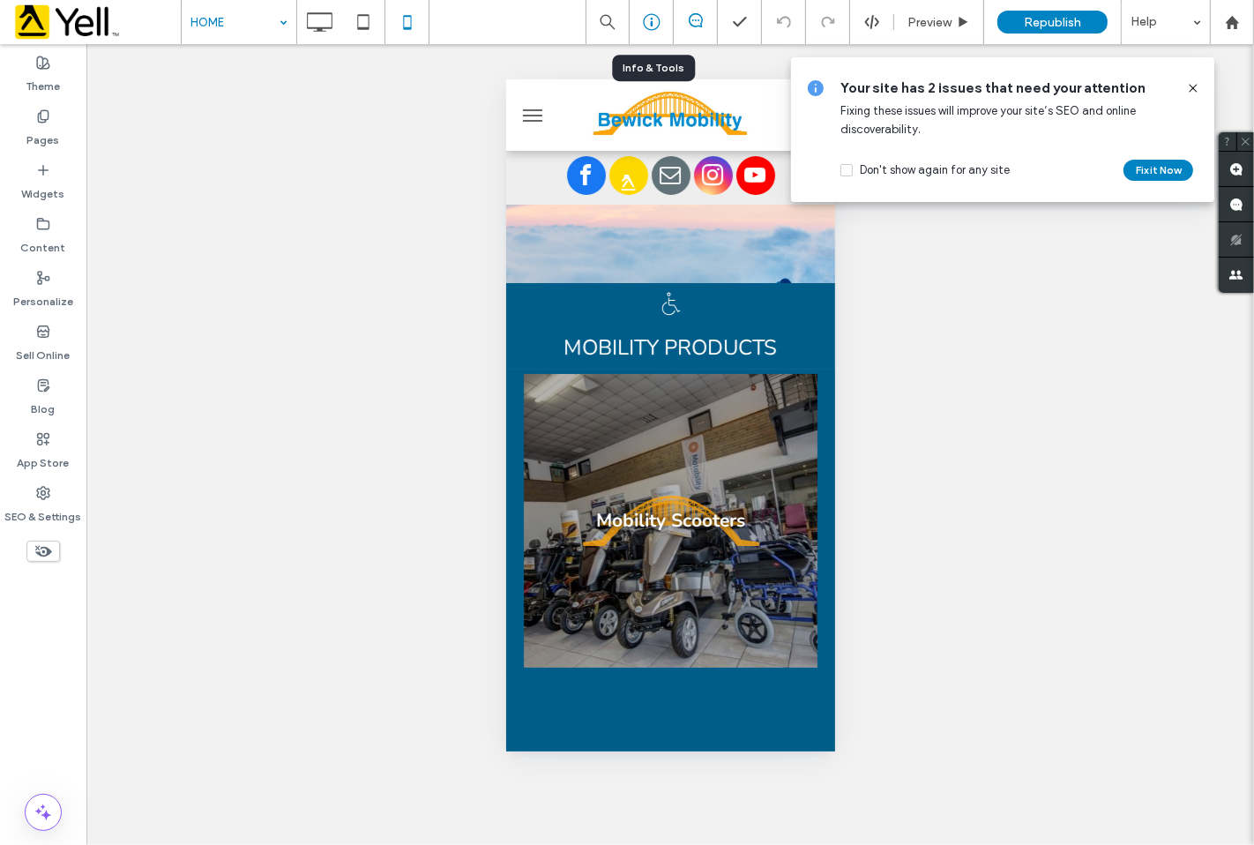
click at [652, 31] on div at bounding box center [652, 22] width 44 height 44
click at [645, 24] on icon at bounding box center [652, 22] width 18 height 18
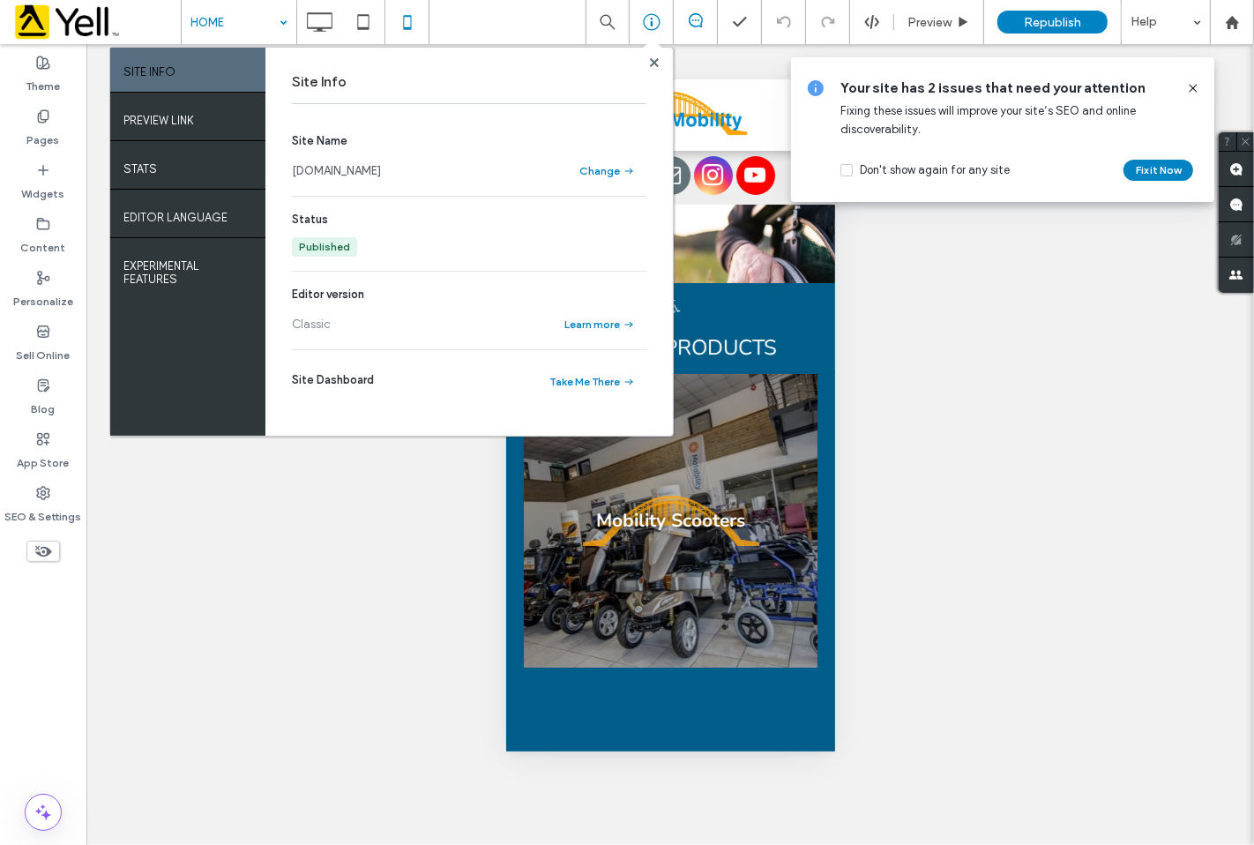
click at [381, 165] on link "[DOMAIN_NAME]" at bounding box center [336, 171] width 89 height 18
click at [1014, 16] on div "Republish" at bounding box center [1052, 22] width 110 height 23
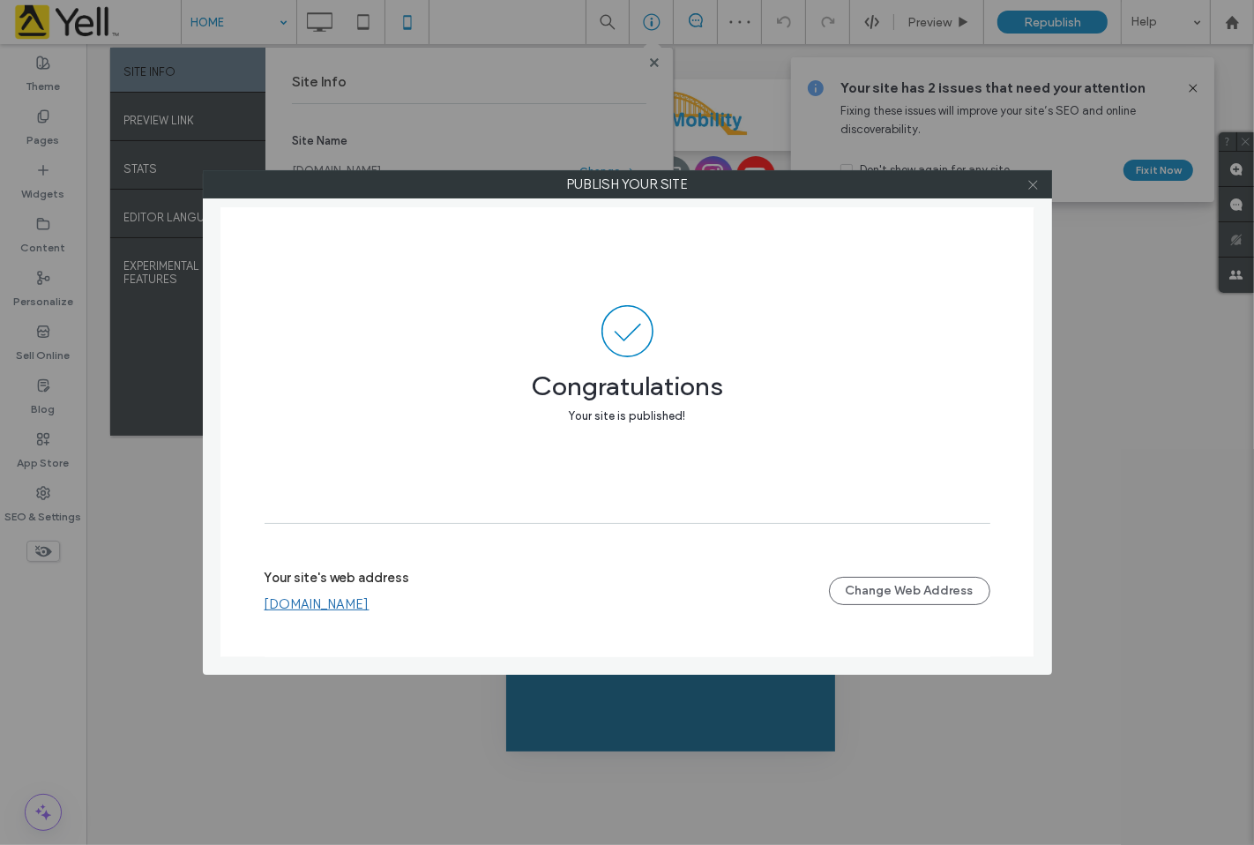
click at [1039, 186] on icon at bounding box center [1032, 184] width 13 height 13
